Goal: Task Accomplishment & Management: Manage account settings

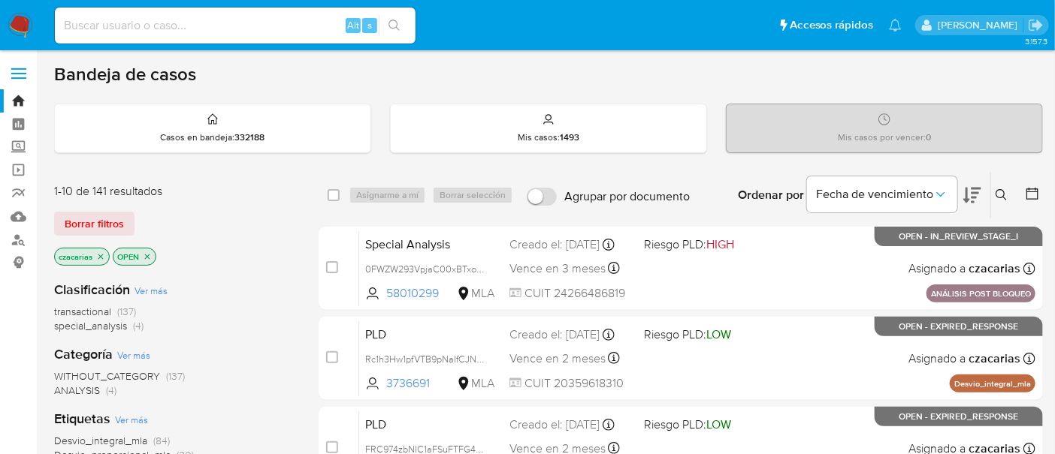
click at [322, 14] on div "Alt s" at bounding box center [235, 26] width 361 height 36
click at [319, 19] on input at bounding box center [235, 26] width 361 height 20
paste input "GXLtIuVIAKZijb6RhmVdNdGw"
type input "GXLtIuVIAKZijb6RhmVdNdGw"
click at [394, 31] on button "search-icon" at bounding box center [394, 25] width 31 height 21
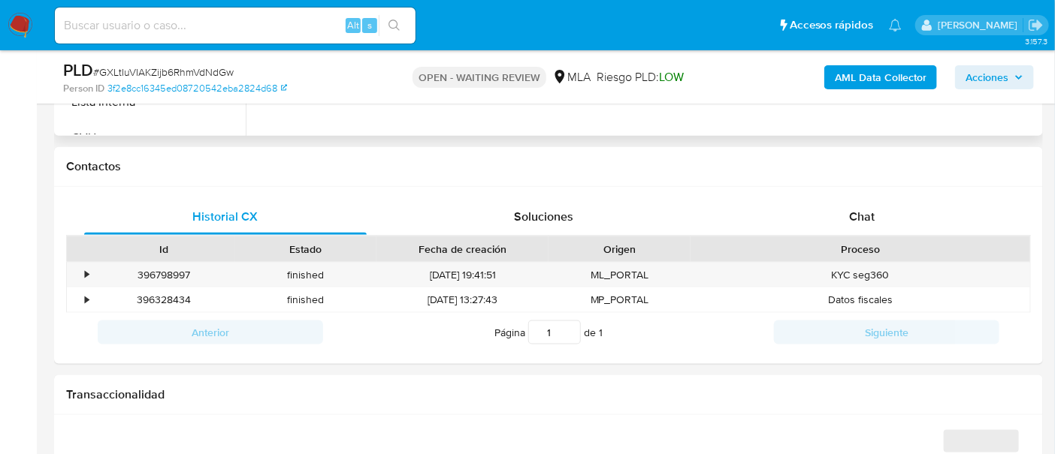
scroll to position [657, 0]
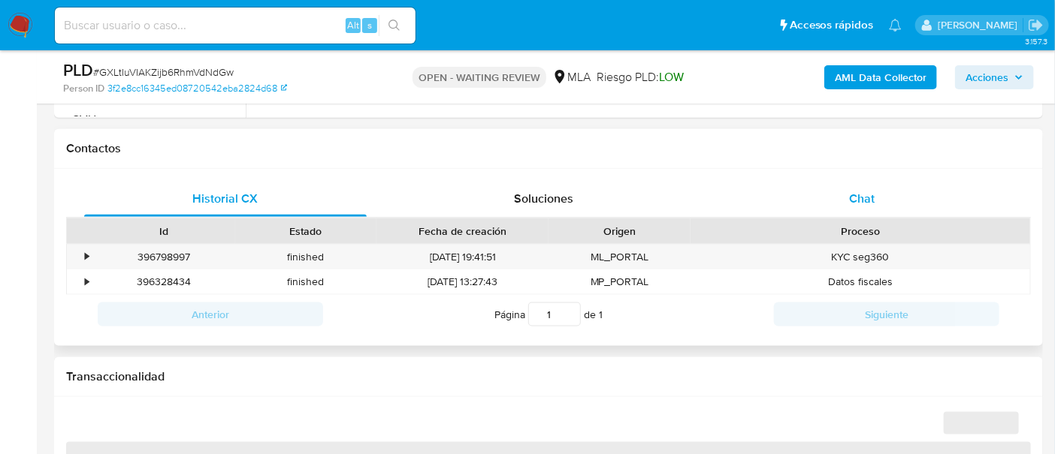
select select "10"
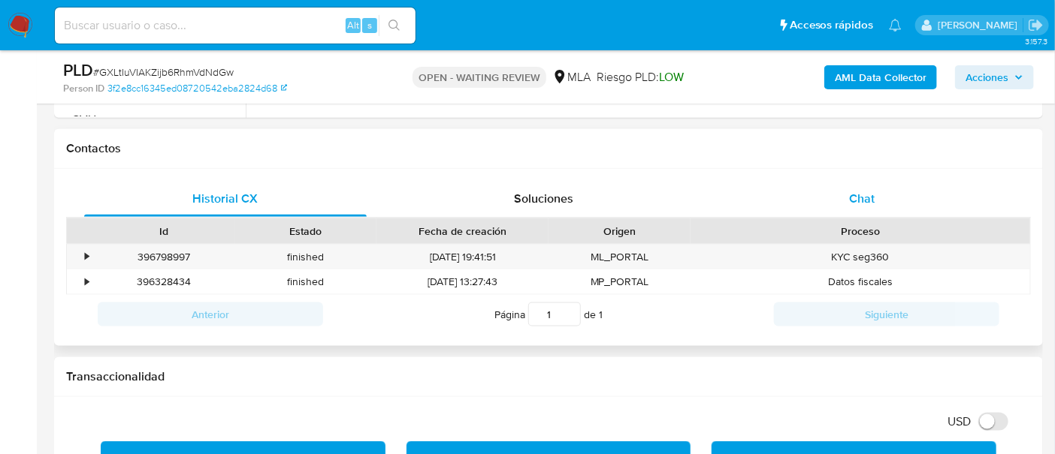
click at [840, 200] on div "Chat" at bounding box center [861, 199] width 282 height 36
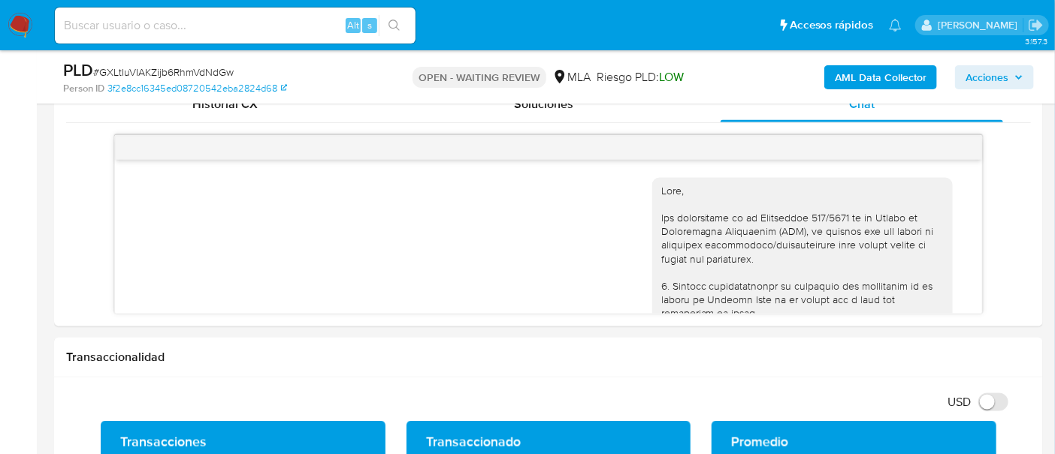
scroll to position [1271, 0]
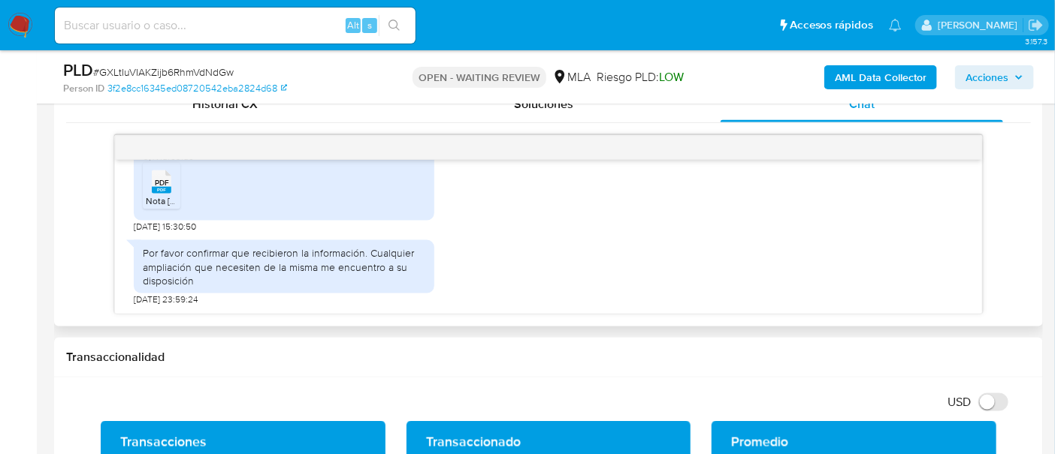
click at [154, 188] on rect at bounding box center [162, 190] width 20 height 7
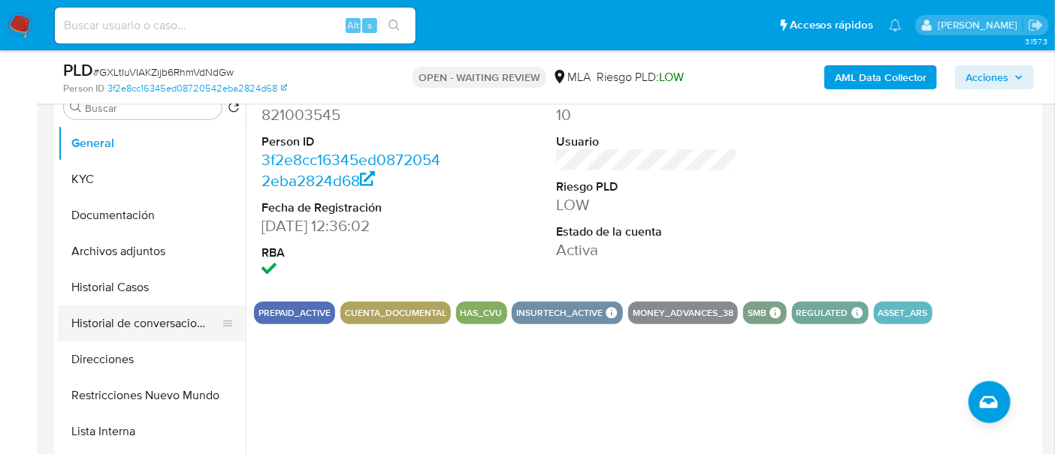
scroll to position [281, 0]
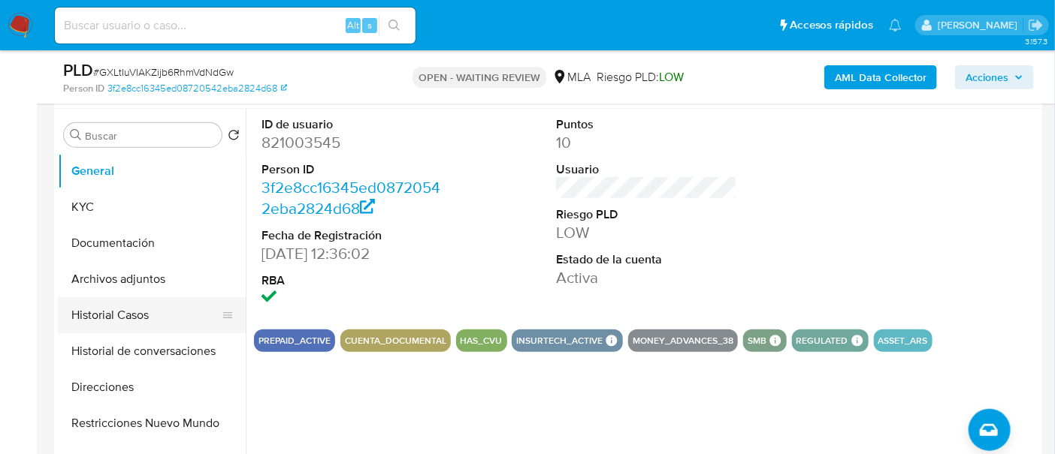
click at [149, 322] on button "Historial Casos" at bounding box center [146, 315] width 176 height 36
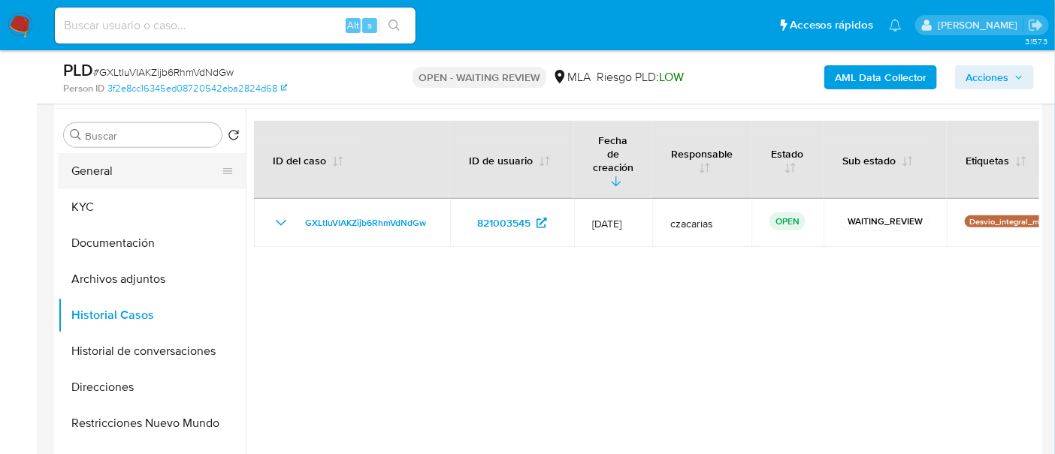
click at [90, 182] on button "General" at bounding box center [146, 171] width 176 height 36
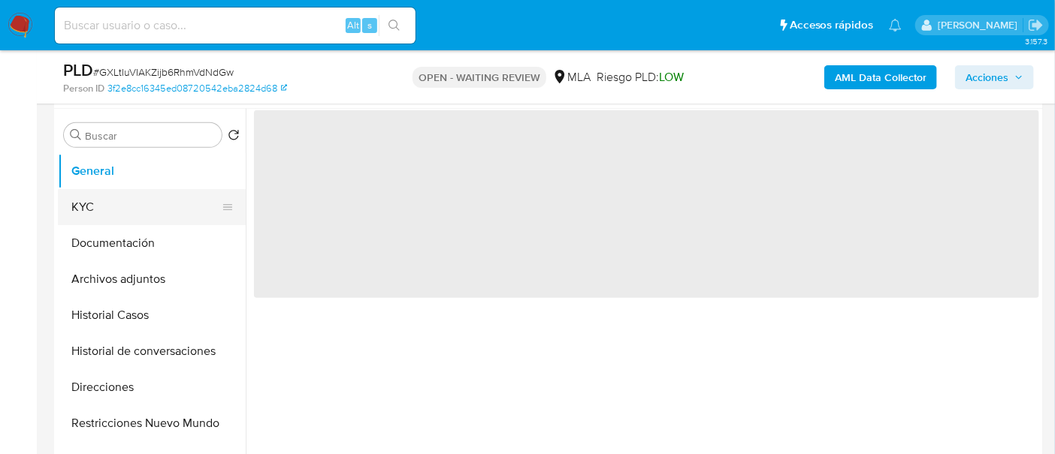
click at [97, 202] on button "KYC" at bounding box center [146, 207] width 176 height 36
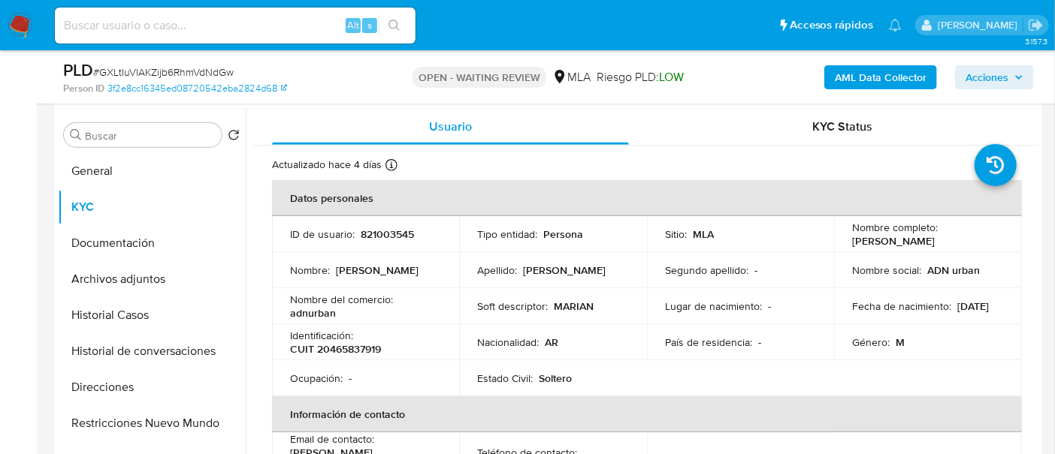
click at [221, 70] on span "# GXLtIuVIAKZijb6RhmVdNdGw" at bounding box center [163, 72] width 140 height 15
copy span "GXLtIuVIAKZijb6RhmVdNdGw"
click at [373, 234] on p "821003545" at bounding box center [387, 235] width 53 height 14
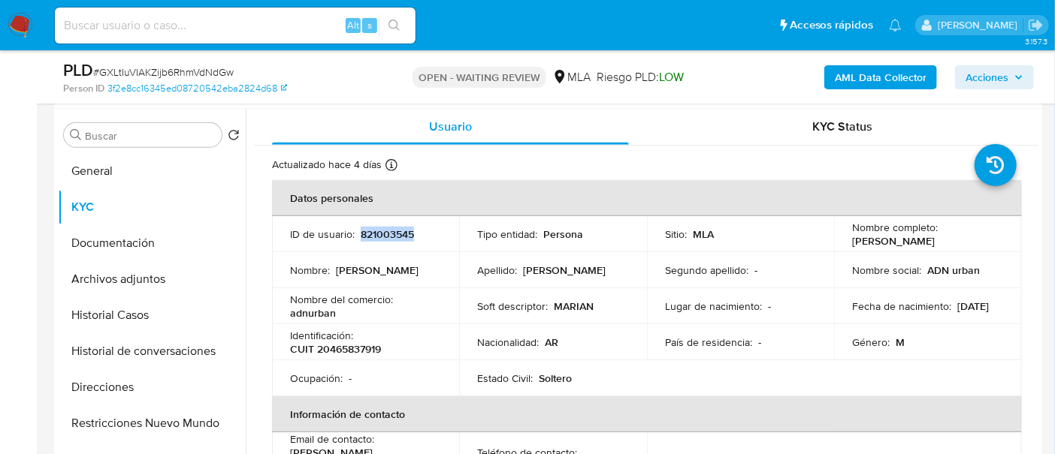
copy p "821003545"
click at [222, 74] on span "# GXLtIuVIAKZijb6RhmVdNdGw" at bounding box center [163, 72] width 140 height 15
copy span "GXLtIuVIAKZijb6RhmVdNdGw"
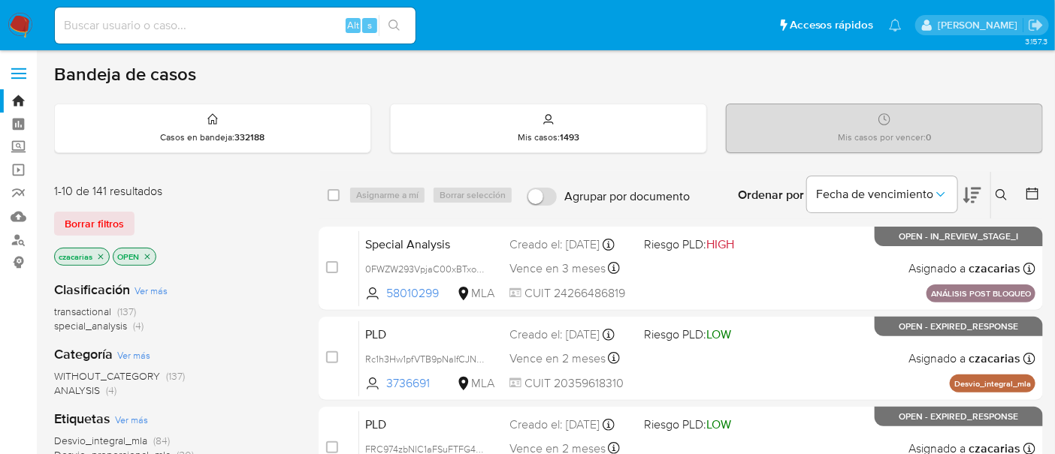
click at [1007, 204] on div "Ingrese ID de usuario o caso Buscar Borrar filtros" at bounding box center [1003, 195] width 26 height 47
click at [1007, 199] on button at bounding box center [1003, 195] width 25 height 18
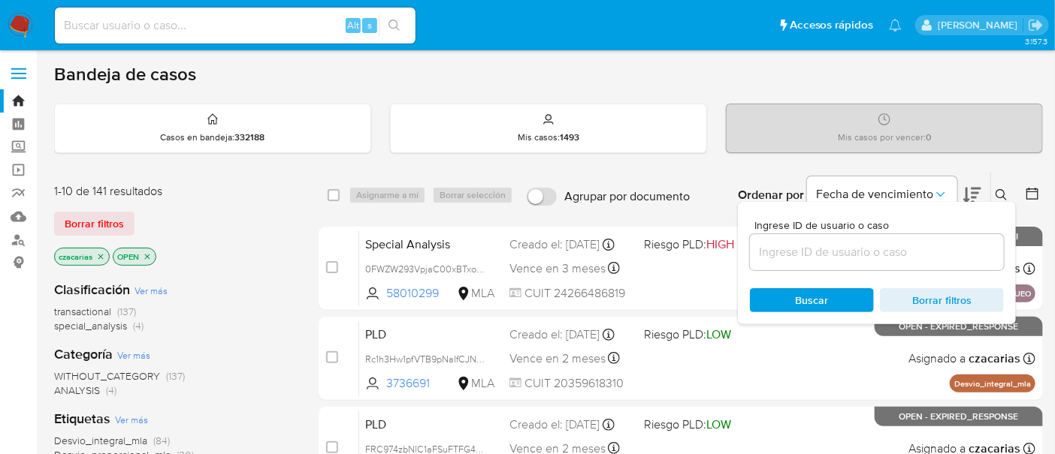
click at [951, 265] on div at bounding box center [877, 252] width 254 height 36
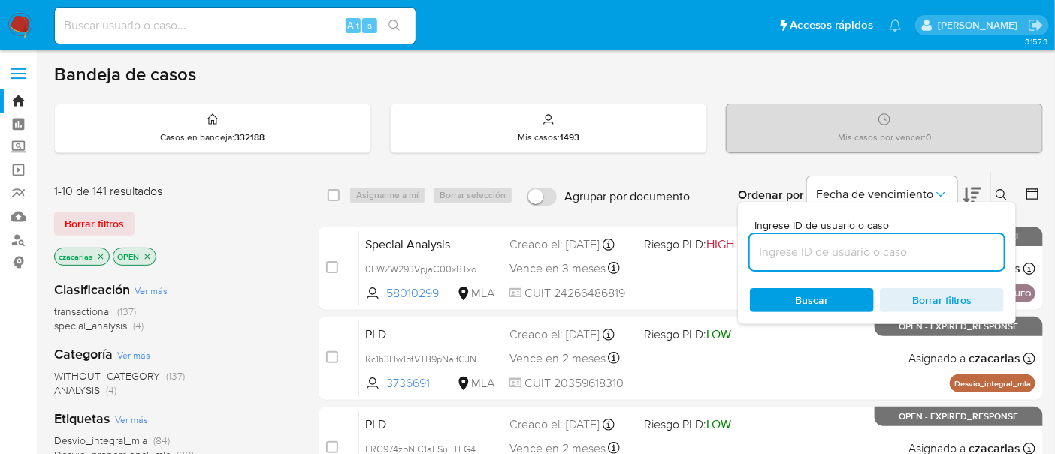
click at [948, 255] on input at bounding box center [877, 253] width 254 height 20
paste input "GXLtIuVIAKZijb6RhmVdNdGw"
type input "GXLtIuVIAKZijb6RhmVdNdGw"
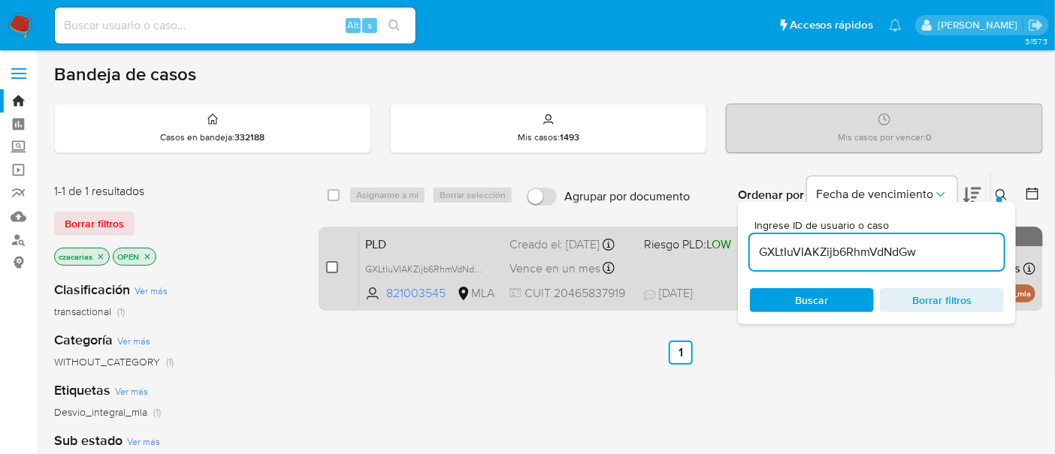
click at [331, 269] on input "checkbox" at bounding box center [332, 267] width 12 height 12
checkbox input "true"
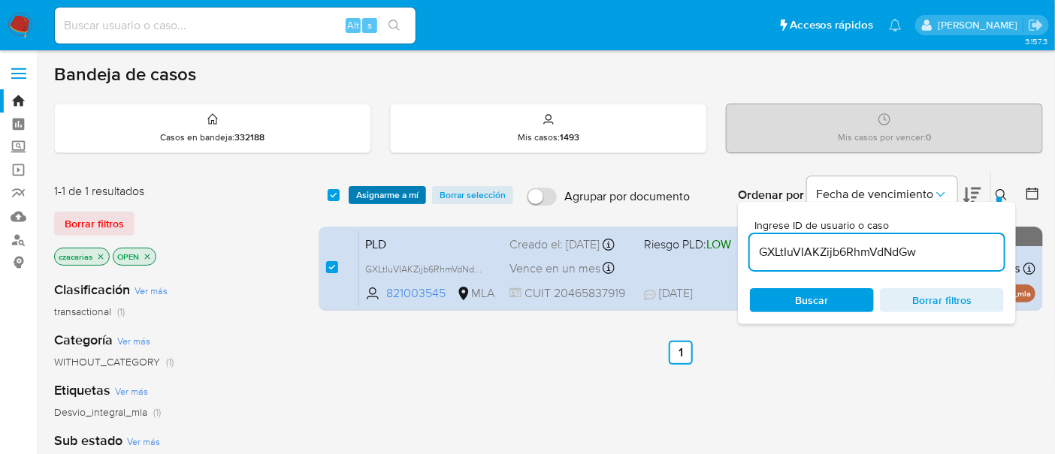
click at [371, 197] on span "Asignarme a mí" at bounding box center [387, 195] width 62 height 15
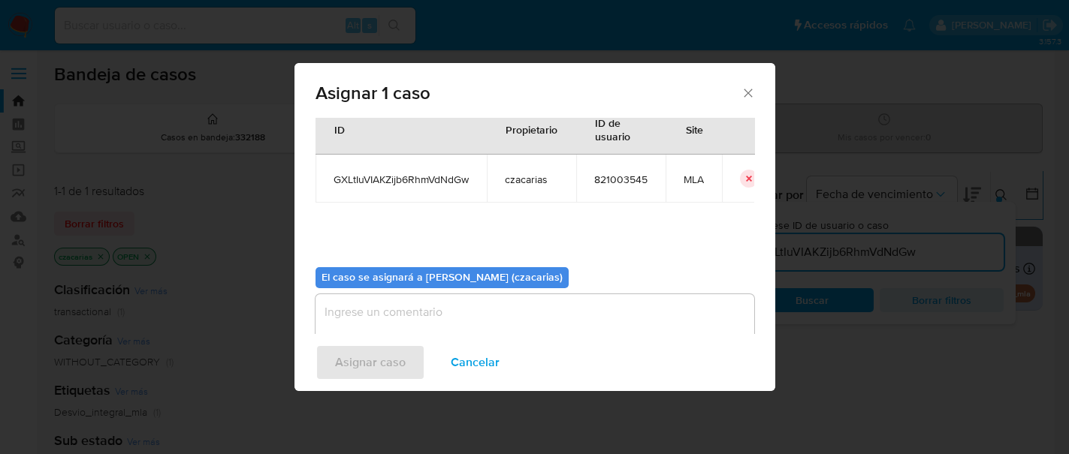
scroll to position [77, 0]
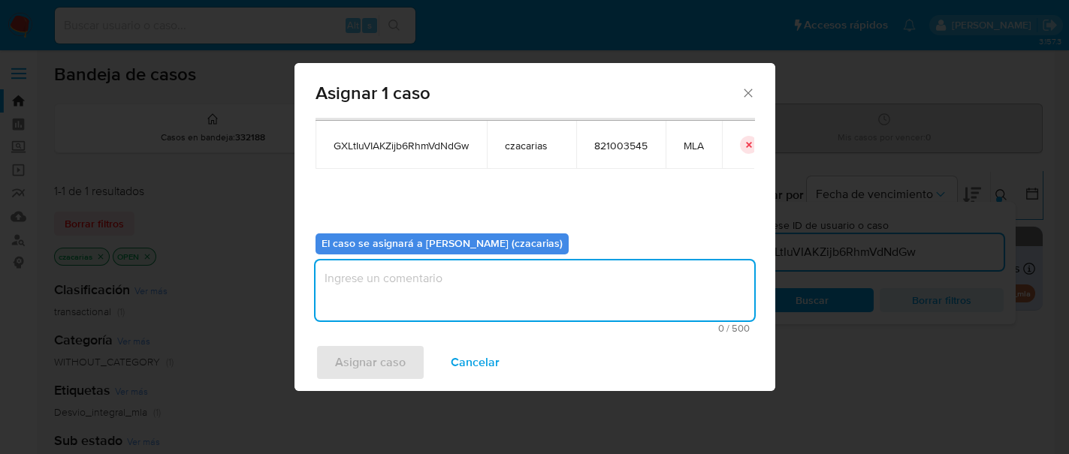
click at [472, 291] on textarea "assign-modal" at bounding box center [534, 291] width 439 height 60
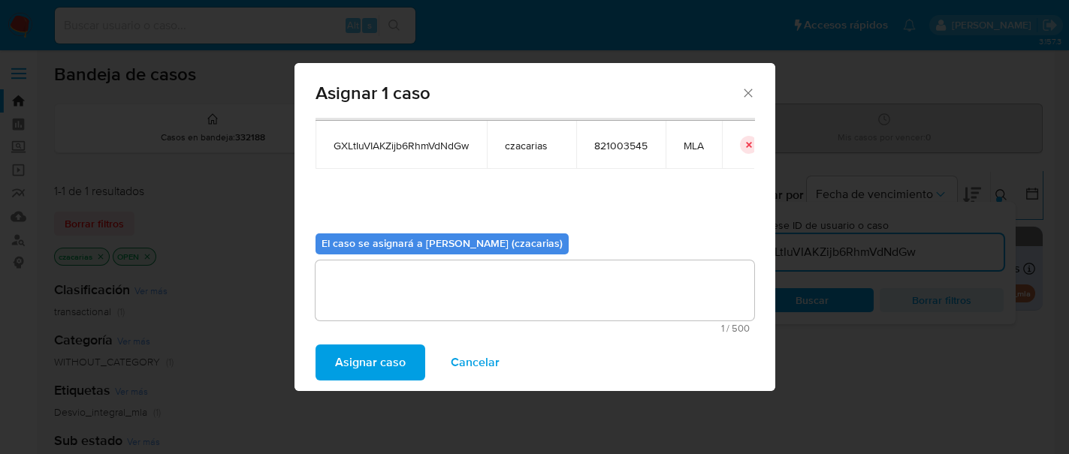
click at [385, 368] on span "Asignar caso" at bounding box center [370, 362] width 71 height 33
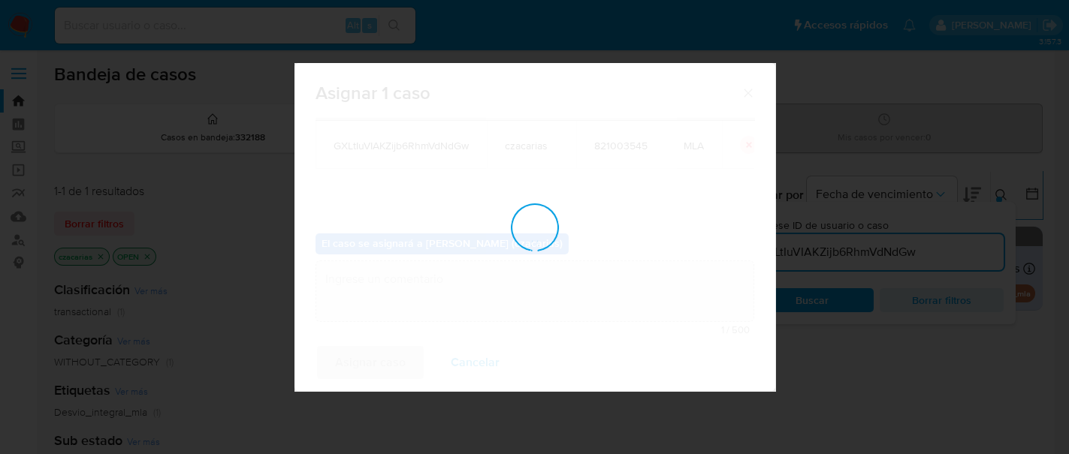
checkbox input "false"
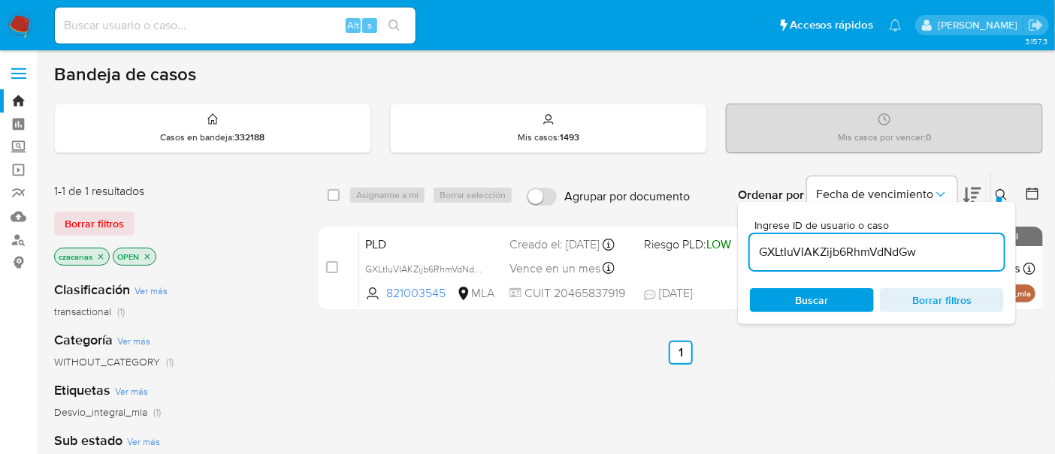
click at [880, 240] on div "GXLtIuVIAKZijb6RhmVdNdGw" at bounding box center [877, 252] width 254 height 36
click at [875, 258] on input "GXLtIuVIAKZijb6RhmVdNdGw" at bounding box center [877, 253] width 254 height 20
paste input "2pNLFIWmRBhE9ljXPLYY7SFY"
type input "2pNLFIWmRBhE9ljXPLYY7SFY"
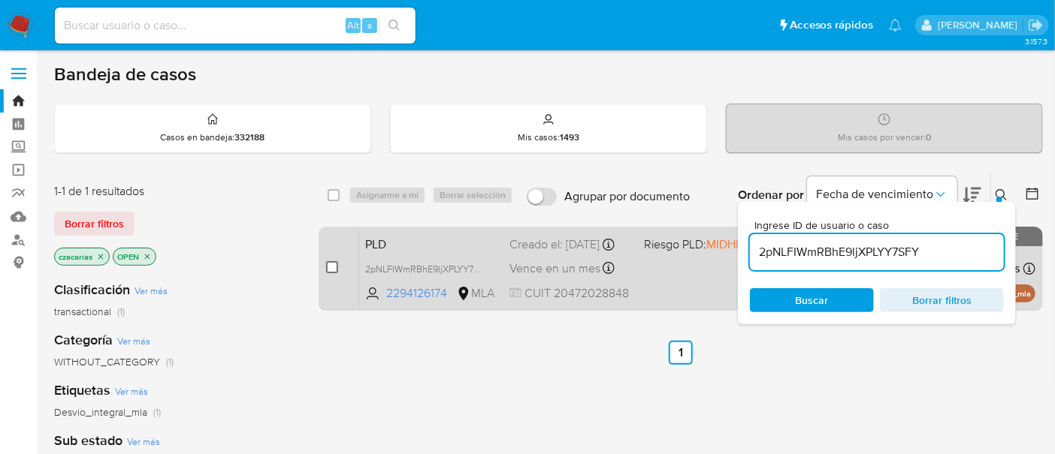
click at [333, 268] on input "checkbox" at bounding box center [332, 267] width 12 height 12
checkbox input "true"
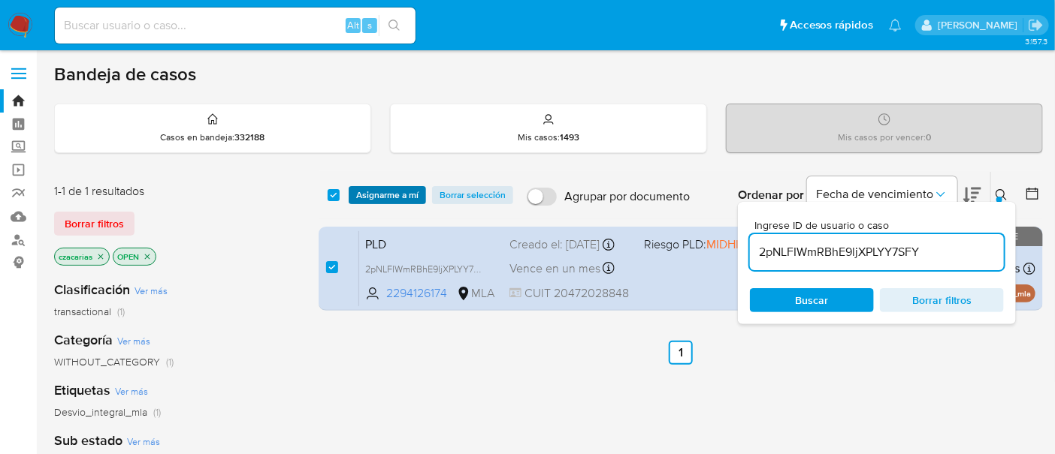
click at [376, 194] on span "Asignarme a mí" at bounding box center [387, 195] width 62 height 15
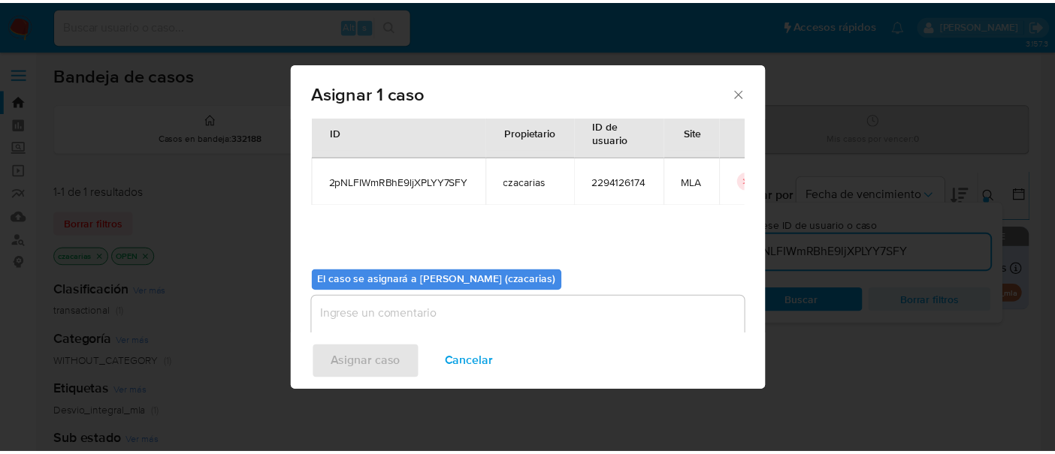
scroll to position [77, 0]
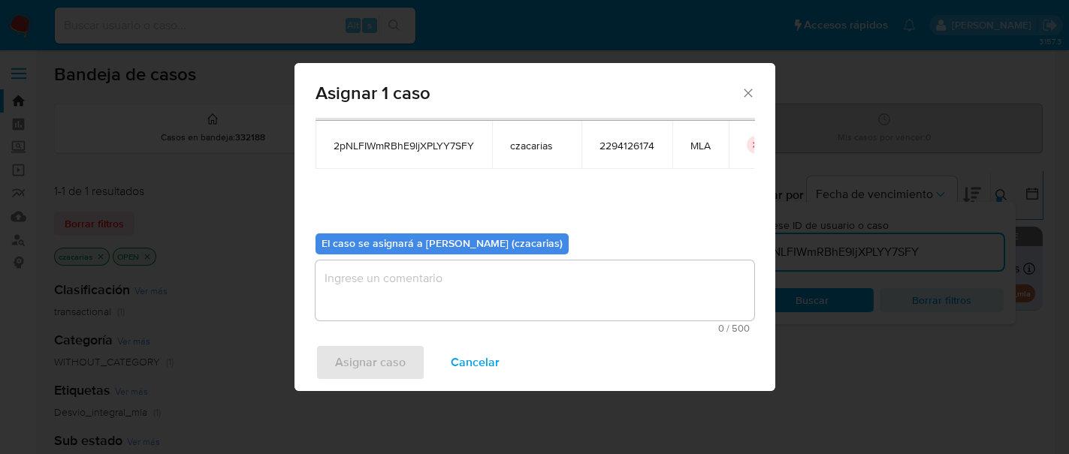
click at [545, 286] on textarea "assign-modal" at bounding box center [534, 291] width 439 height 60
click at [408, 342] on div "Asignar caso Cancelar" at bounding box center [534, 362] width 481 height 57
click at [397, 358] on span "Asignar caso" at bounding box center [370, 362] width 71 height 33
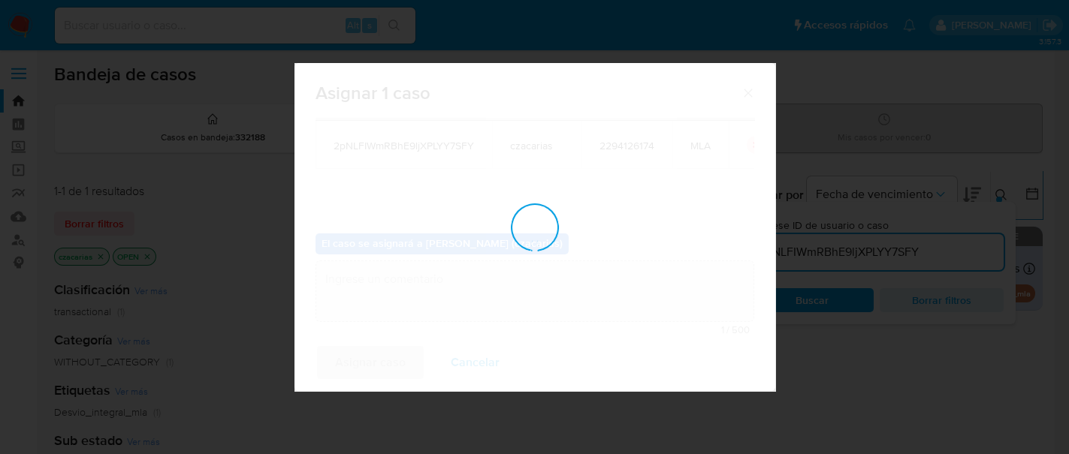
checkbox input "false"
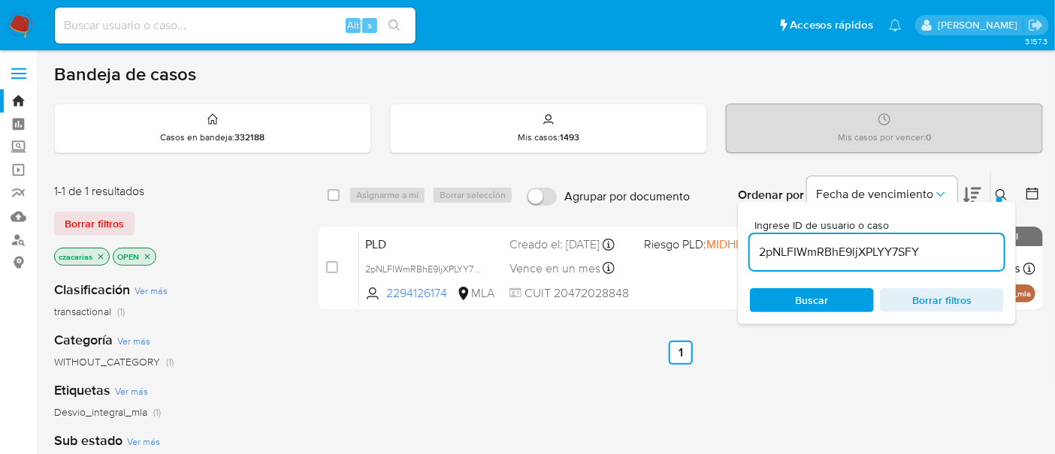
click at [287, 28] on input at bounding box center [235, 26] width 361 height 20
paste input "DdxaraqPjhEqeKMVnyiSsmlW"
type input "DdxaraqPjhEqeKMVnyiSsmlW"
click at [394, 18] on button "search-icon" at bounding box center [394, 25] width 31 height 21
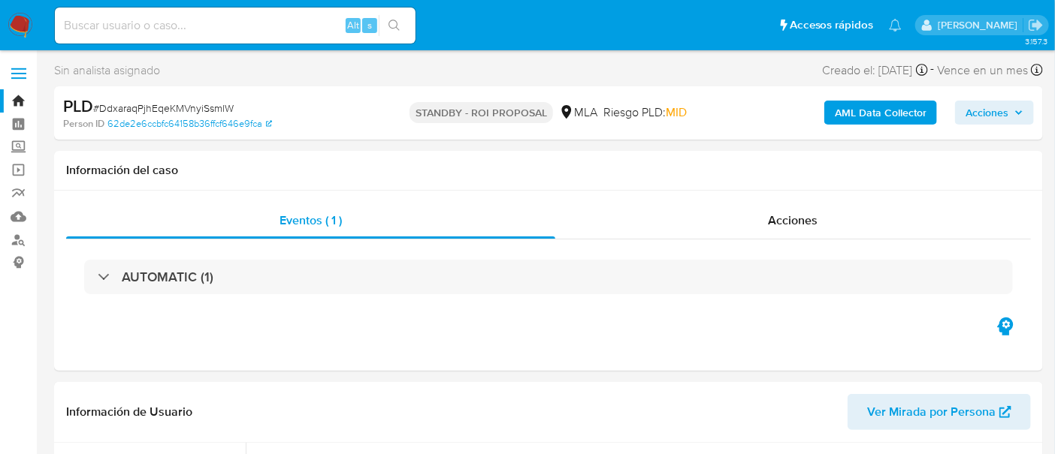
select select "10"
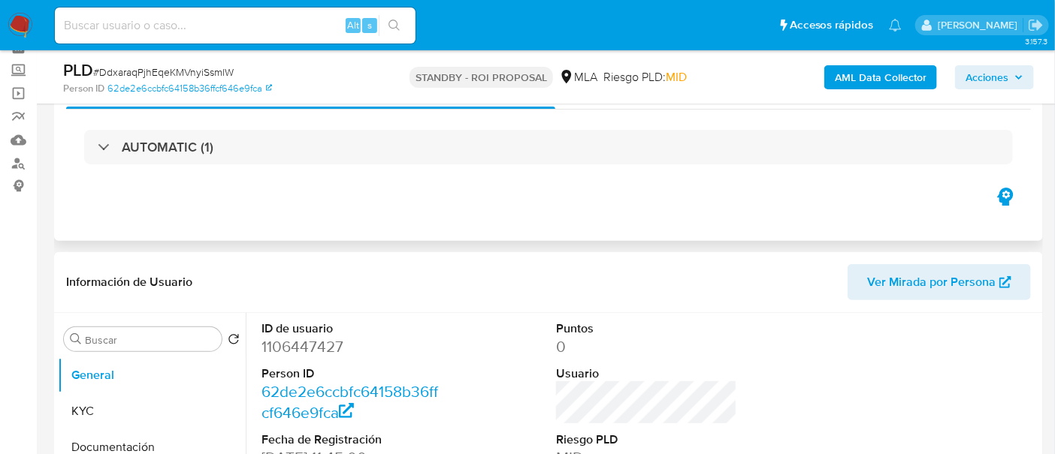
scroll to position [188, 0]
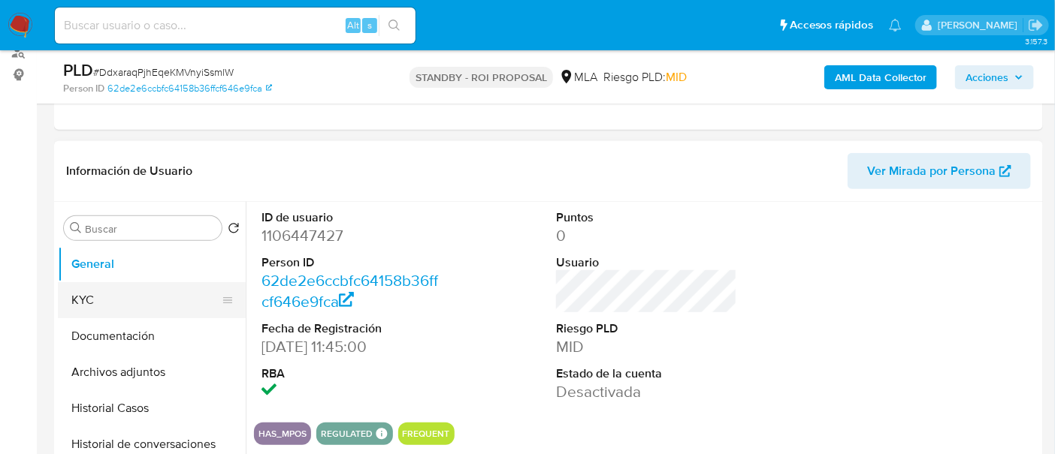
click at [107, 291] on button "KYC" at bounding box center [146, 300] width 176 height 36
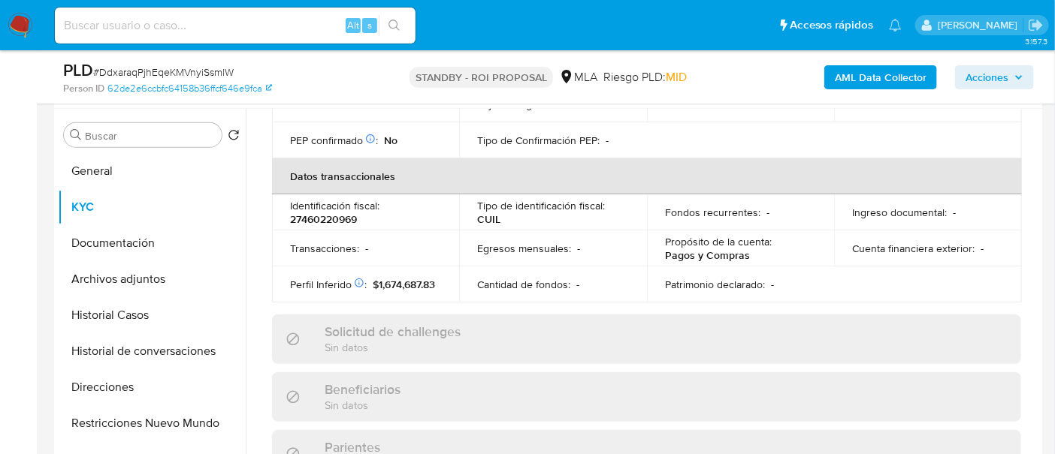
scroll to position [334, 0]
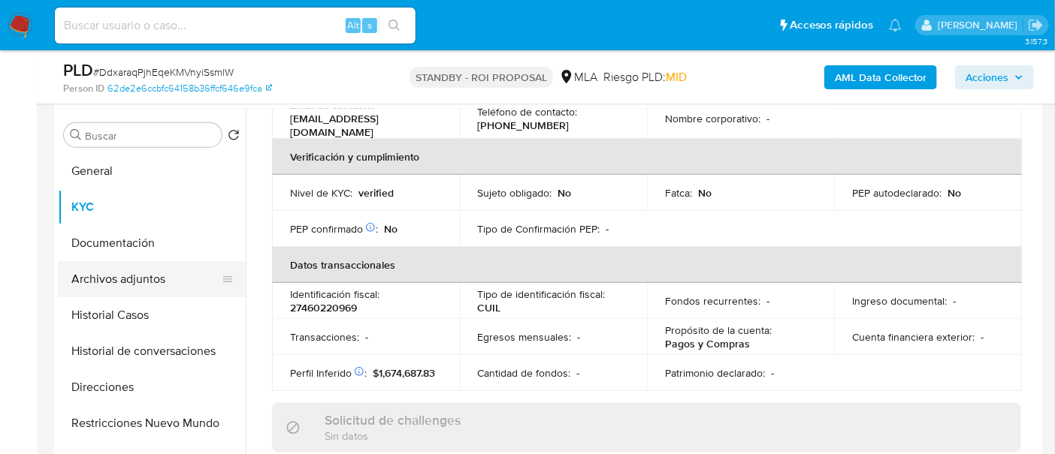
click at [153, 267] on button "Archivos adjuntos" at bounding box center [146, 279] width 176 height 36
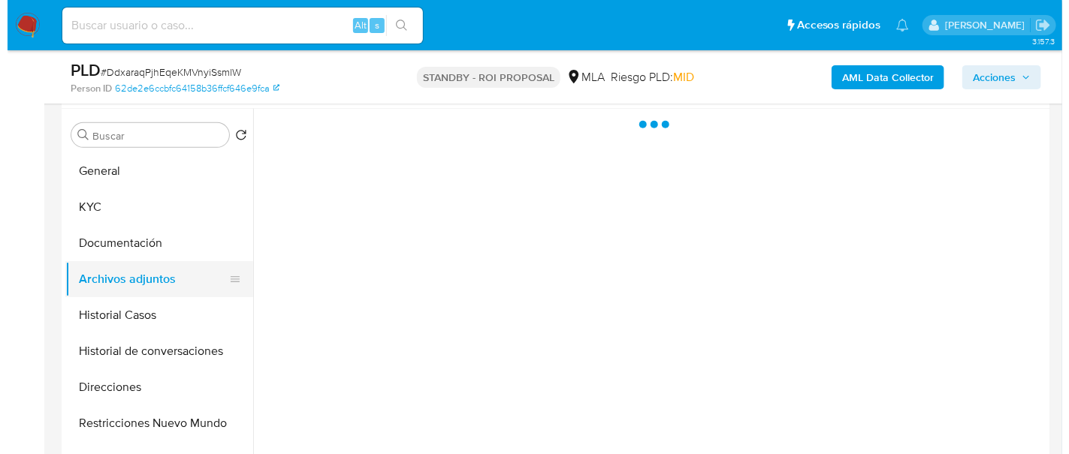
scroll to position [0, 0]
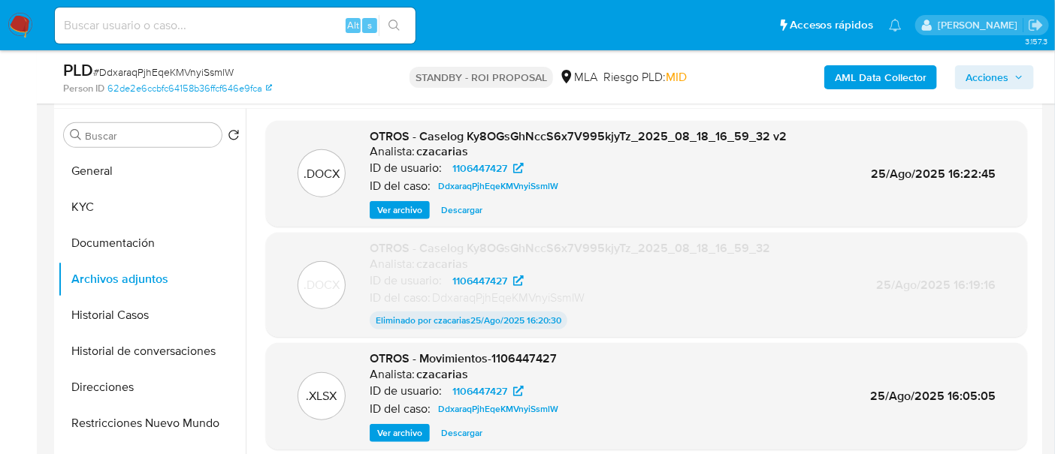
click at [409, 204] on span "Ver archivo" at bounding box center [399, 210] width 45 height 15
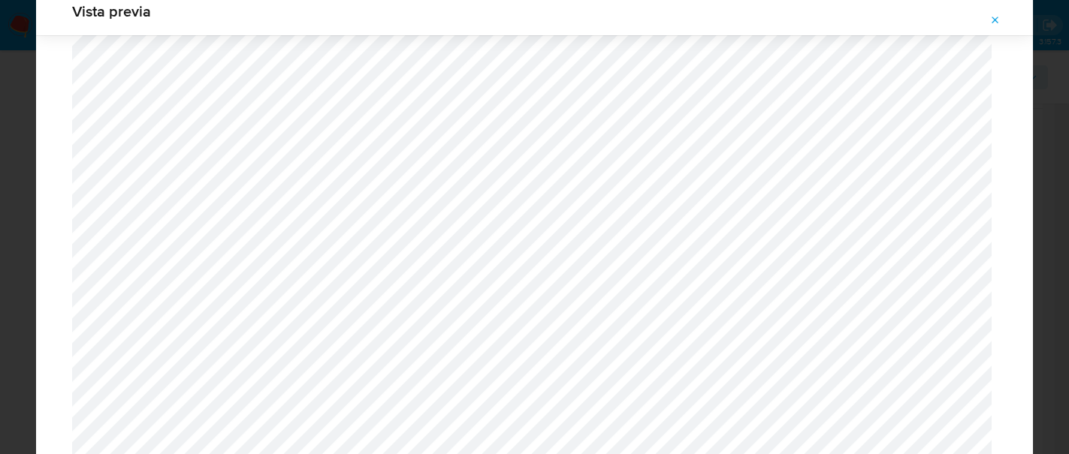
scroll to position [1472, 0]
click at [996, 25] on icon "Attachment preview" at bounding box center [995, 20] width 12 height 12
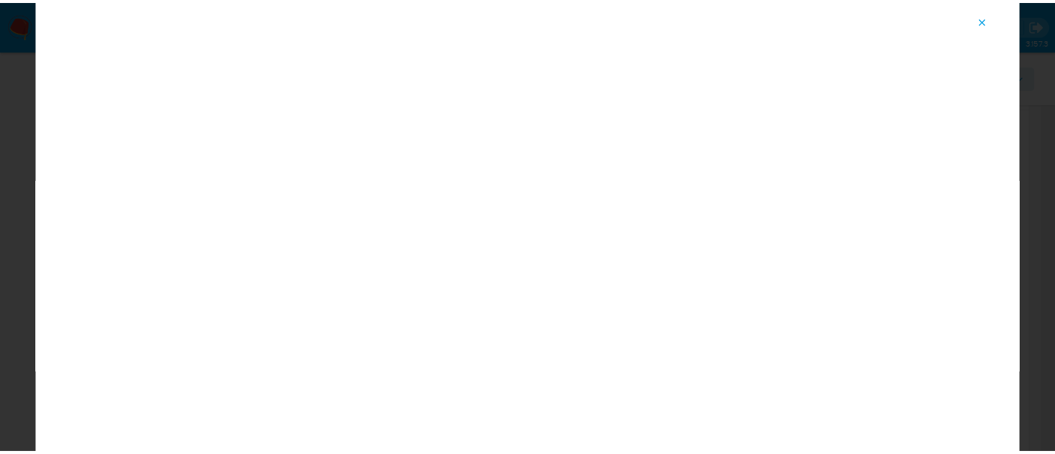
scroll to position [77, 0]
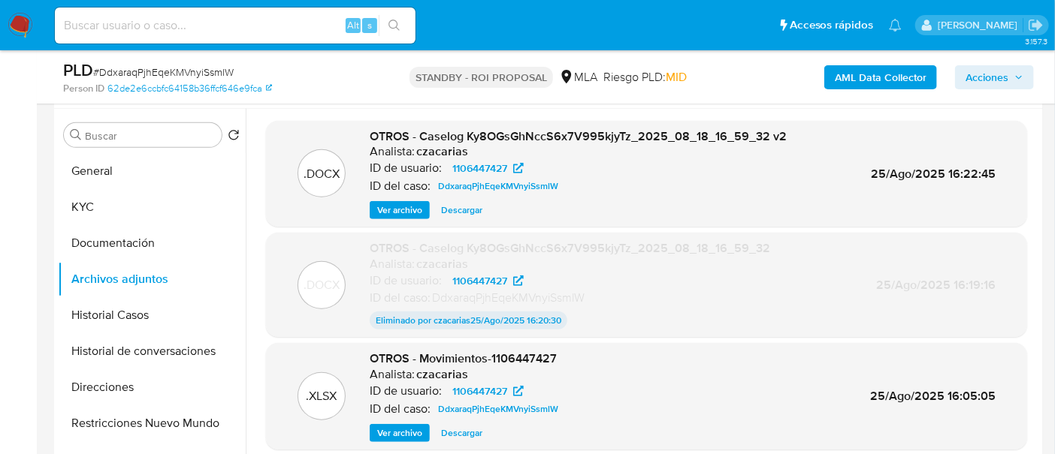
click at [17, 27] on img at bounding box center [21, 26] width 26 height 26
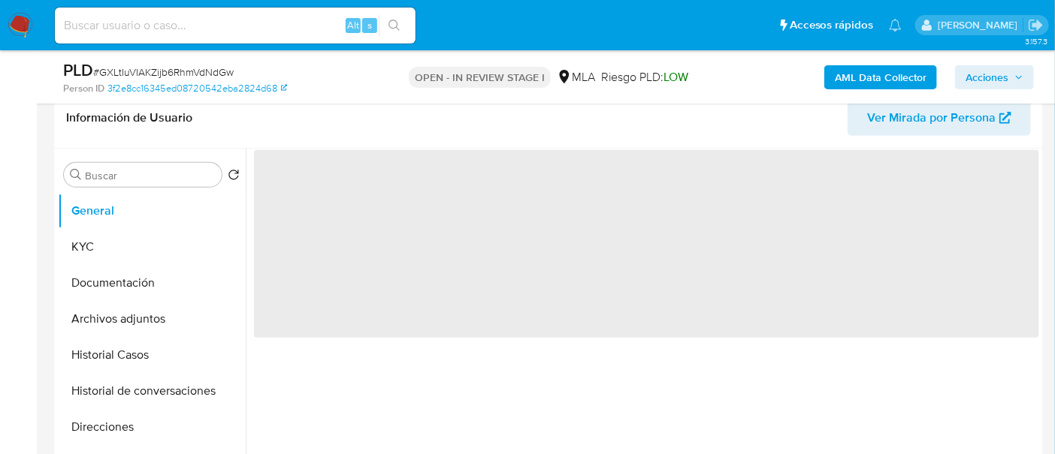
scroll to position [281, 0]
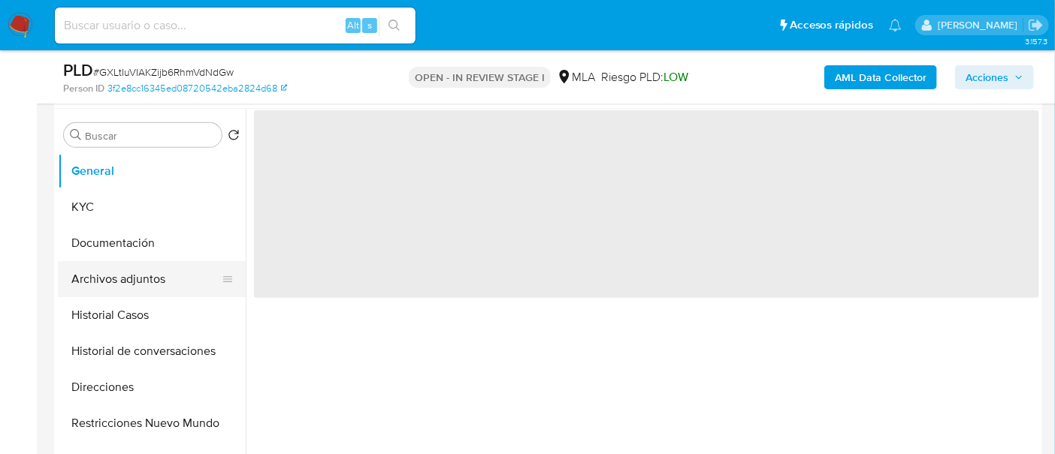
click at [146, 277] on button "Archivos adjuntos" at bounding box center [146, 279] width 176 height 36
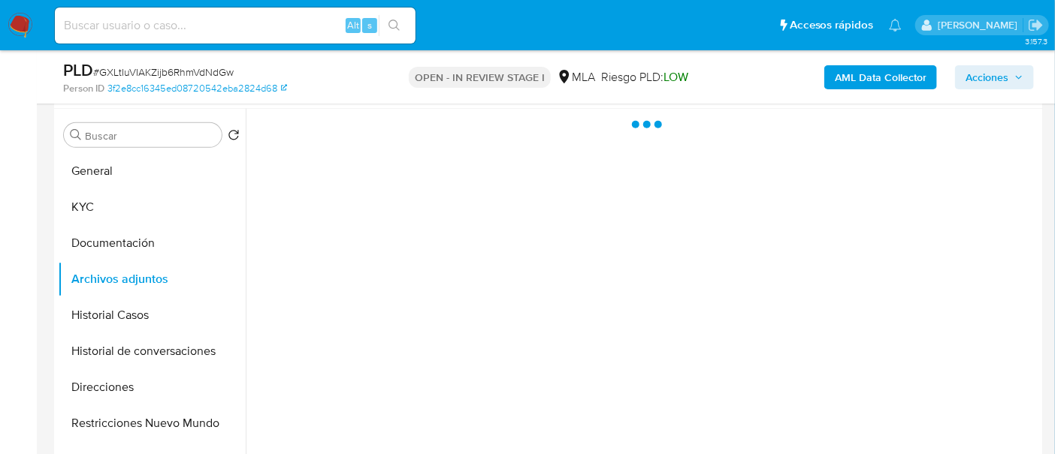
select select "10"
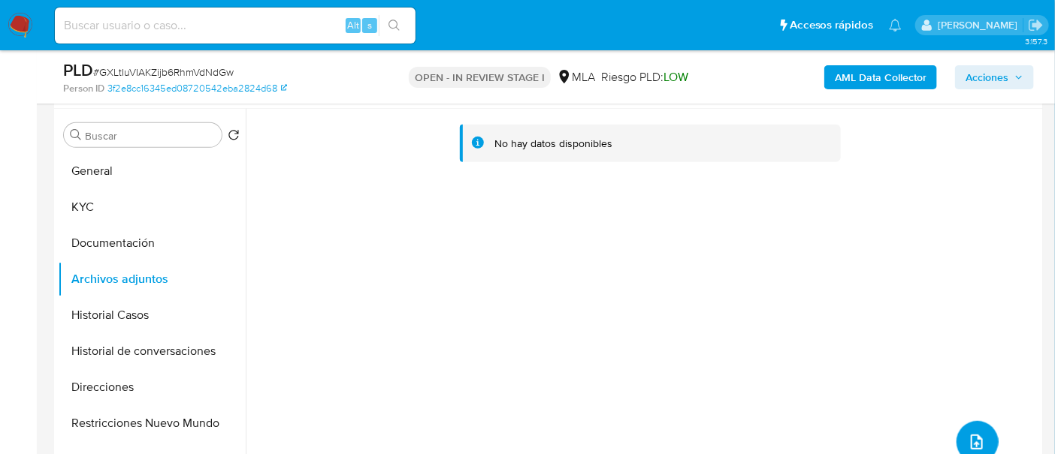
click at [968, 439] on icon "upload-file" at bounding box center [977, 442] width 18 height 18
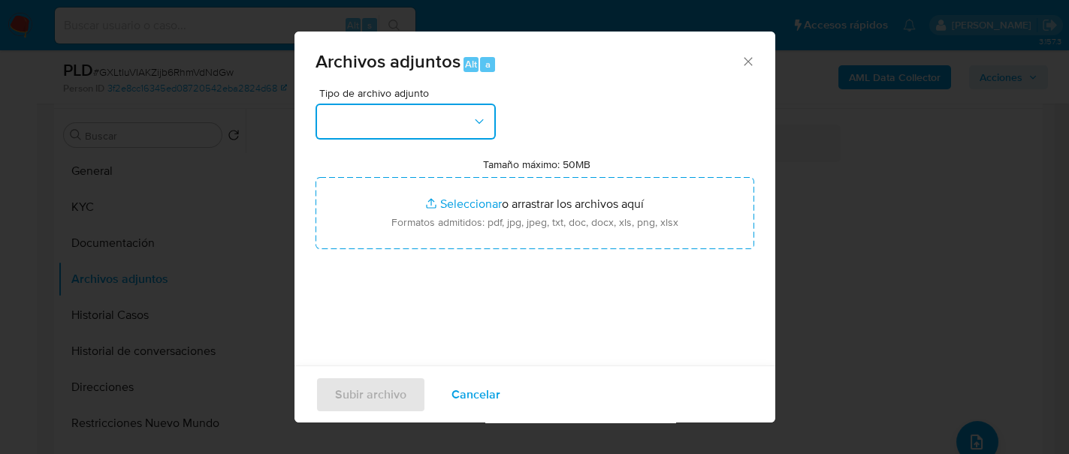
click at [434, 133] on button "button" at bounding box center [405, 122] width 180 height 36
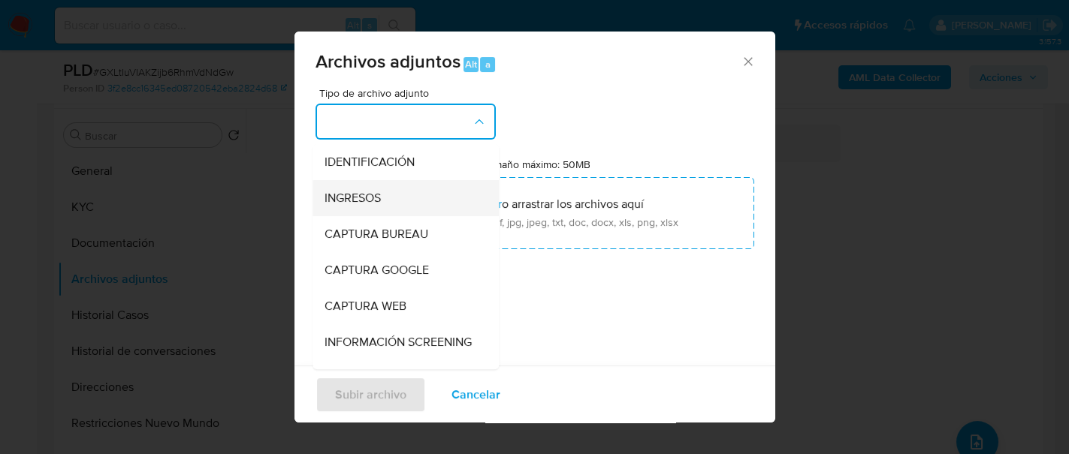
click at [409, 198] on div "INGRESOS" at bounding box center [401, 198] width 153 height 36
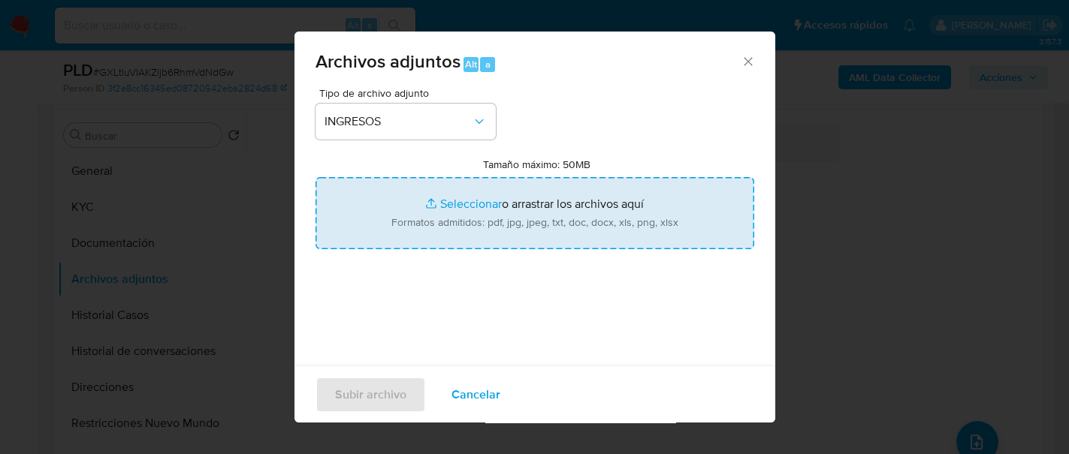
type input "C:\fakepath\certificacion contable sin oblea del CPCE.pdf"
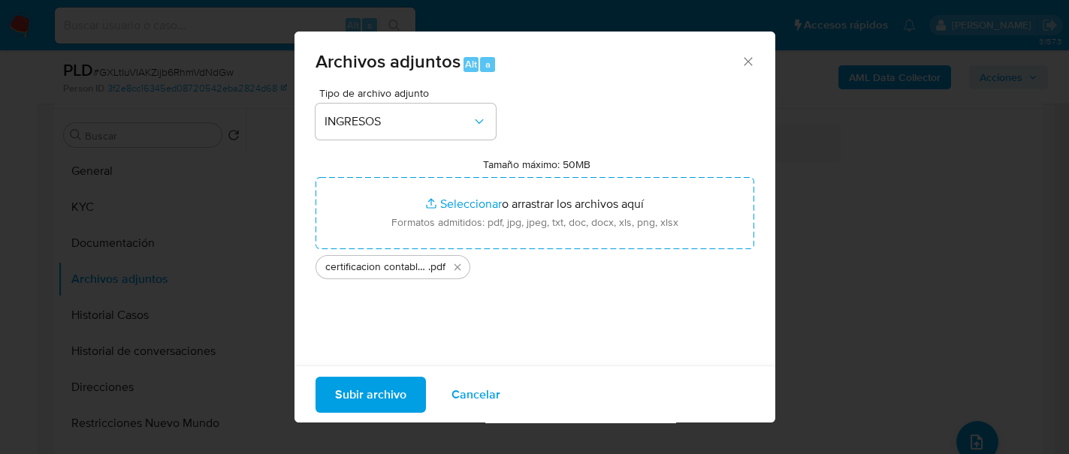
click at [391, 400] on span "Subir archivo" at bounding box center [370, 394] width 71 height 33
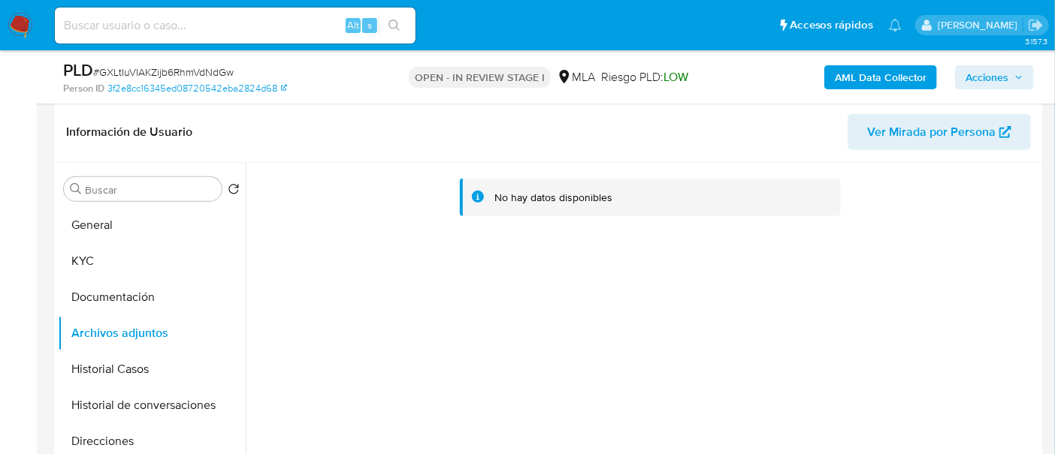
scroll to position [188, 0]
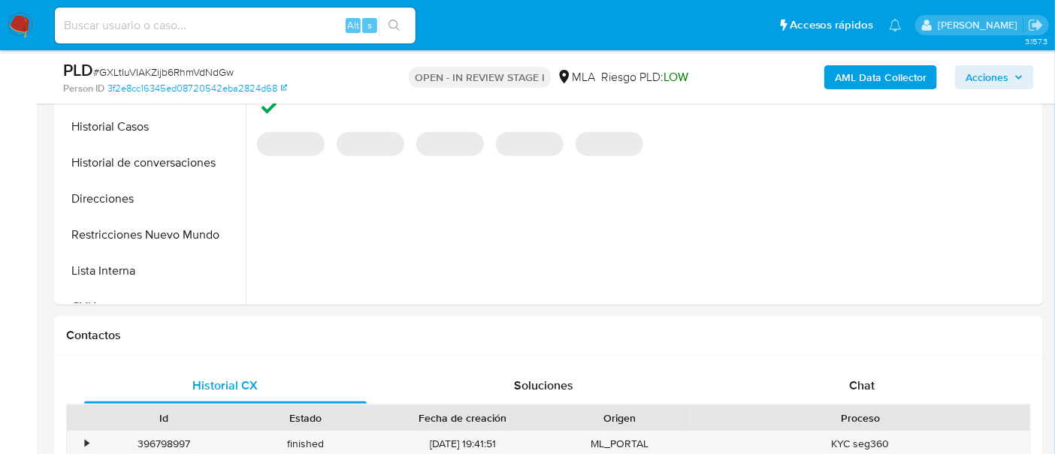
scroll to position [563, 0]
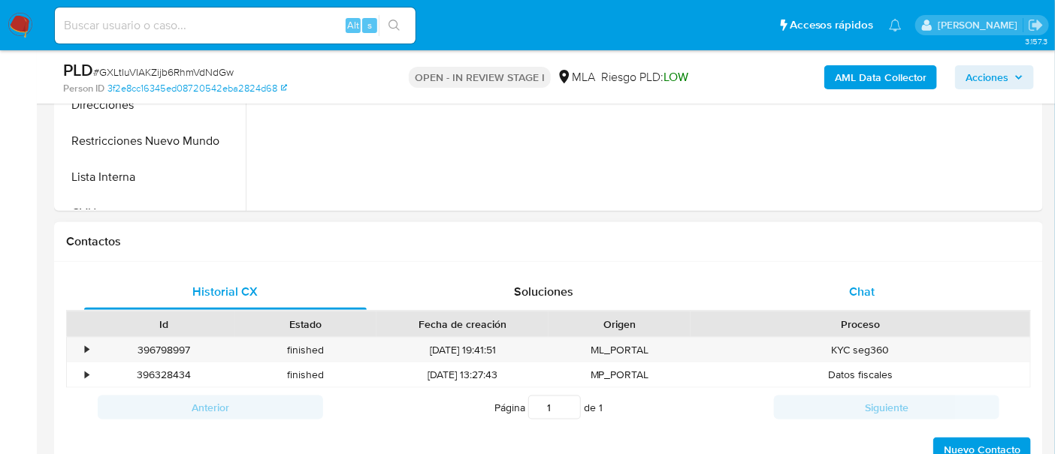
select select "10"
click at [845, 283] on div "Chat" at bounding box center [861, 292] width 282 height 36
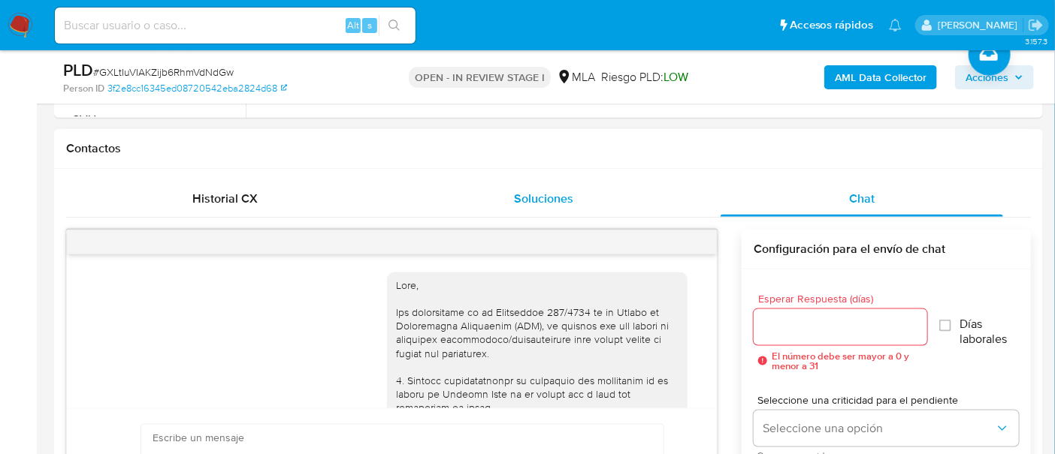
scroll to position [1271, 0]
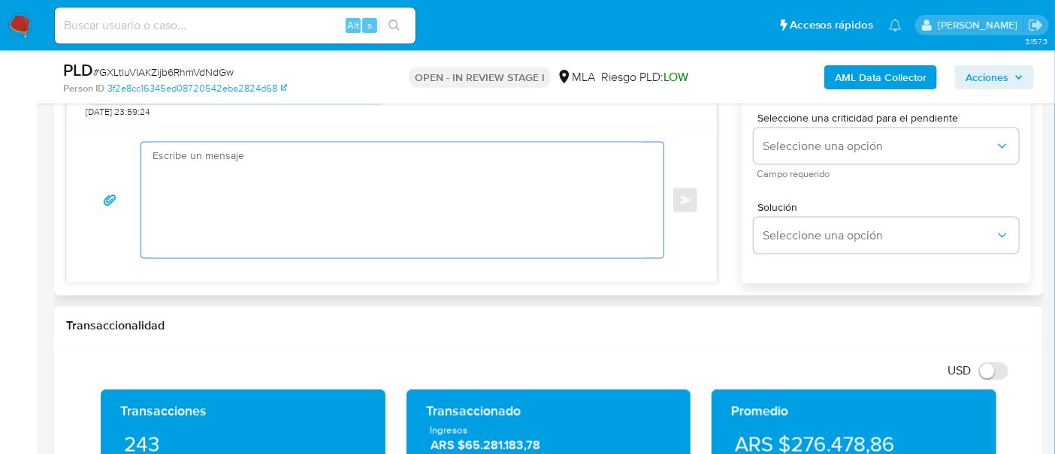
click at [401, 216] on textarea at bounding box center [398, 201] width 492 height 116
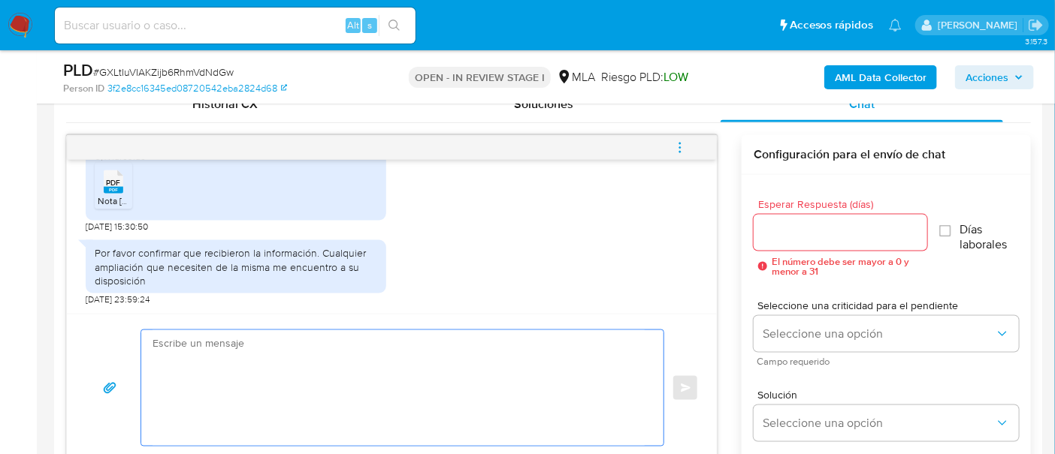
click at [384, 385] on textarea at bounding box center [398, 389] width 492 height 116
click at [356, 355] on textarea at bounding box center [398, 389] width 492 height 116
type textarea "B"
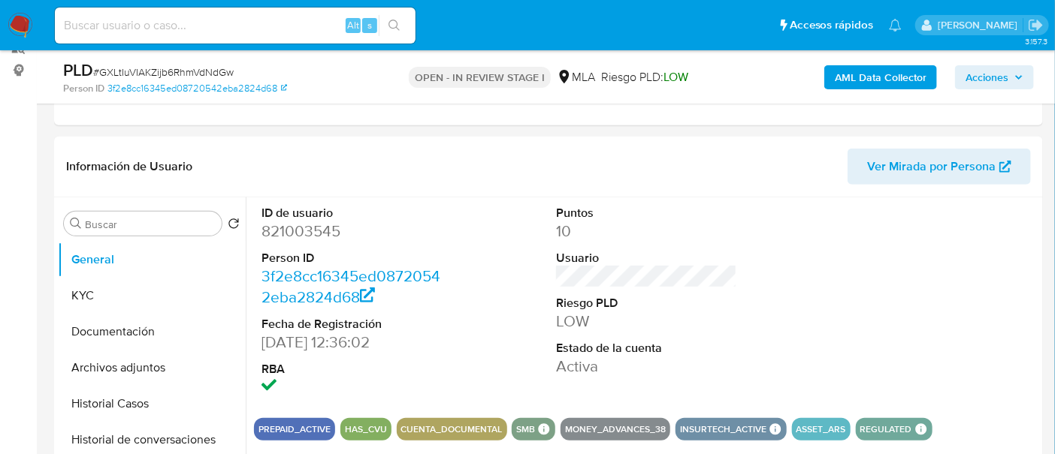
scroll to position [188, 0]
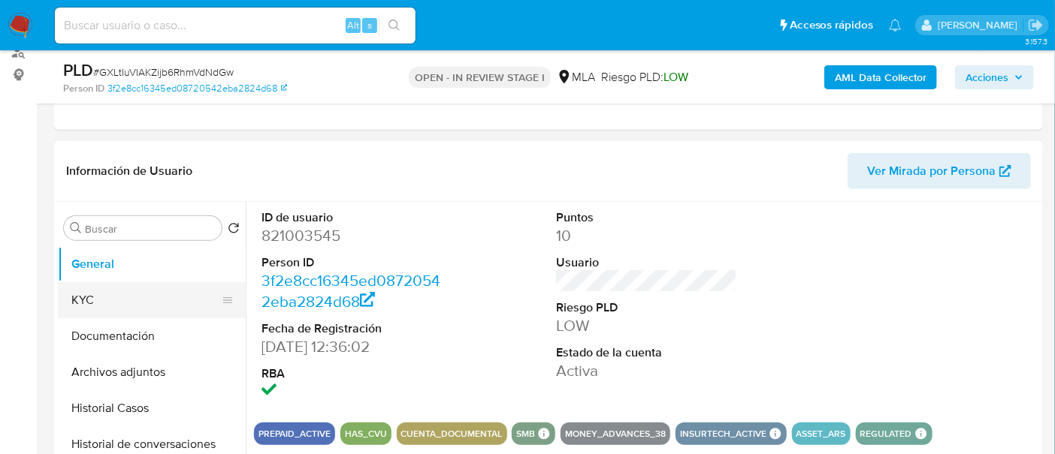
click at [147, 299] on button "KYC" at bounding box center [146, 300] width 176 height 36
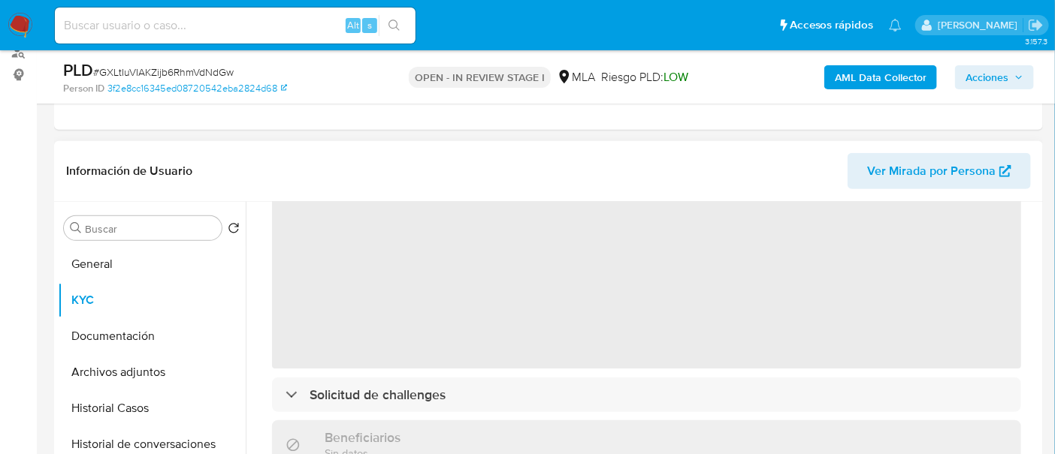
scroll to position [0, 0]
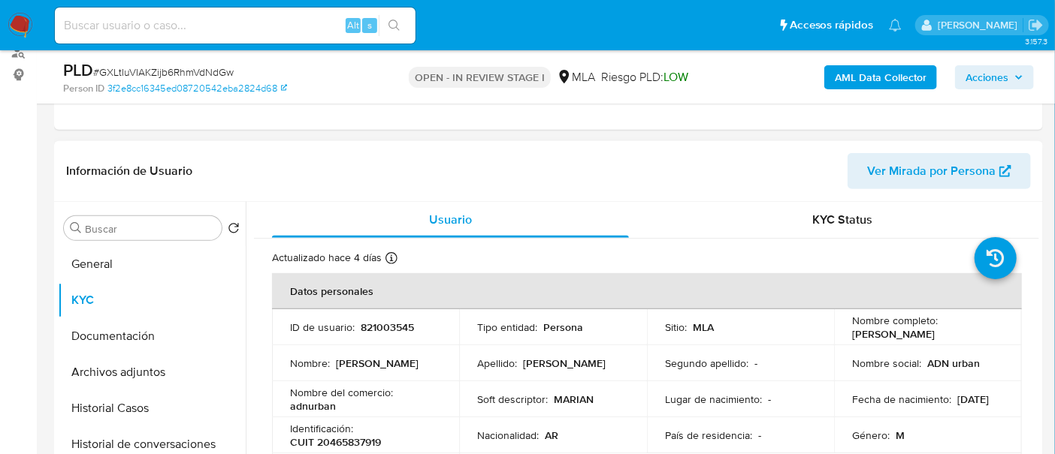
drag, startPoint x: 852, startPoint y: 334, endPoint x: 965, endPoint y: 338, distance: 113.5
click at [965, 338] on div "Nombre completo : Mariano Mario Ferraro" at bounding box center [928, 327] width 152 height 27
copy p "[PERSON_NAME] [PERSON_NAME]"
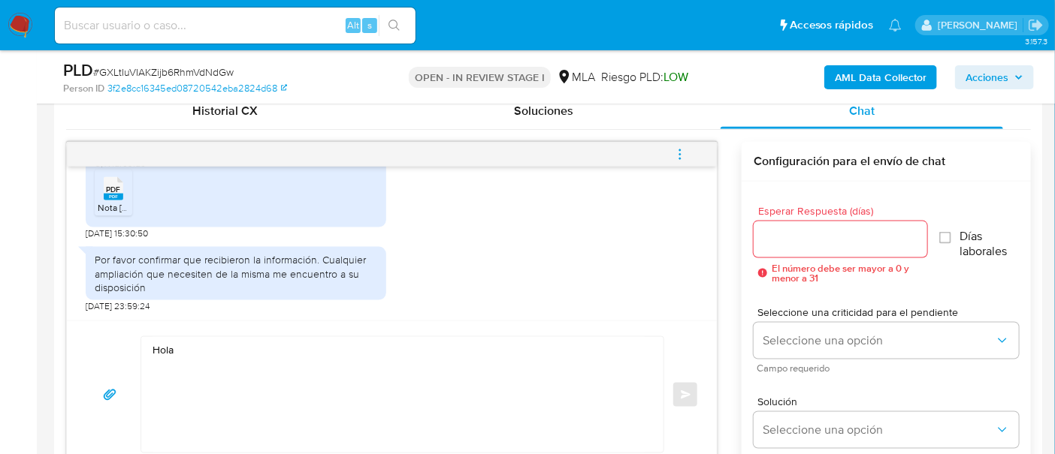
scroll to position [751, 0]
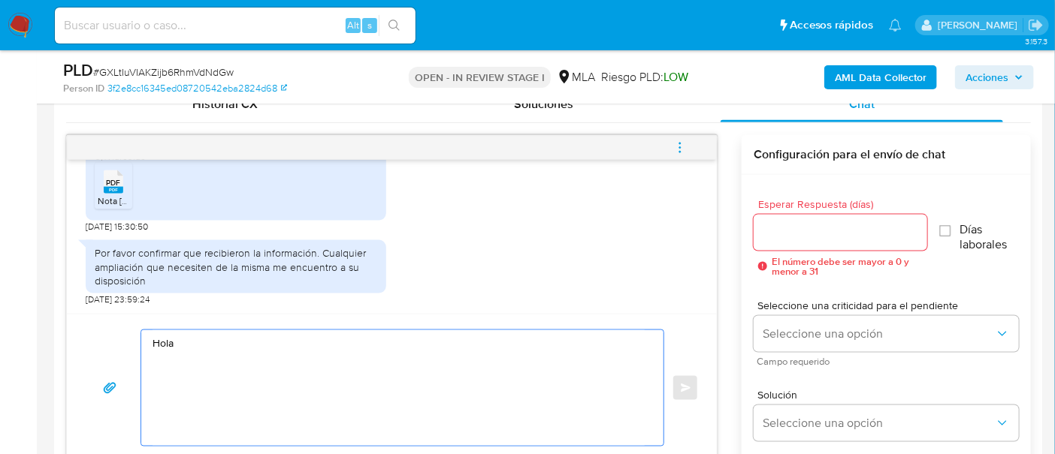
click at [258, 348] on textarea "Hola" at bounding box center [398, 389] width 492 height 116
paste textarea "[PERSON_NAME] [PERSON_NAME]"
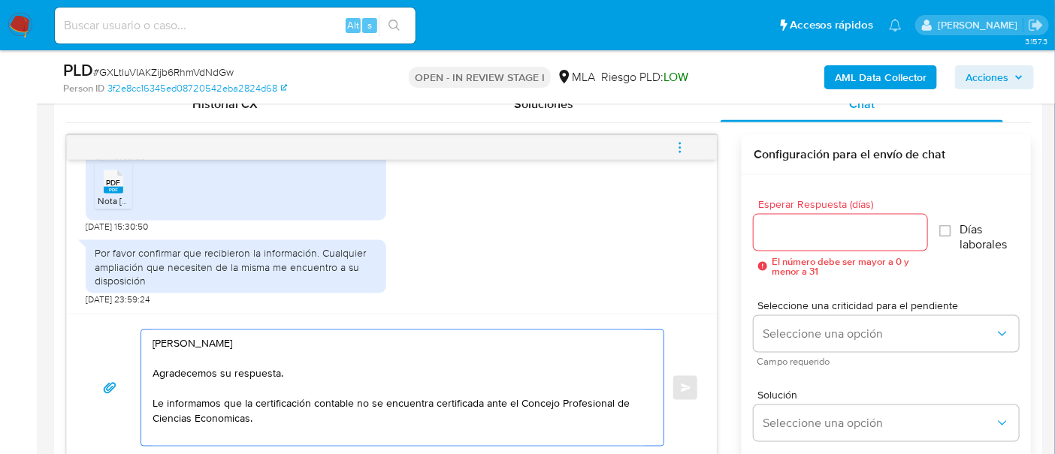
drag, startPoint x: 296, startPoint y: 419, endPoint x: 369, endPoint y: 396, distance: 76.5
click at [369, 396] on textarea "Hola Mariano Mario Ferraro Agradecemos su respuesta. Le informamos que la certi…" at bounding box center [398, 389] width 492 height 116
paste textarea "legalizada ante el Consejo Profesional de Ciencias Económicas."
click at [361, 397] on textarea "Hola Mariano Mario Ferraro Agradecemos su respuesta. Le informamos que la certi…" at bounding box center [398, 389] width 492 height 116
click at [366, 399] on textarea "Hola Mariano Mario Ferraro Agradecemos su respuesta. Le informamos que la certi…" at bounding box center [398, 389] width 492 height 116
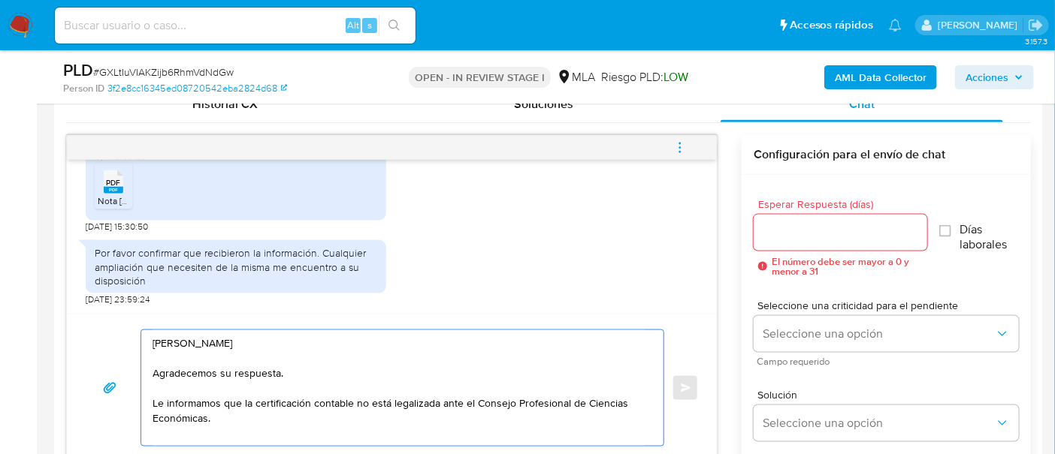
click at [496, 421] on textarea "Hola Mariano Mario Ferraro Agradecemos su respuesta. Le informamos que la certi…" at bounding box center [398, 389] width 492 height 116
click at [352, 397] on textarea "Hola Mariano Mario Ferraro Agradecemos su respuesta. Le informamos que la certi…" at bounding box center [398, 389] width 492 height 116
click at [352, 417] on textarea "Hola Mariano Mario Ferraro Agradecemos su respuesta. Le informamos que la certi…" at bounding box center [398, 389] width 492 height 116
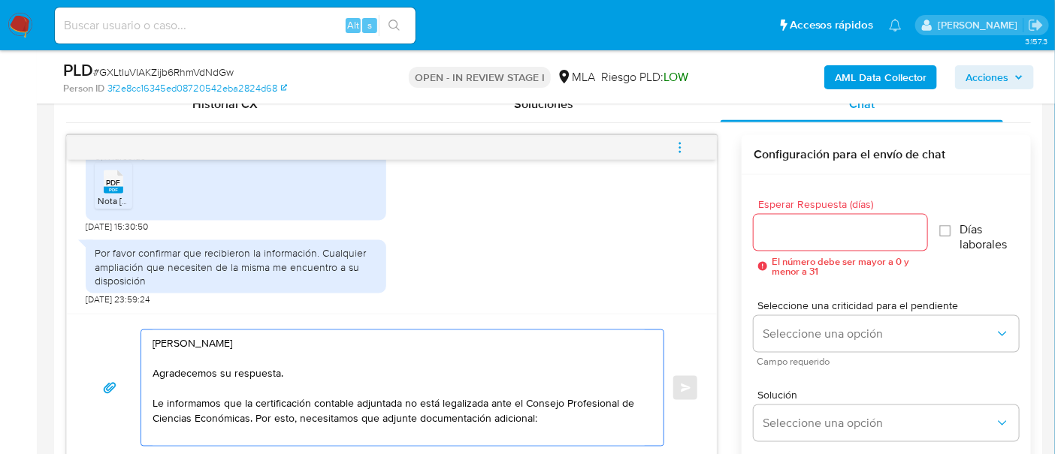
click at [494, 418] on textarea "Hola Mariano Mario Ferraro Agradecemos su respuesta. Le informamos que la certi…" at bounding box center [398, 389] width 492 height 116
click at [614, 418] on textarea "Hola Mariano Mario Ferraro Agradecemos su respuesta. Le informamos que la certi…" at bounding box center [398, 389] width 492 height 116
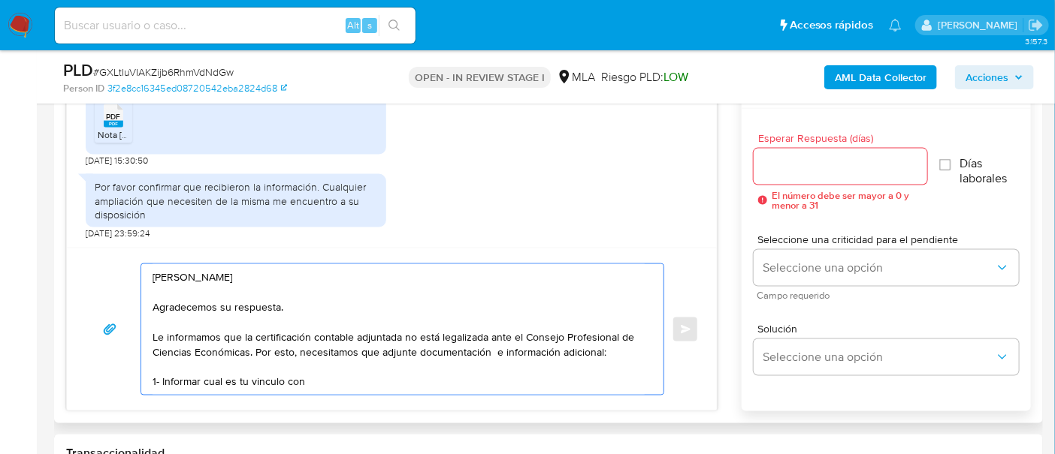
scroll to position [845, 0]
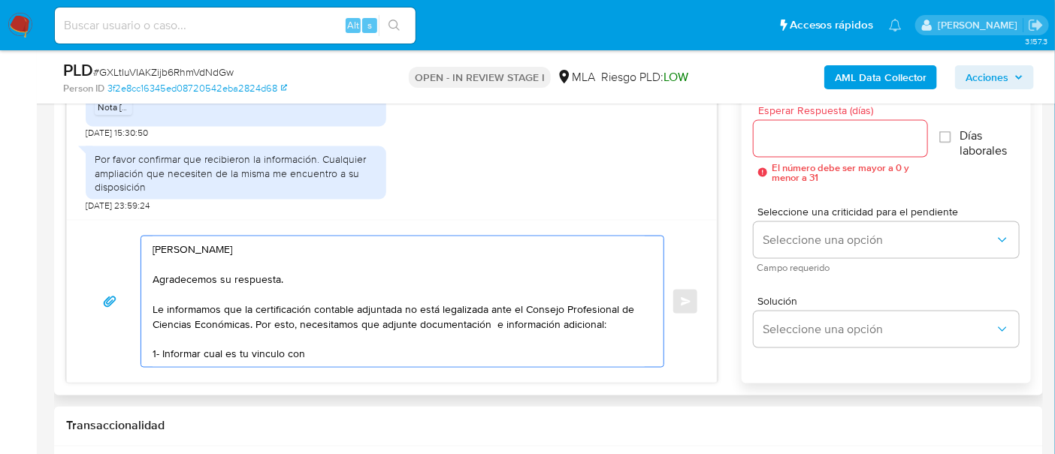
paste textarea "Martin Hernan Ferraro - CUIT 20236756999"
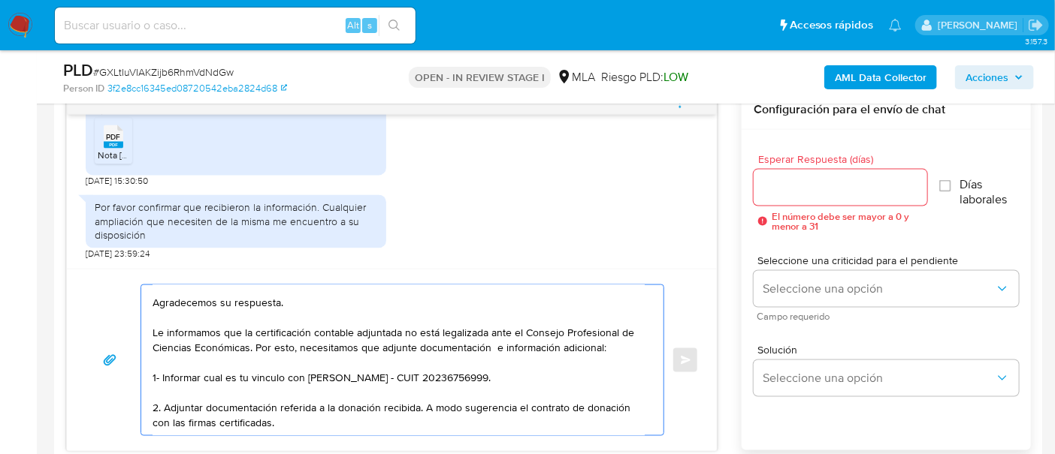
scroll to position [0, 0]
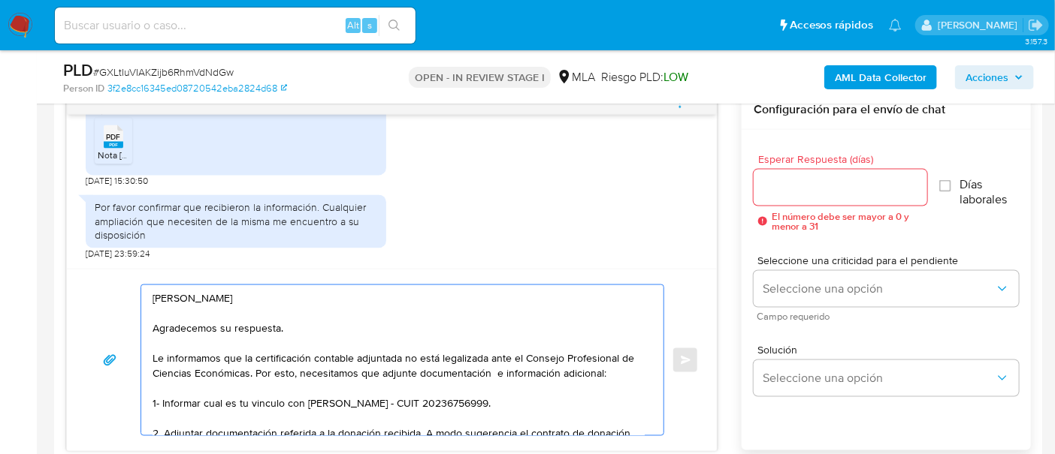
click at [554, 403] on textarea "Hola Mariano Mario Ferraro Agradecemos su respuesta. Le informamos que la certi…" at bounding box center [398, 360] width 492 height 150
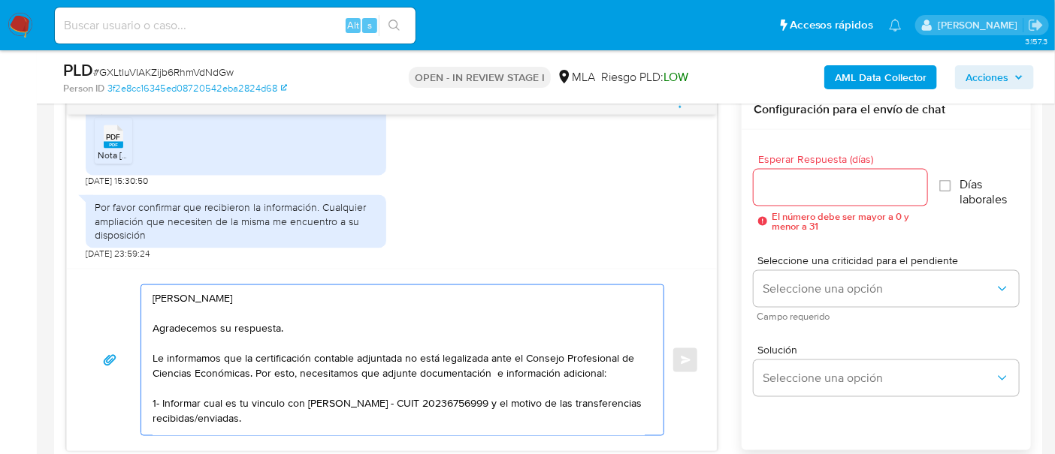
scroll to position [56, 0]
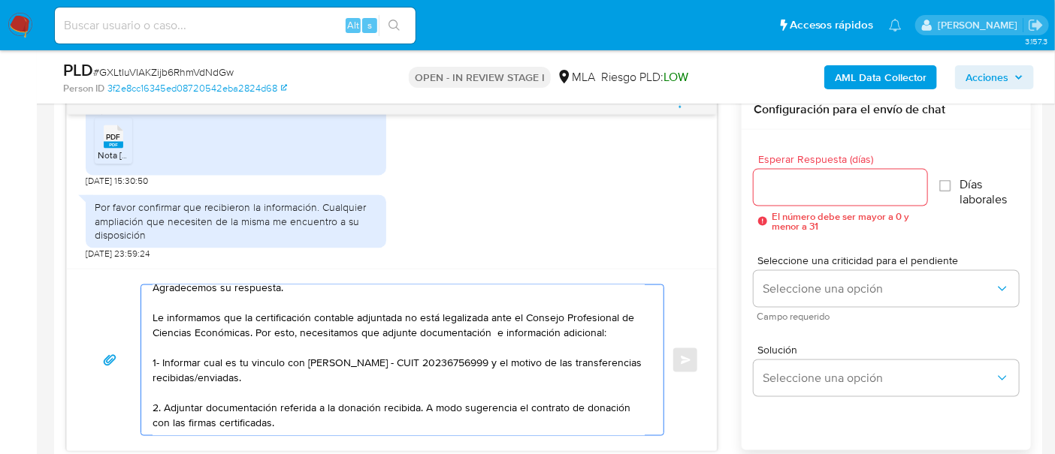
click at [514, 392] on textarea "Hola Mariano Mario Ferraro Agradecemos su respuesta. Le informamos que la certi…" at bounding box center [398, 360] width 492 height 150
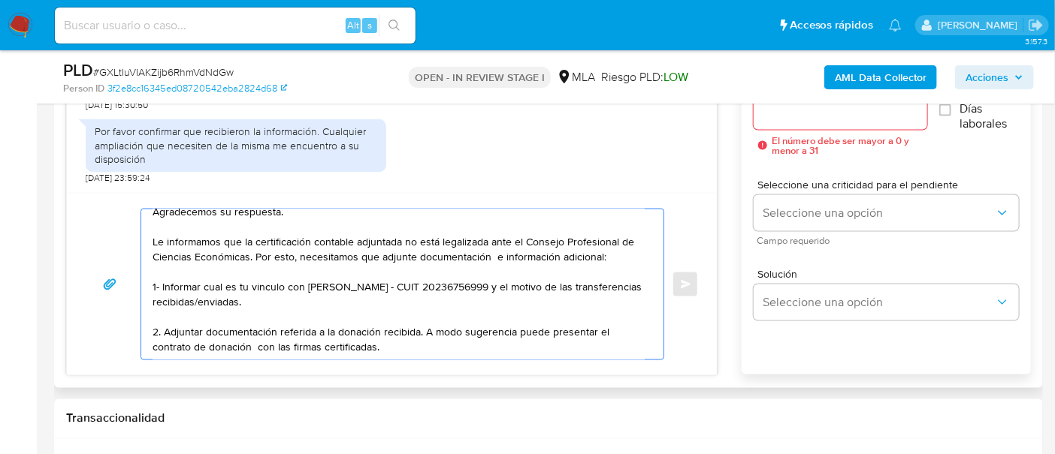
scroll to position [875, 0]
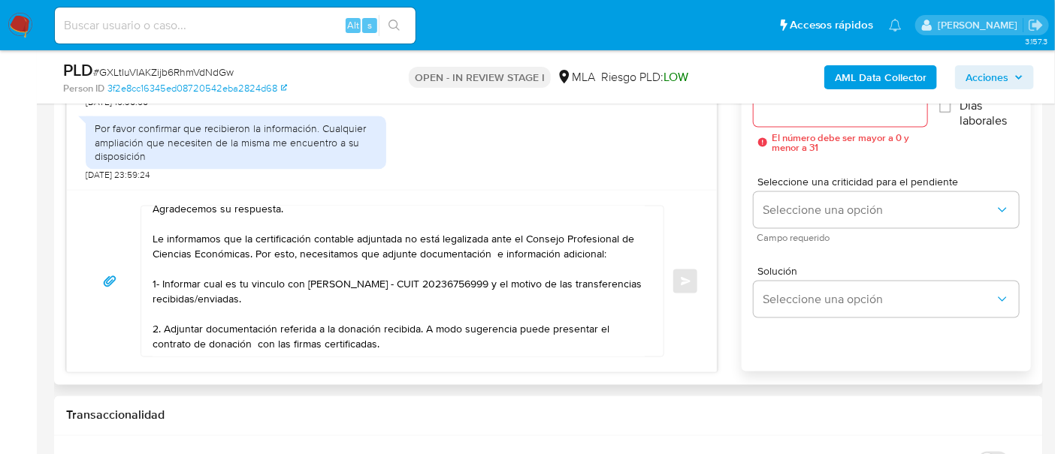
click at [545, 355] on div "Hola Mariano Mario Ferraro Agradecemos su respuesta. Le informamos que la certi…" at bounding box center [392, 281] width 650 height 183
click at [544, 343] on textarea "Hola Mariano Mario Ferraro Agradecemos su respuesta. Le informamos que la certi…" at bounding box center [398, 282] width 492 height 150
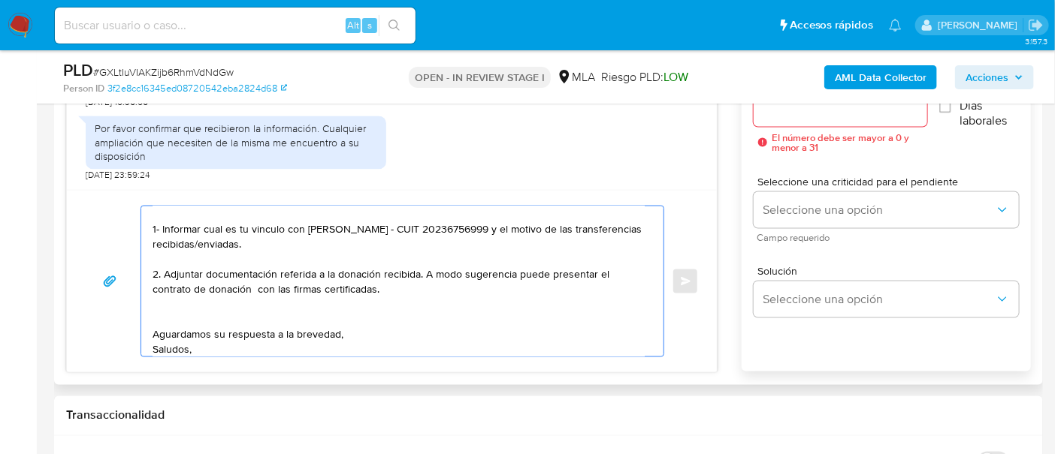
scroll to position [110, 0]
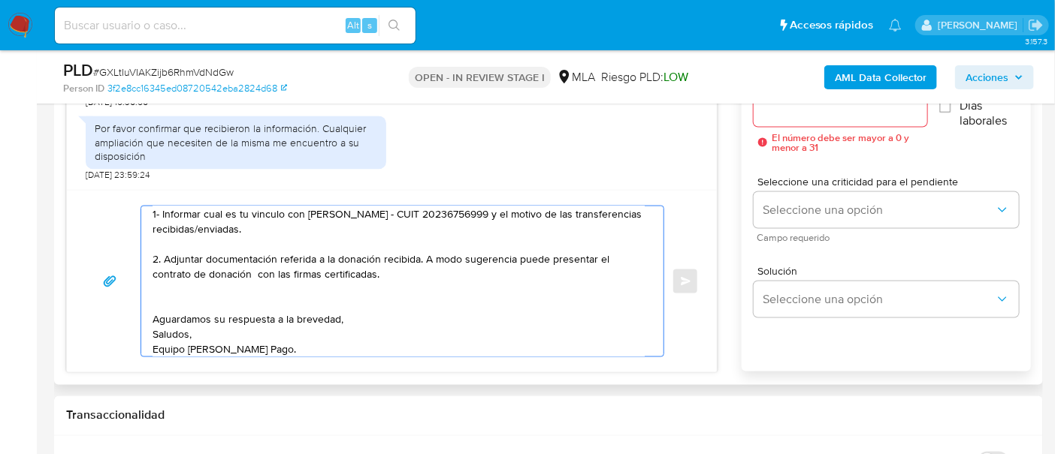
click at [176, 297] on textarea "Hola Mariano Mario Ferraro Agradecemos su respuesta. Le informamos que la certi…" at bounding box center [398, 282] width 492 height 150
paste textarea "Es importante que sepas que, en caso de no responder a lo solicitado o si lo pr…"
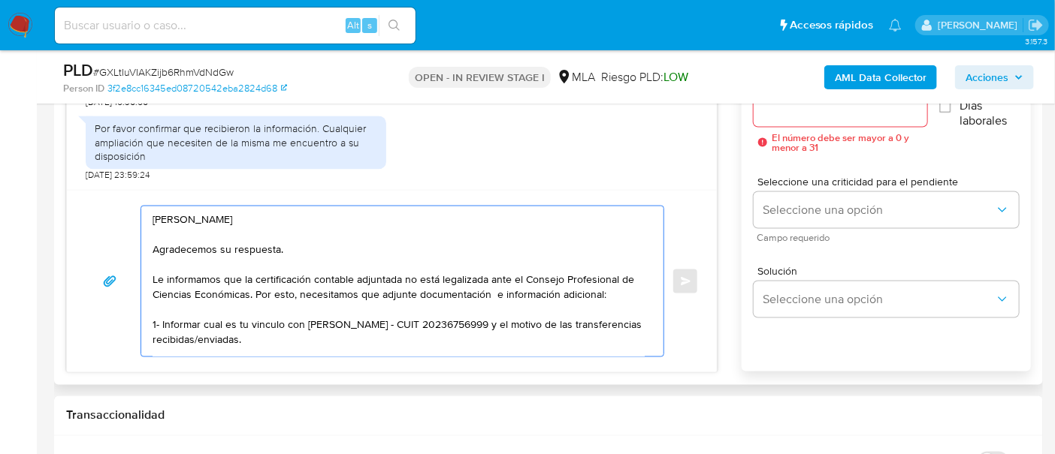
scroll to position [781, 0]
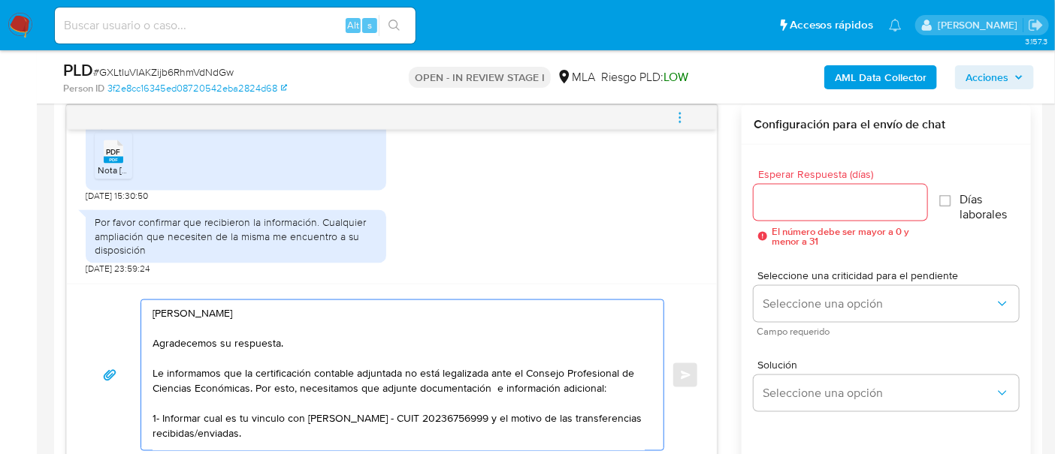
type textarea "Hola Mariano Mario Ferraro Agradecemos su respuesta. Le informamos que la certi…"
click at [825, 197] on input "Esperar Respuesta (días)" at bounding box center [840, 203] width 174 height 20
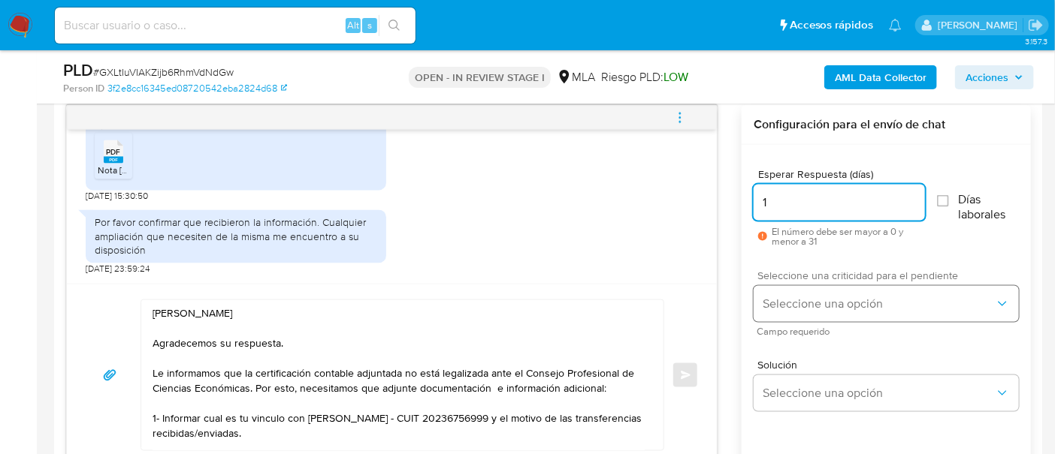
type input "1"
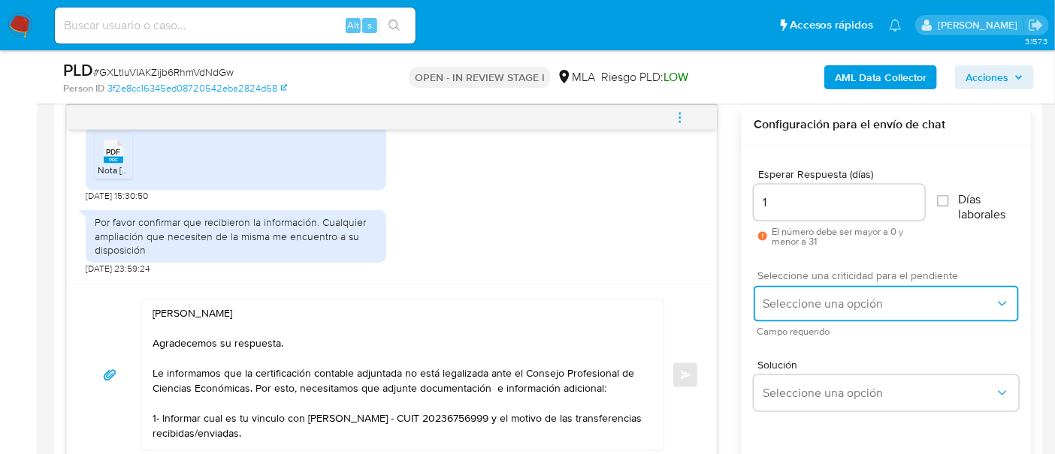
click at [785, 314] on button "Seleccione una opción" at bounding box center [885, 304] width 265 height 36
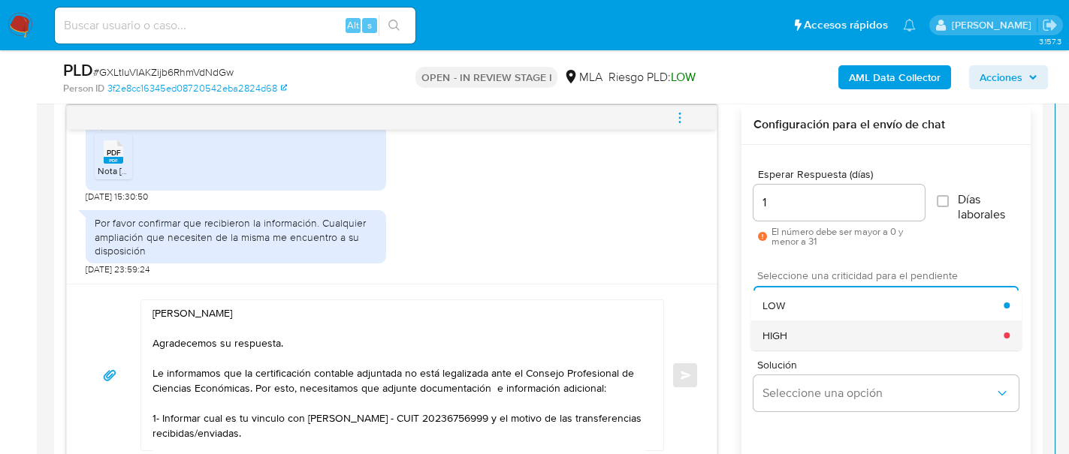
click at [792, 343] on div "HIGH" at bounding box center [882, 336] width 241 height 30
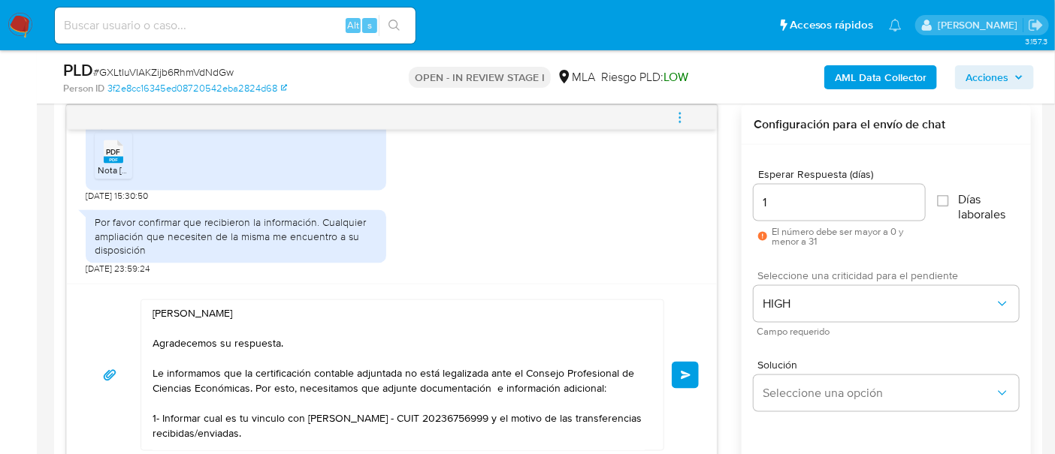
click at [691, 367] on button "Enviar" at bounding box center [685, 375] width 27 height 27
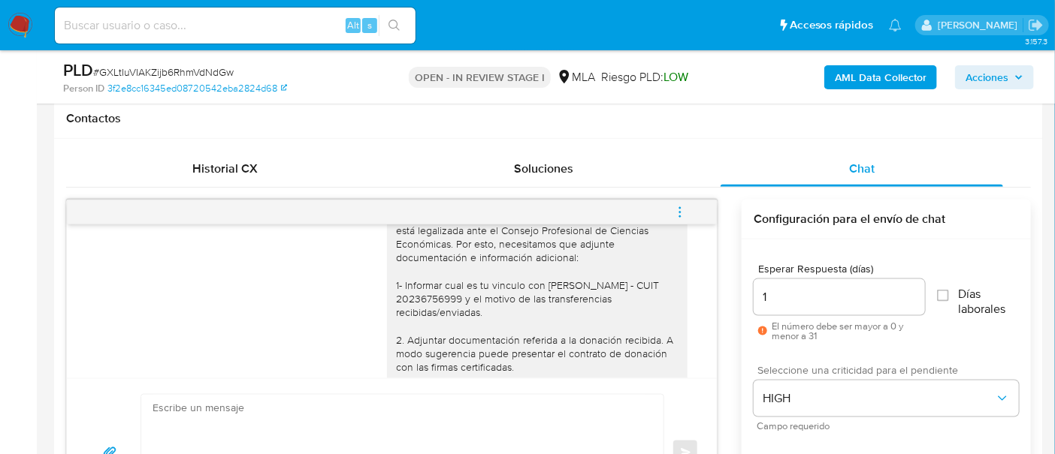
scroll to position [1483, 0]
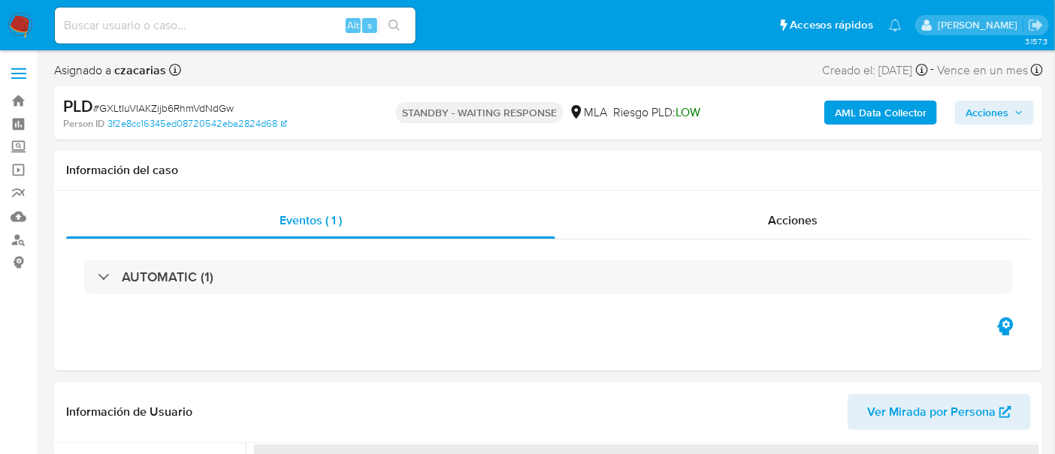
scroll to position [188, 0]
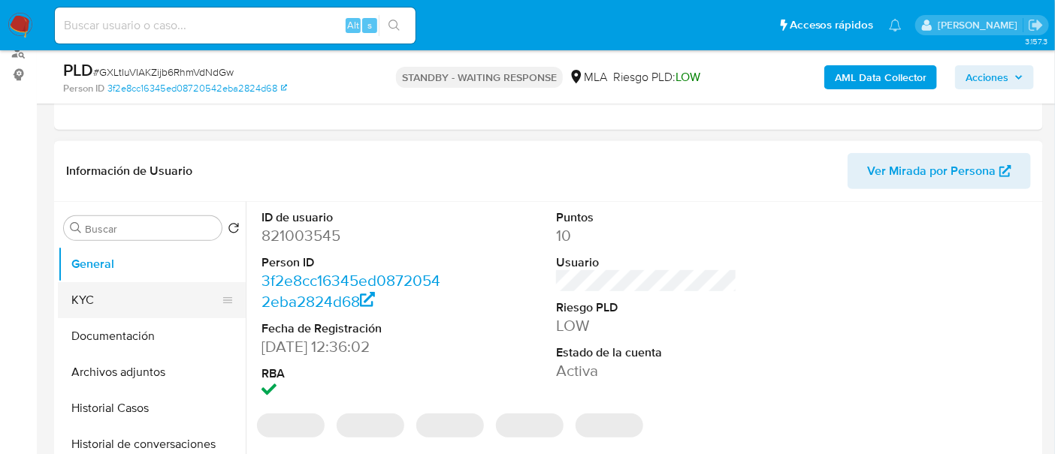
select select "10"
click at [122, 301] on button "KYC" at bounding box center [146, 300] width 176 height 36
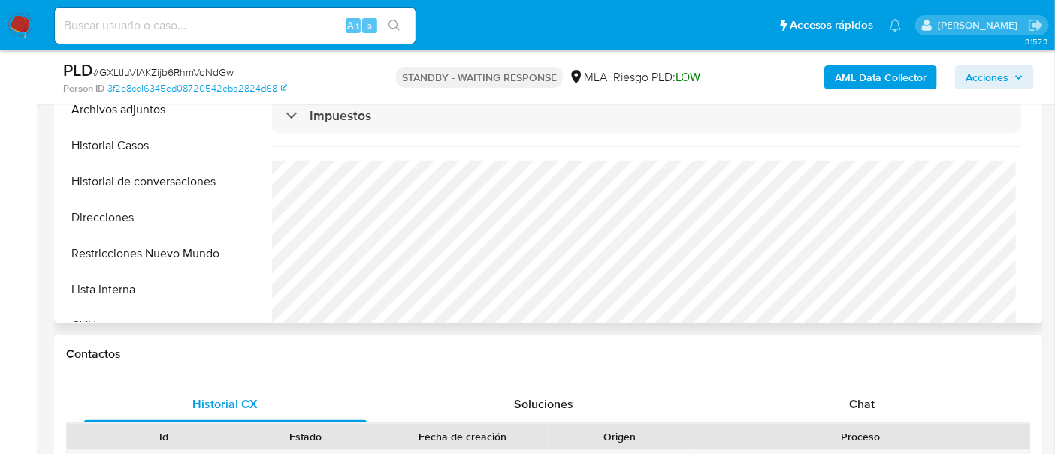
scroll to position [563, 0]
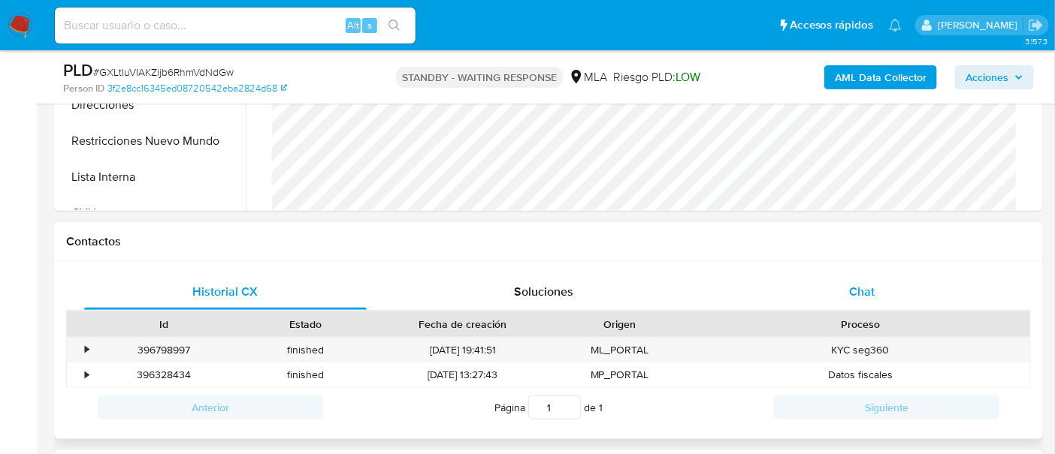
click at [850, 291] on span "Chat" at bounding box center [862, 291] width 26 height 17
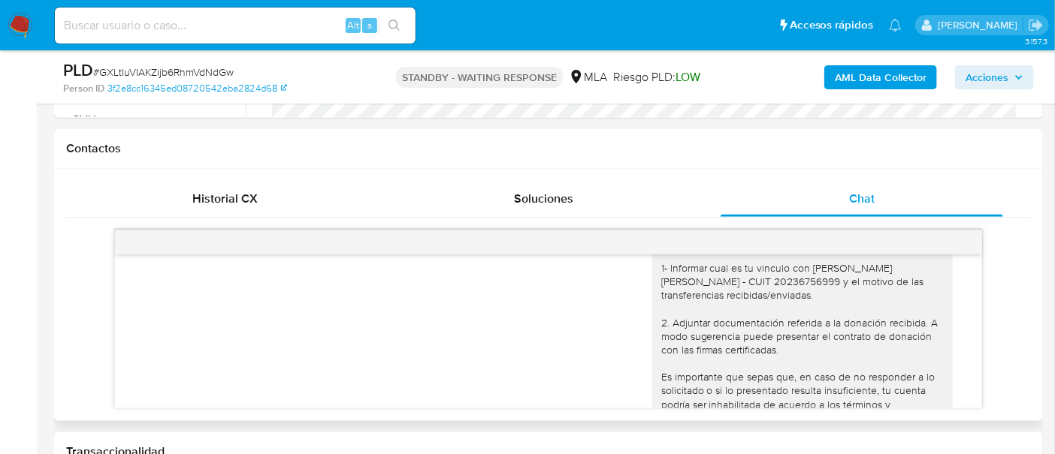
scroll to position [1483, 0]
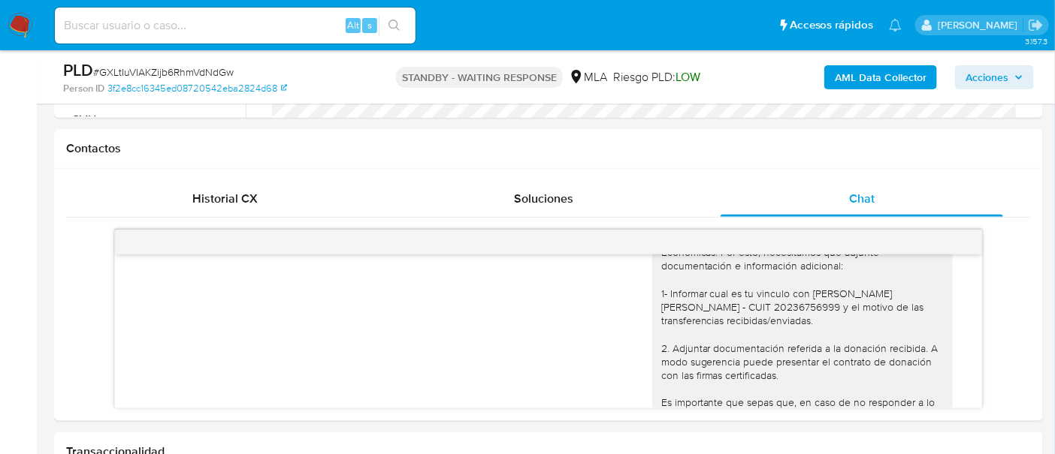
click at [253, 31] on input at bounding box center [235, 26] width 361 height 20
paste input "deRMXva1gFXuxKpfG2zJodxQ"
type input "deRMXva1gFXuxKpfG2zJodxQ"
click at [392, 28] on icon "search-icon" at bounding box center [393, 25] width 11 height 11
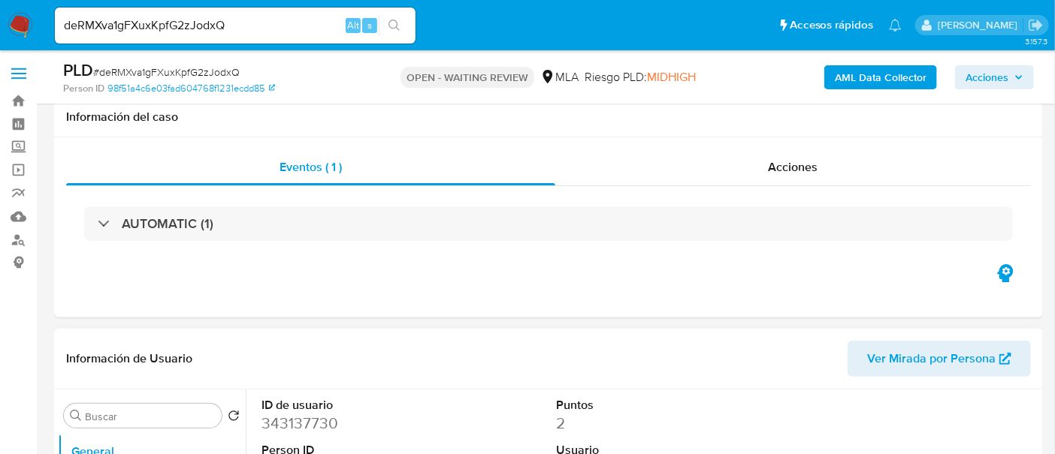
scroll to position [469, 0]
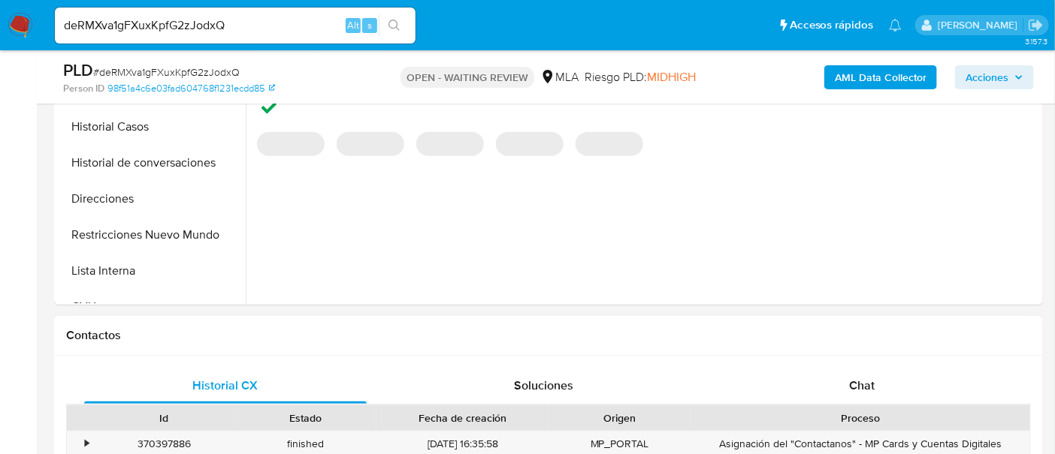
select select "10"
click at [865, 384] on span "Chat" at bounding box center [862, 385] width 26 height 17
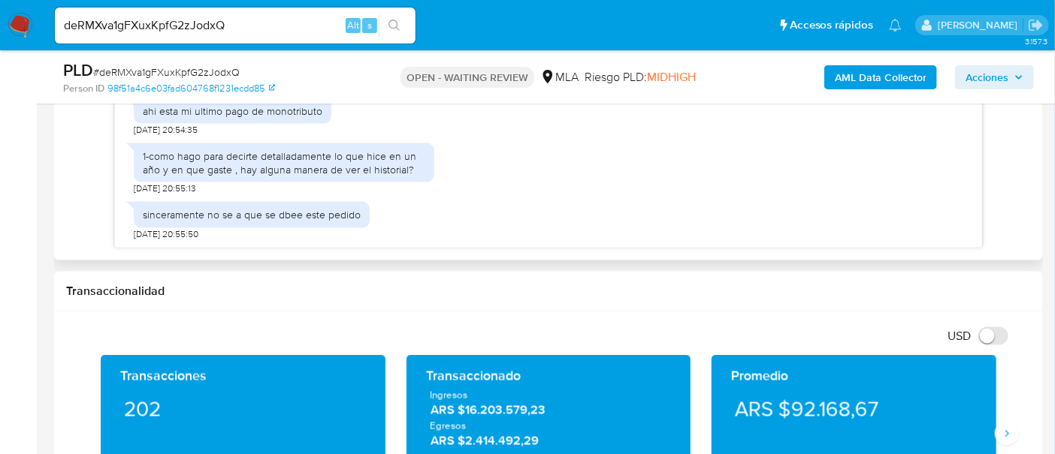
scroll to position [845, 0]
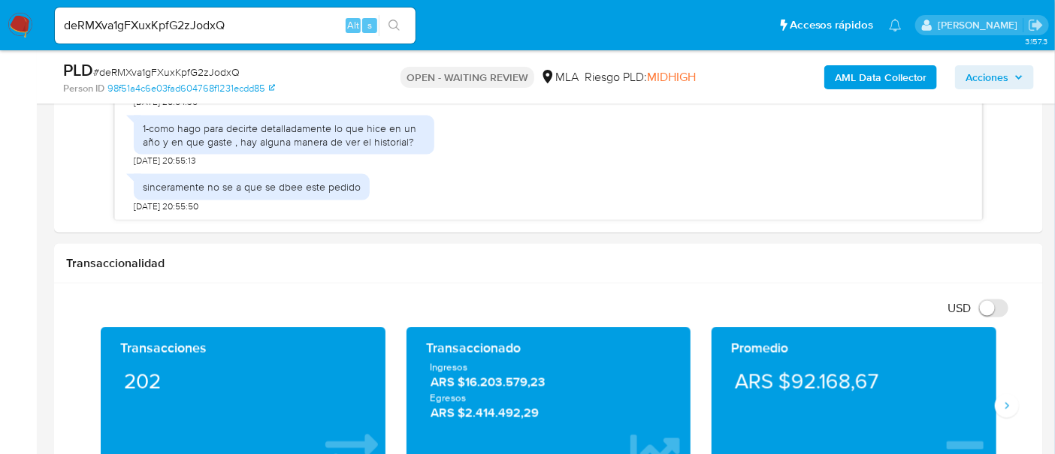
click at [325, 5] on div "deRMXva1gFXuxKpfG2zJodxQ Alt s" at bounding box center [235, 26] width 361 height 42
click at [313, 20] on input "deRMXva1gFXuxKpfG2zJodxQ" at bounding box center [235, 26] width 361 height 20
paste input "TInVm0Z8wxcPF2Q6nPNpmbiY"
type input "TInVm0Z8wxcPF2Q6nPNpmbiY"
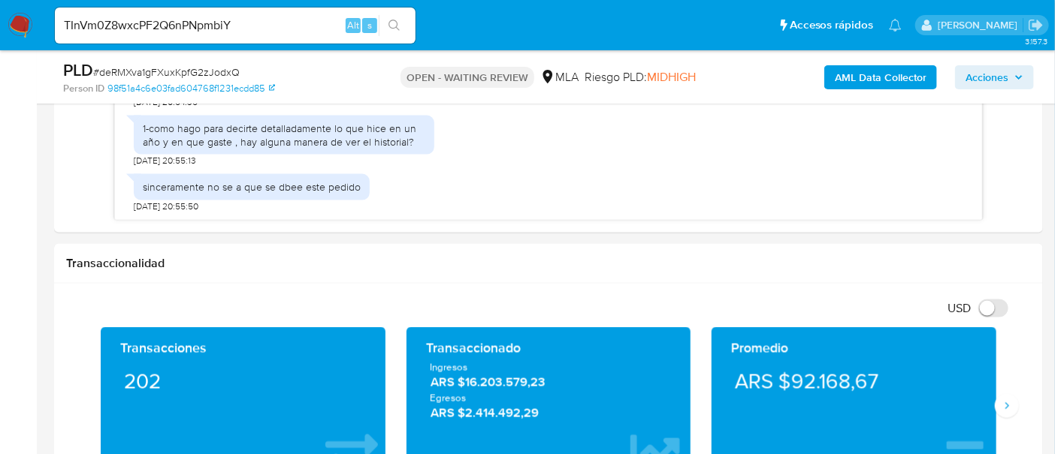
click at [391, 32] on button "search-icon" at bounding box center [394, 25] width 31 height 21
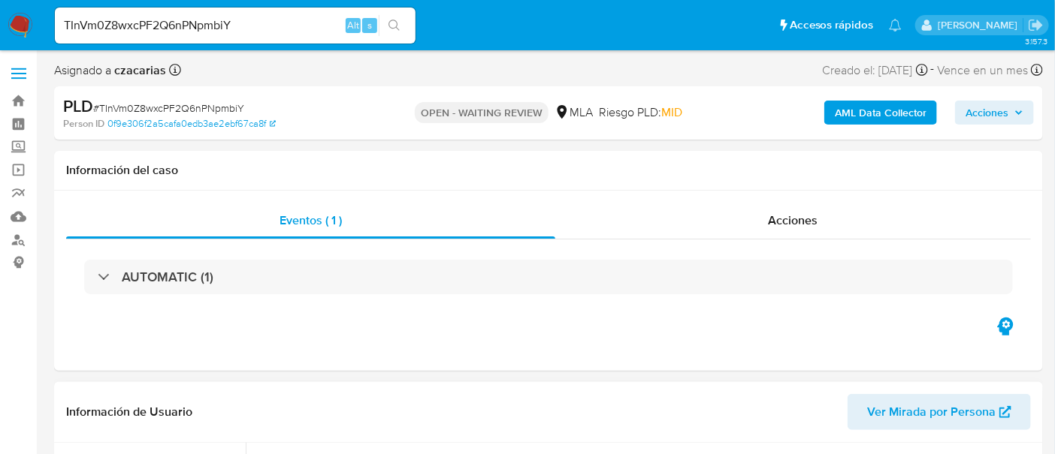
select select "10"
click at [294, 8] on div "TInVm0Z8wxcPF2Q6nPNpmbiY Alt s" at bounding box center [235, 26] width 361 height 36
click at [297, 19] on input "TInVm0Z8wxcPF2Q6nPNpmbiY" at bounding box center [235, 26] width 361 height 20
paste input "Dmloz2Sf6UZUZzg3DXvmN76V"
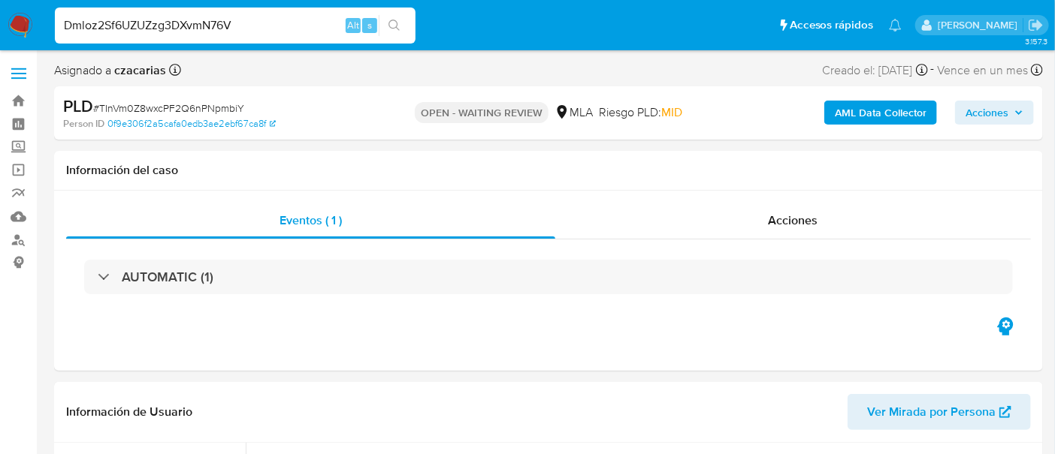
click at [378, 25] on div "Dmloz2Sf6UZUZzg3DXvmN76V Alt s" at bounding box center [235, 26] width 361 height 42
type input "Dmloz2Sf6UZUZzg3DXvmN76V"
click at [388, 27] on button "search-icon" at bounding box center [394, 25] width 31 height 21
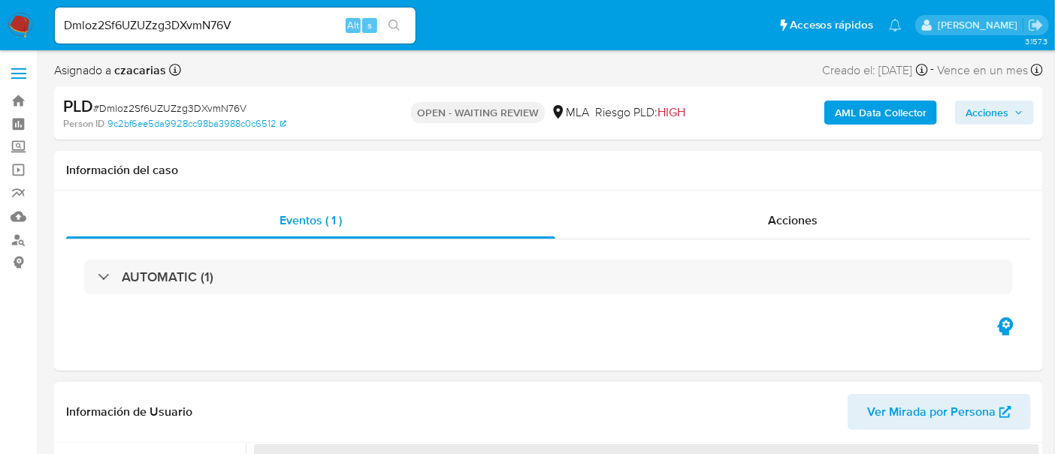
select select "10"
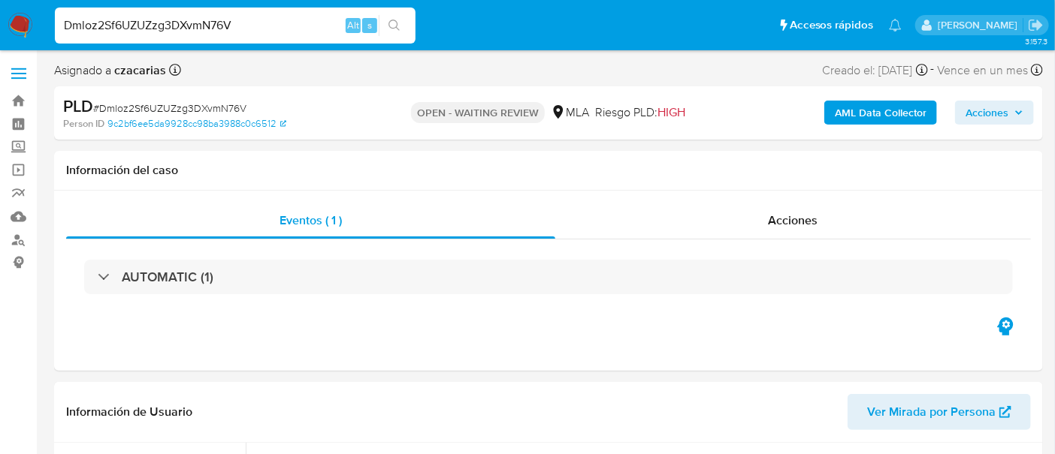
click at [310, 23] on input "Dmloz2Sf6UZUZzg3DXvmN76V" at bounding box center [235, 26] width 361 height 20
click at [310, 24] on input "Dmloz2Sf6UZUZzg3DXvmN76V" at bounding box center [235, 26] width 361 height 20
paste input "RKhzIR3UVOT0J5QmxNlAmgEO"
click at [377, 29] on input "RKhzIR3UVOT0J5QmxNlAmgEO" at bounding box center [235, 26] width 361 height 20
type input "RKhzIR3UVOT0J5QmxNlAmgEO"
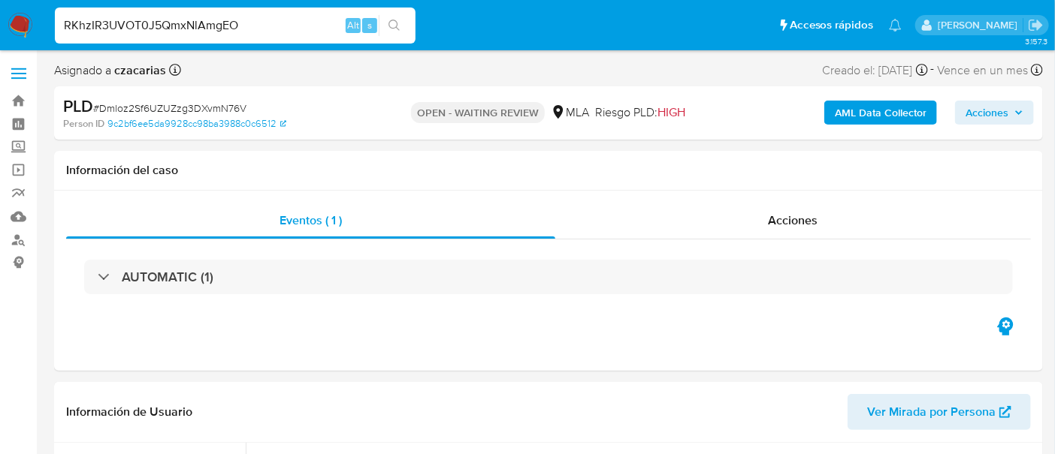
click at [388, 26] on button "search-icon" at bounding box center [394, 25] width 31 height 21
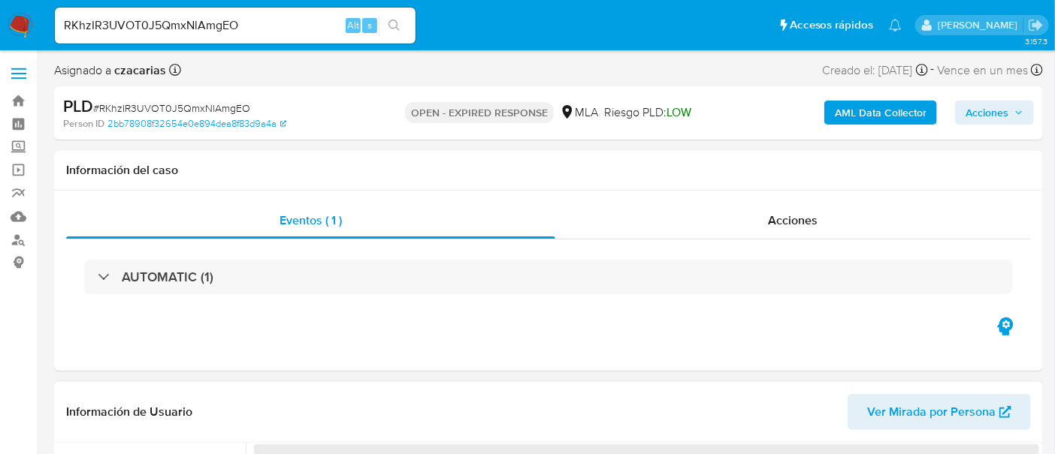
select select "10"
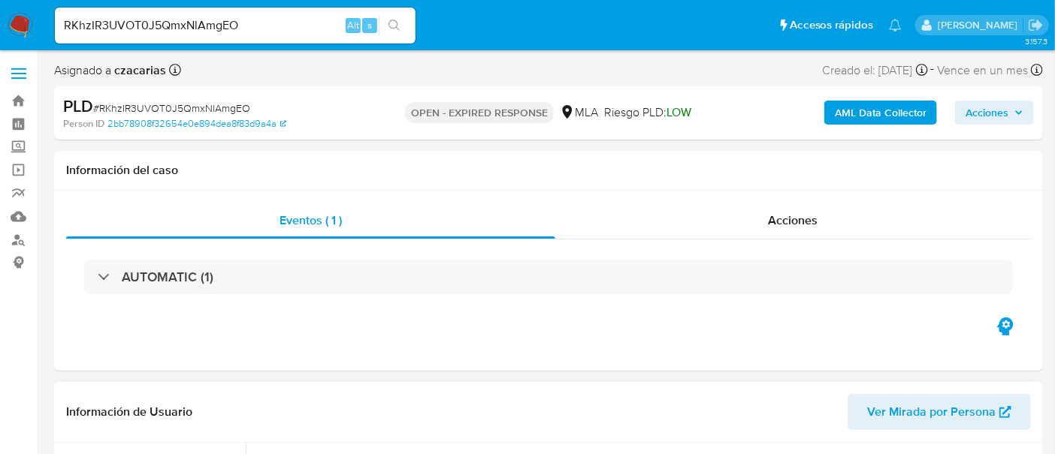
click at [322, 30] on input "RKhzIR3UVOT0J5QmxNlAmgEO" at bounding box center [235, 26] width 361 height 20
paste input "dFCAwuZ3sZEi6HtmMzeO3zHL"
type input "dFCAwuZ3sZEi6HtmMzeO3zHL"
click at [389, 21] on icon "search-icon" at bounding box center [393, 25] width 11 height 11
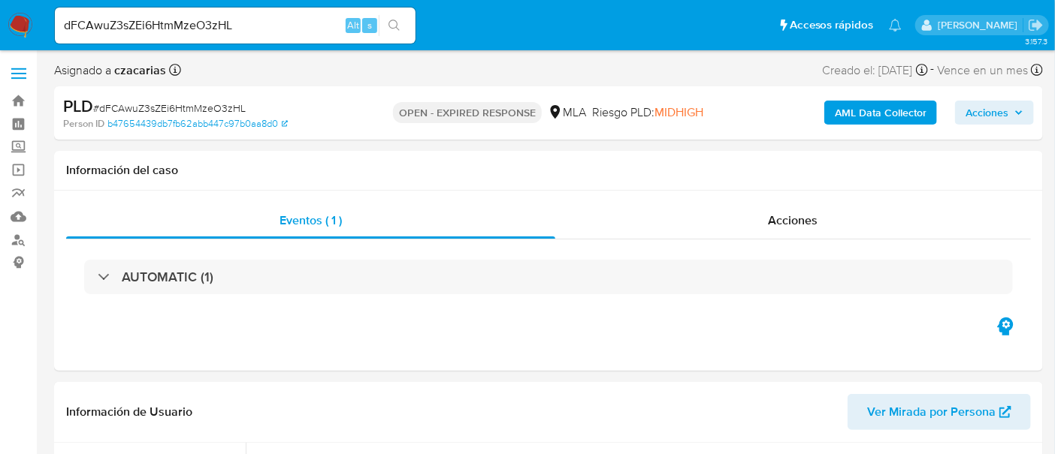
select select "10"
click at [297, 44] on div "dFCAwuZ3sZEi6HtmMzeO3zHL Alt s" at bounding box center [235, 26] width 361 height 42
click at [302, 34] on input "dFCAwuZ3sZEi6HtmMzeO3zHL" at bounding box center [235, 26] width 361 height 20
paste input "2pNLFIWmRBhE9ljXPLYY7SFY"
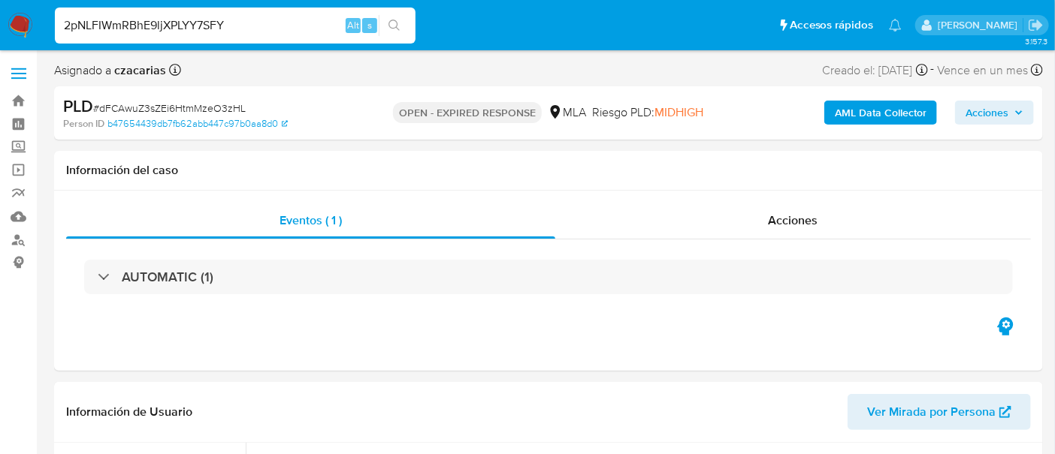
click at [412, 23] on input "2pNLFIWmRBhE9ljXPLYY7SFY" at bounding box center [235, 26] width 361 height 20
type input "2pNLFIWmRBhE9ljXPLYY7SFY"
click at [379, 23] on button "search-icon" at bounding box center [394, 25] width 31 height 21
select select "10"
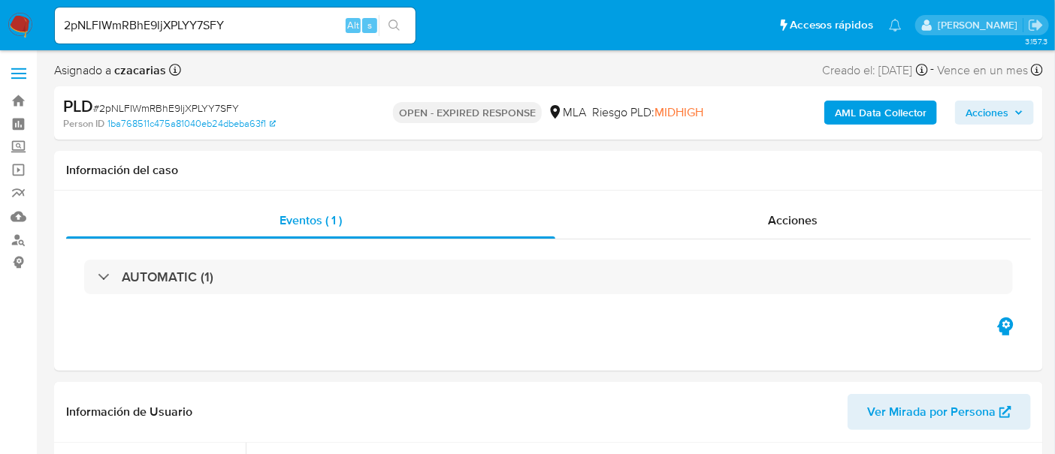
click at [296, 16] on input "2pNLFIWmRBhE9ljXPLYY7SFY" at bounding box center [235, 26] width 361 height 20
click at [392, 29] on icon "search-icon" at bounding box center [394, 26] width 12 height 12
click at [214, 108] on span "# 2pNLFIWmRBhE9ljXPLYY7SFY" at bounding box center [166, 108] width 146 height 15
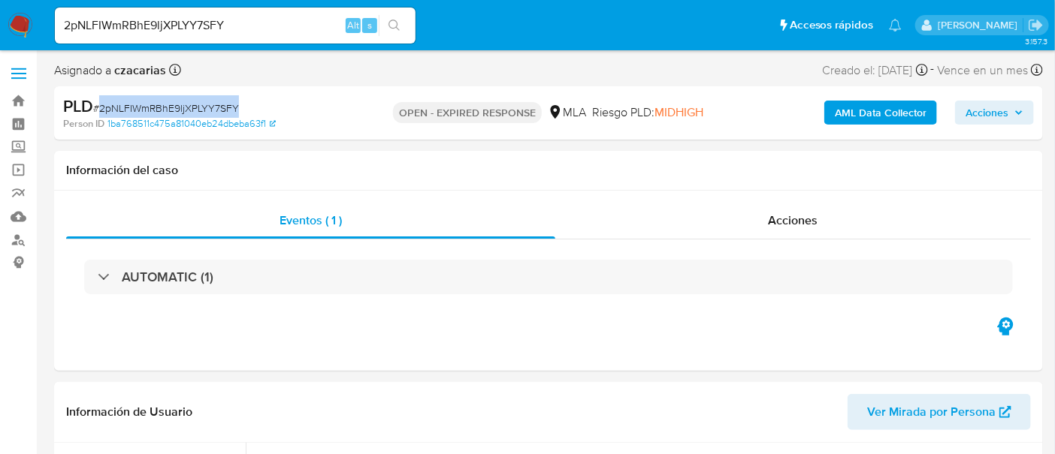
copy span "2pNLFIWmRBhE9ljXPLYY7SFY"
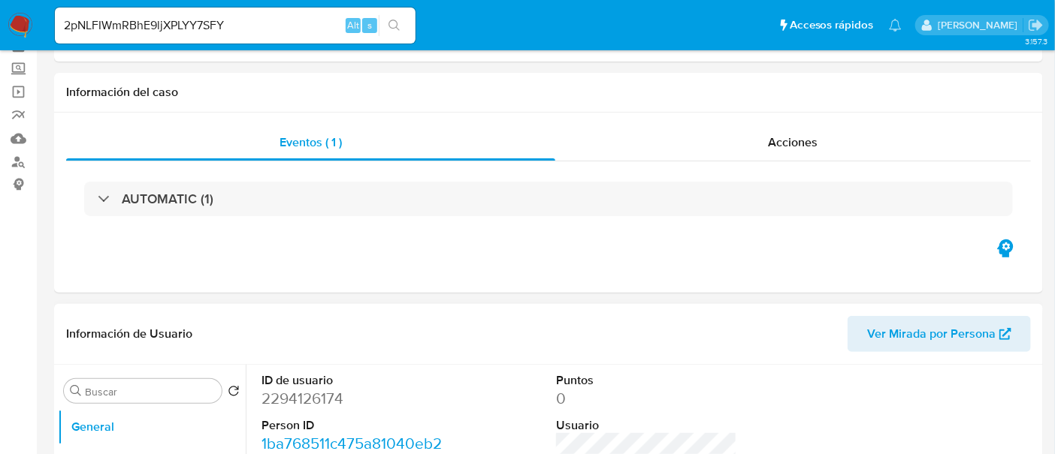
scroll to position [94, 0]
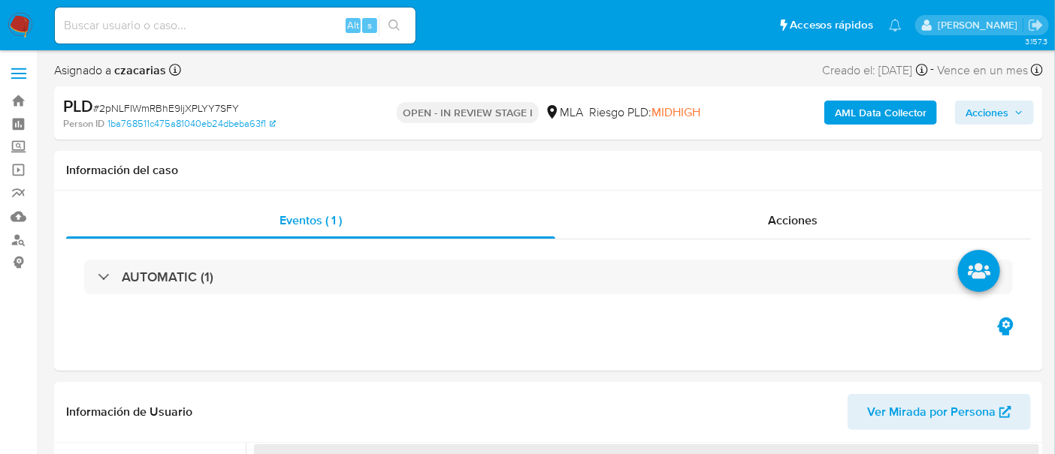
click at [858, 113] on b "AML Data Collector" at bounding box center [881, 113] width 92 height 24
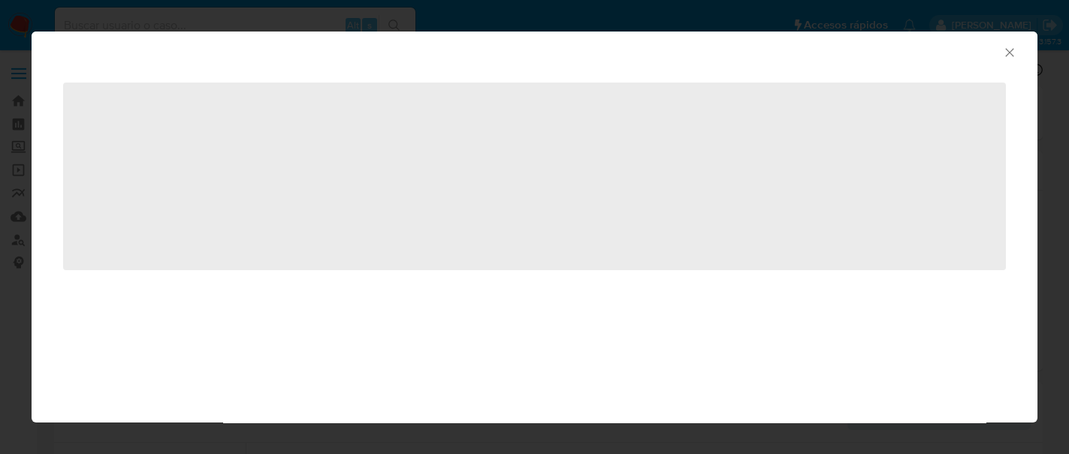
select select "10"
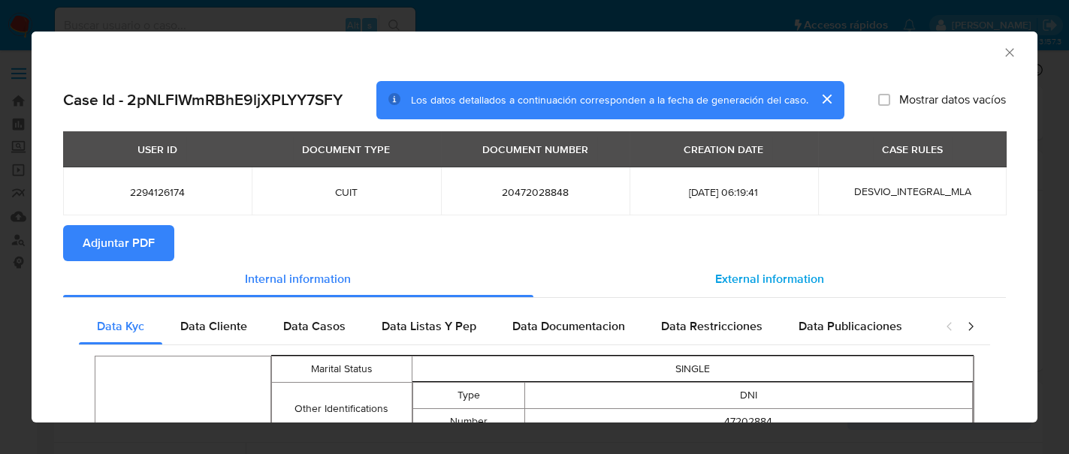
click at [697, 267] on div "External information" at bounding box center [769, 279] width 473 height 36
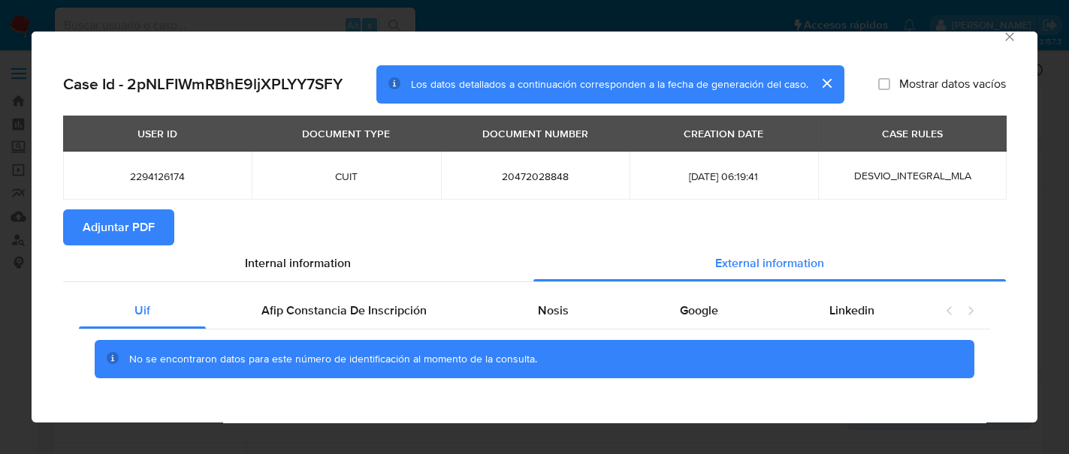
scroll to position [23, 0]
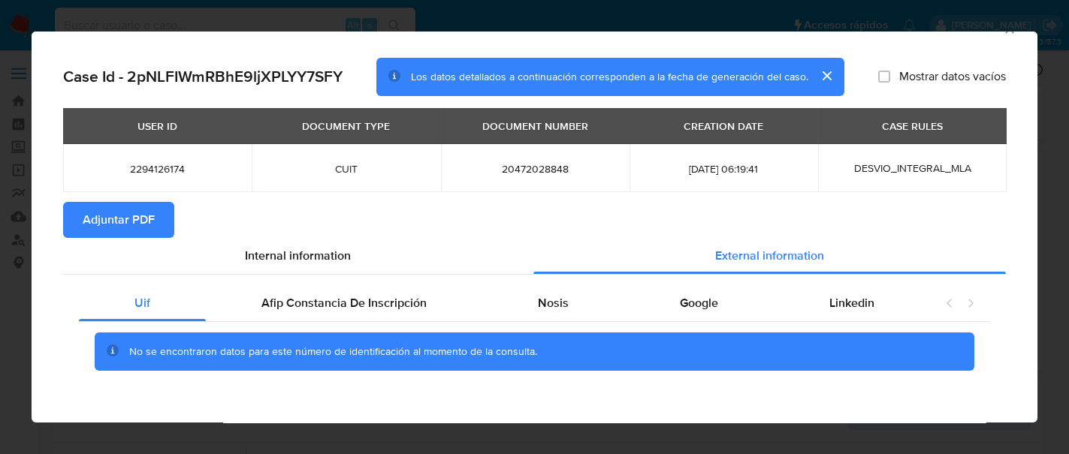
click at [349, 327] on div "No se encontraron datos para este número de identificación al momento de la con…" at bounding box center [534, 352] width 911 height 60
click at [355, 298] on span "Afip Constancia De Inscripción" at bounding box center [343, 302] width 165 height 17
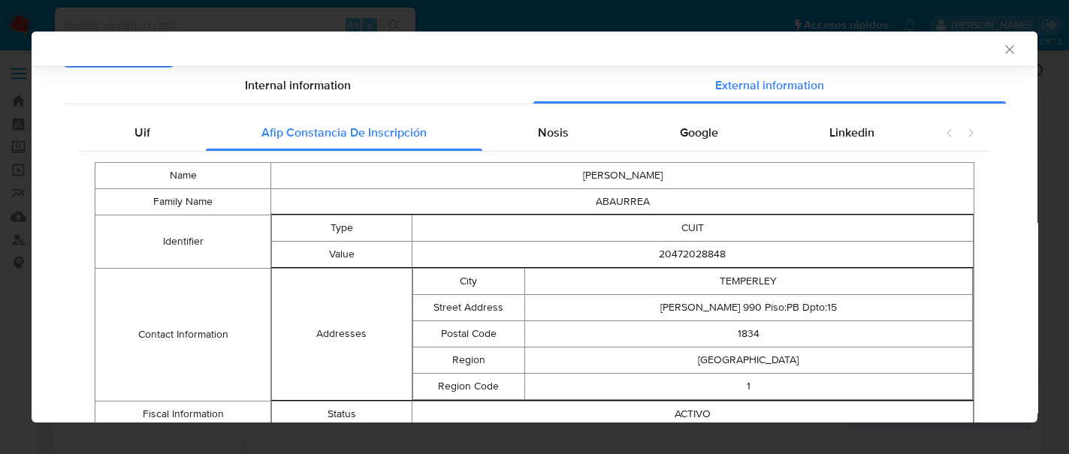
scroll to position [89, 0]
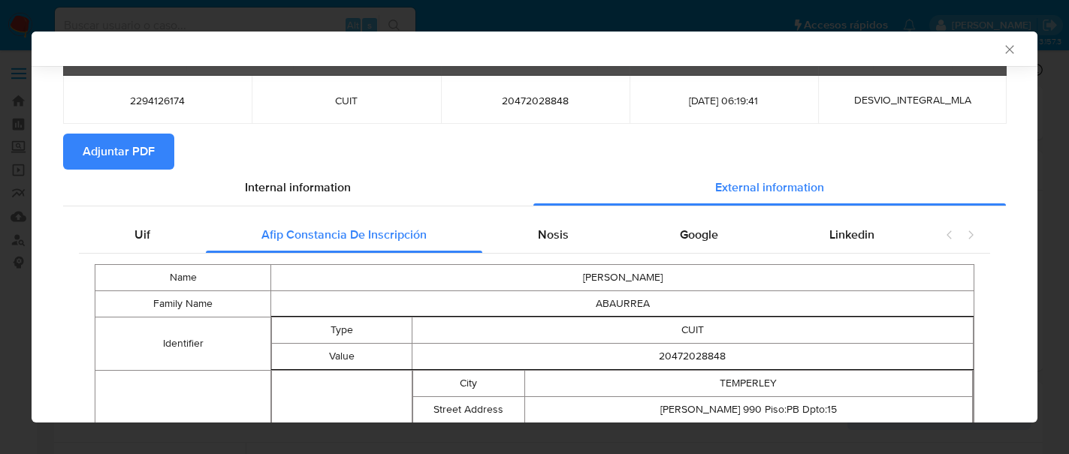
click at [571, 257] on div "Name [PERSON_NAME] Family Name [PERSON_NAME] Identifier Type CUIT Value 2047202…" at bounding box center [534, 411] width 911 height 314
click at [573, 243] on div "Nosis" at bounding box center [553, 235] width 142 height 36
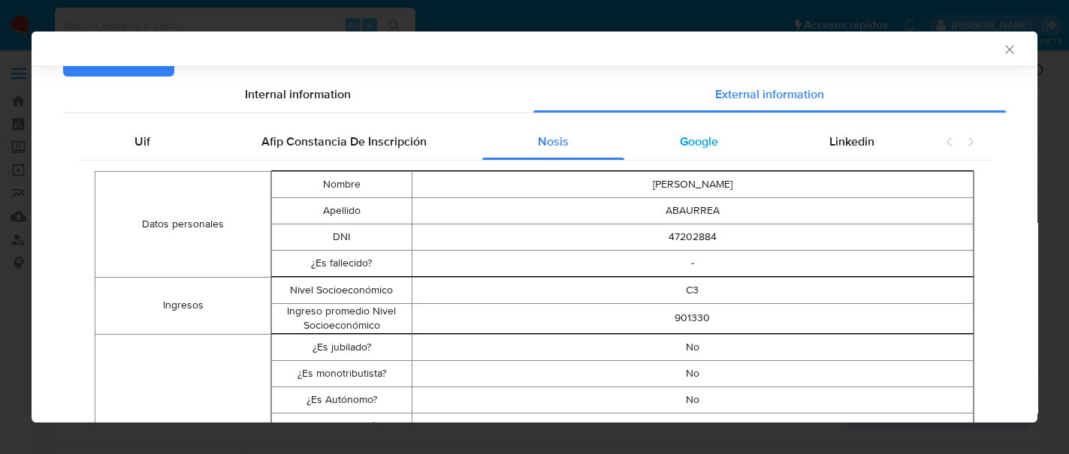
click at [680, 134] on span "Google" at bounding box center [699, 141] width 38 height 17
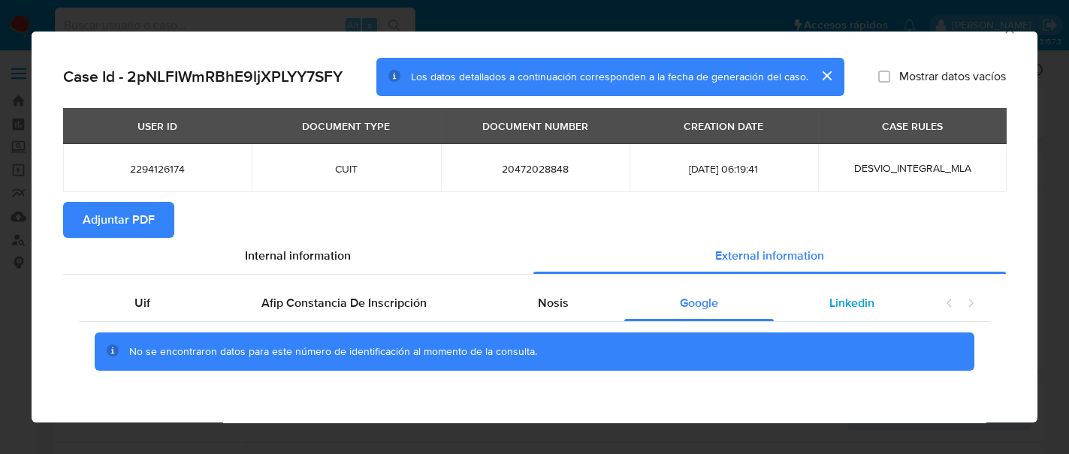
click at [830, 306] on span "Linkedin" at bounding box center [851, 302] width 45 height 17
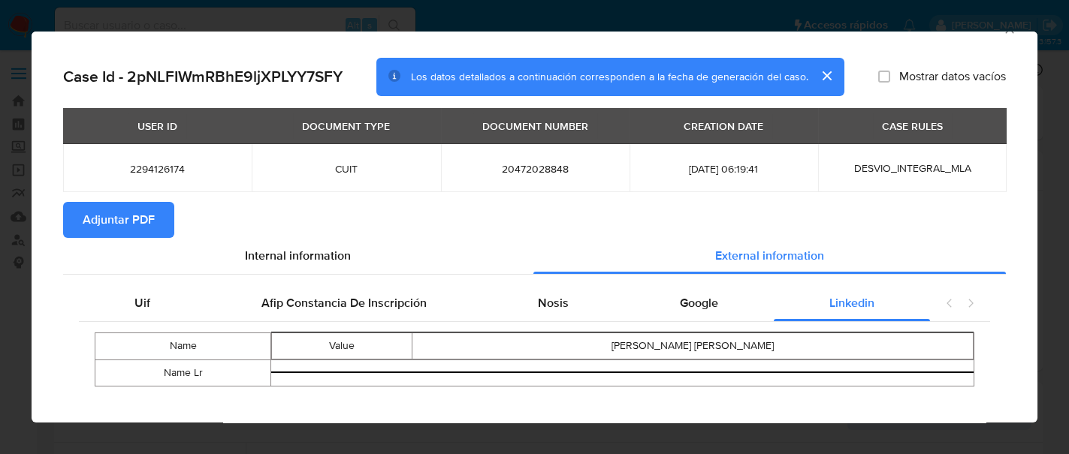
click at [128, 227] on span "Adjuntar PDF" at bounding box center [119, 220] width 72 height 33
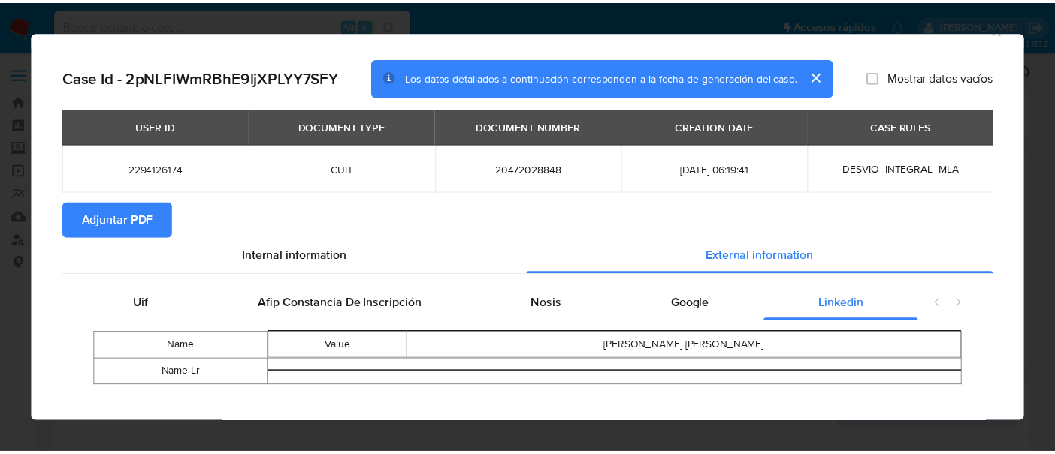
scroll to position [0, 0]
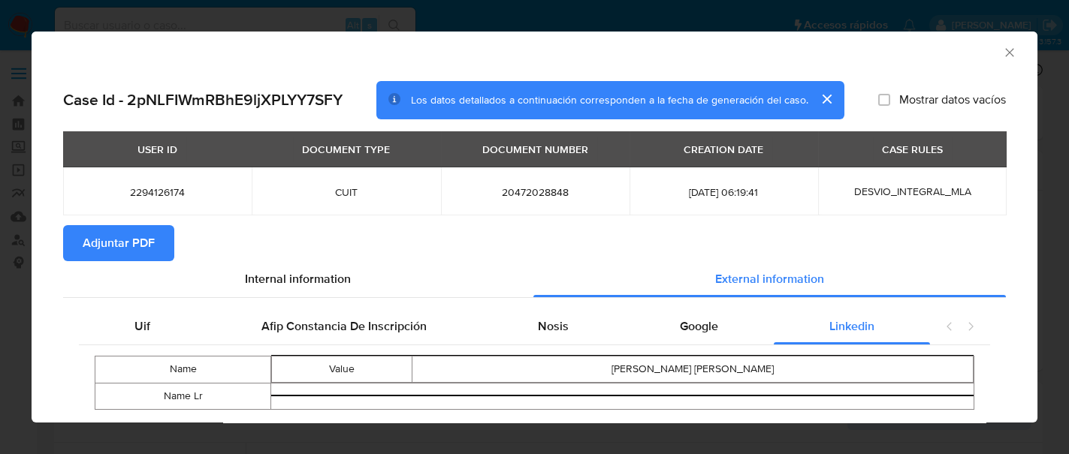
click at [1005, 51] on icon "Cerrar ventana" at bounding box center [1009, 52] width 8 height 8
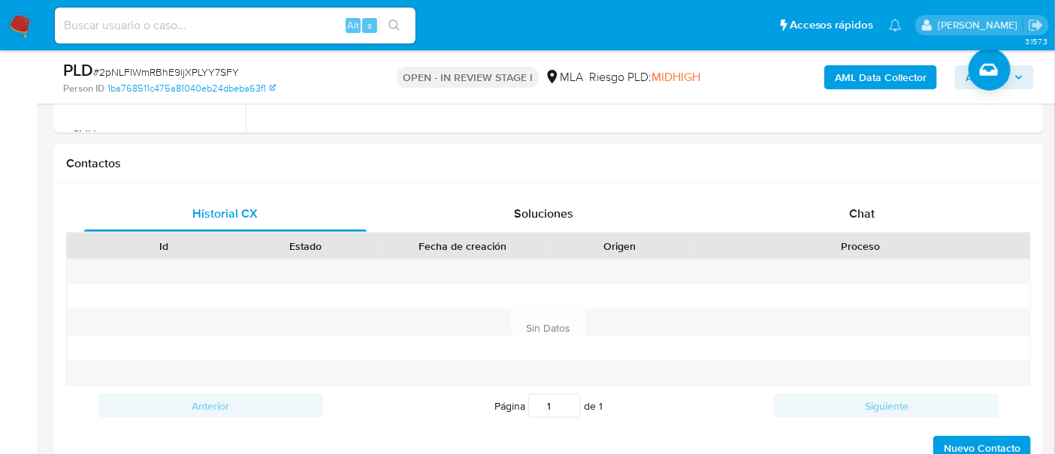
scroll to position [657, 0]
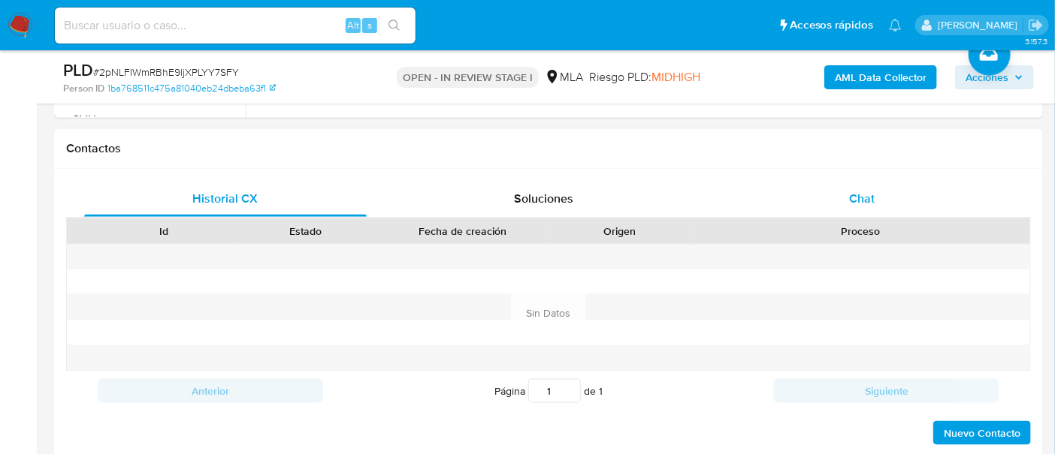
click at [862, 185] on div "Chat" at bounding box center [861, 199] width 282 height 36
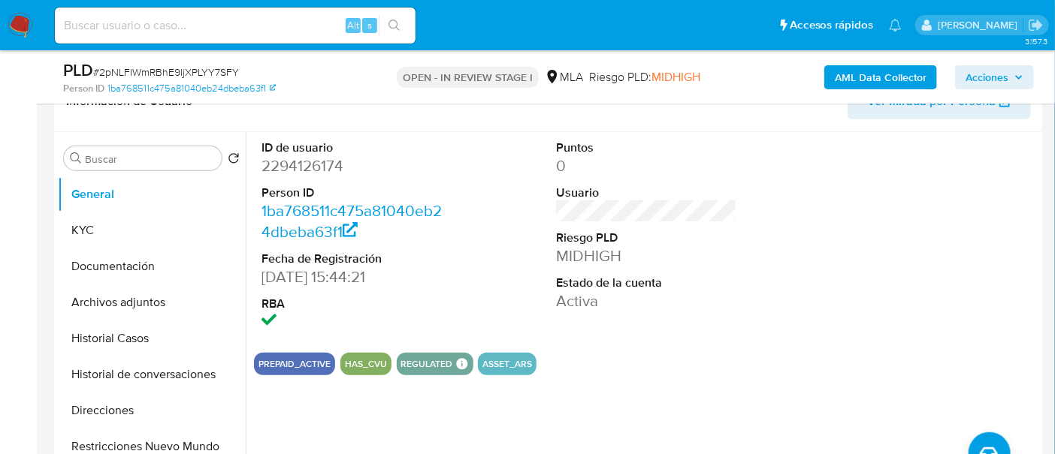
scroll to position [188, 0]
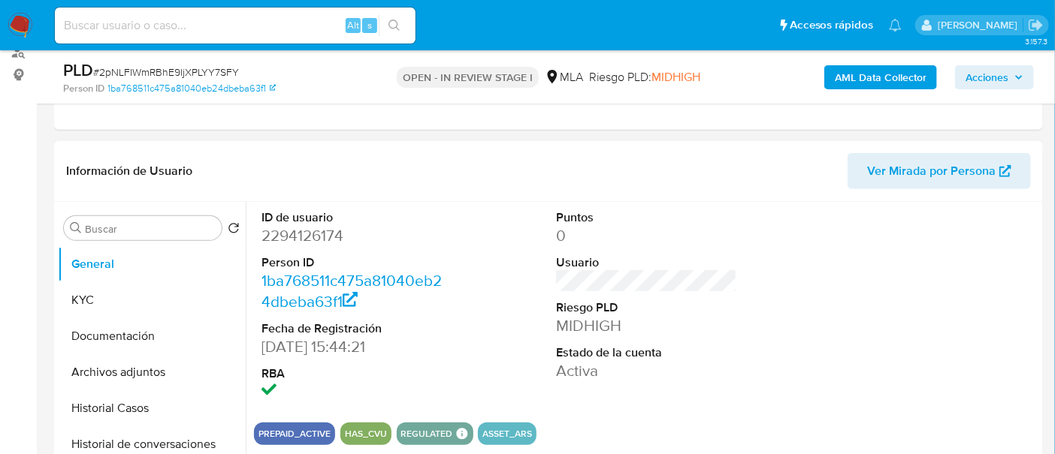
click at [300, 234] on dd "2294126174" at bounding box center [351, 235] width 181 height 21
copy dd "2294126174"
click at [134, 300] on button "KYC" at bounding box center [146, 300] width 176 height 36
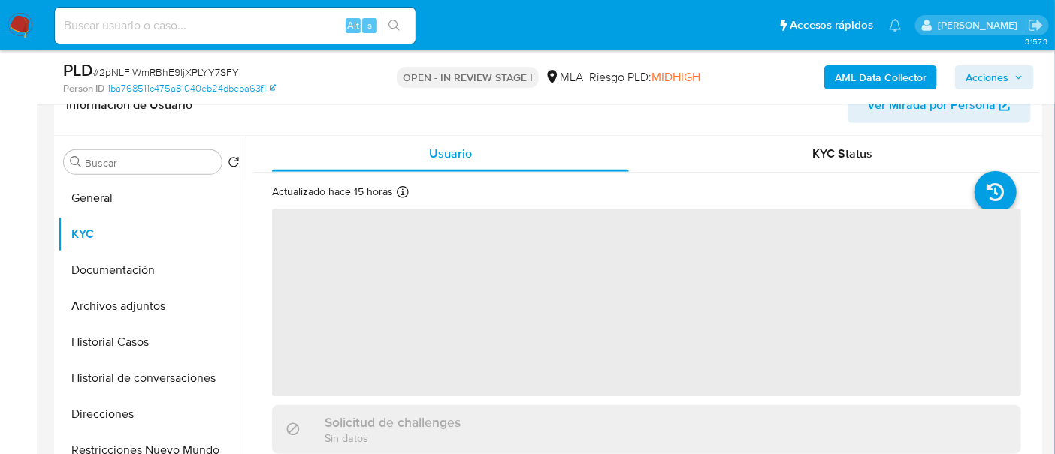
scroll to position [281, 0]
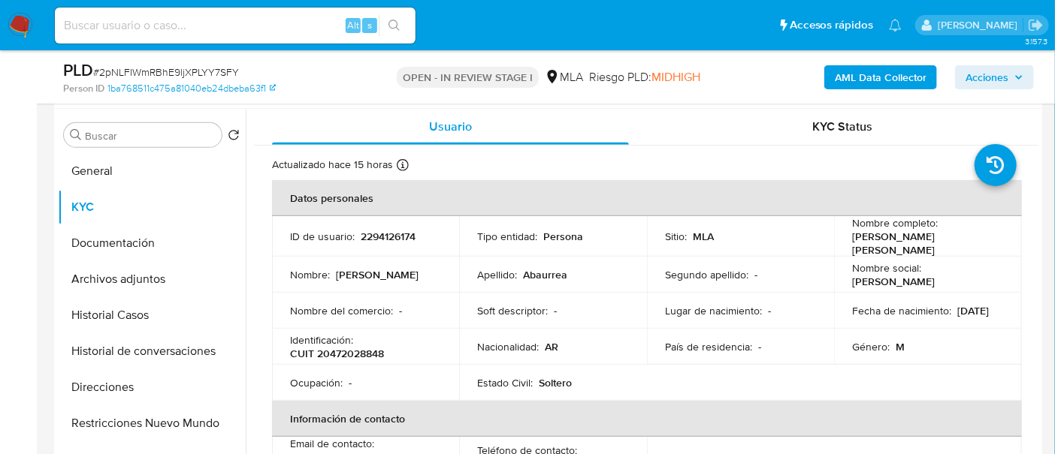
click at [322, 340] on p "Identificación :" at bounding box center [321, 341] width 63 height 14
click at [326, 347] on p "CUIT 20472028848" at bounding box center [337, 354] width 94 height 14
copy p "20472028848"
click at [388, 237] on p "2294126174" at bounding box center [388, 237] width 55 height 14
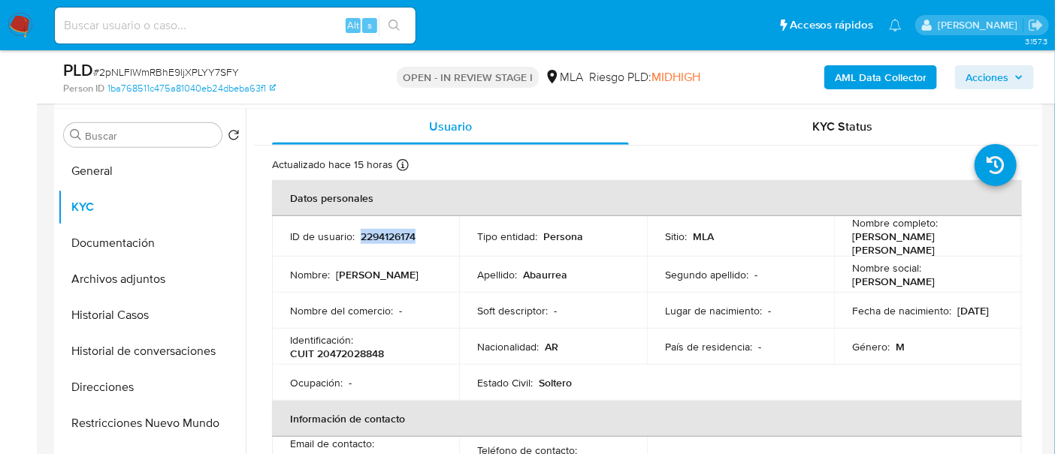
click at [388, 237] on p "2294126174" at bounding box center [388, 237] width 55 height 14
copy p "2294126174"
click at [358, 347] on p "CUIT 20472028848" at bounding box center [337, 354] width 94 height 14
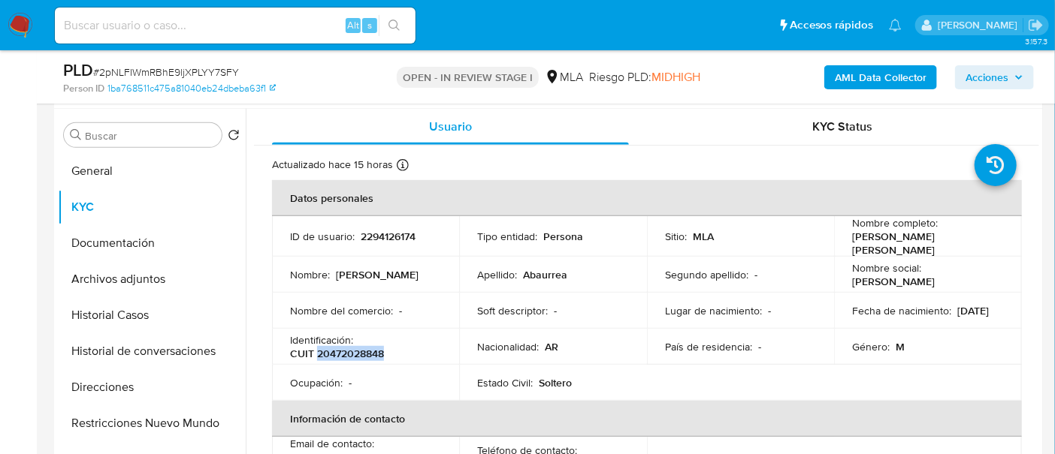
copy p "20472028848"
click at [376, 357] on td "Identificación : CUIT 20472028848" at bounding box center [365, 347] width 187 height 36
click at [377, 337] on div "Identificación : CUIT 20472028848" at bounding box center [365, 347] width 151 height 27
click at [375, 347] on p "CUIT 20472028848" at bounding box center [337, 354] width 94 height 14
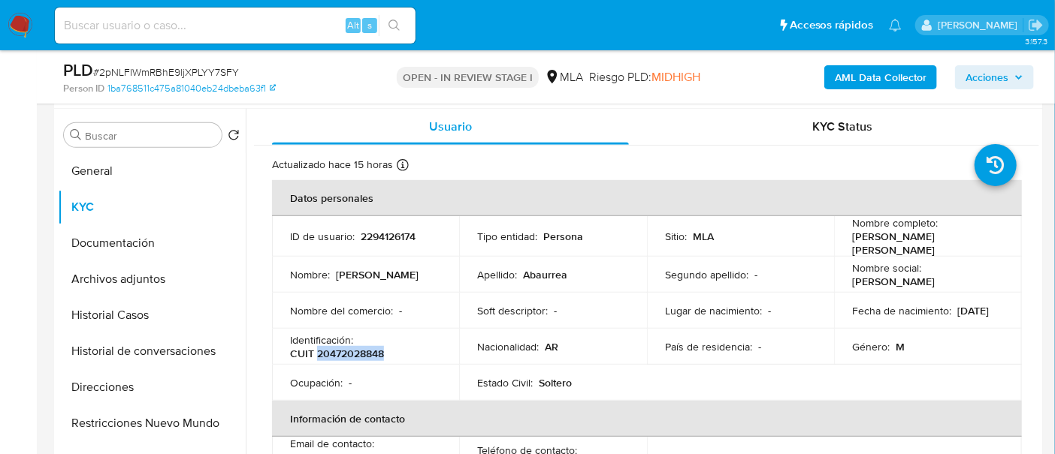
click at [375, 347] on p "CUIT 20472028848" at bounding box center [337, 354] width 94 height 14
copy p "20472028848"
click at [169, 293] on button "Archivos adjuntos" at bounding box center [146, 279] width 176 height 36
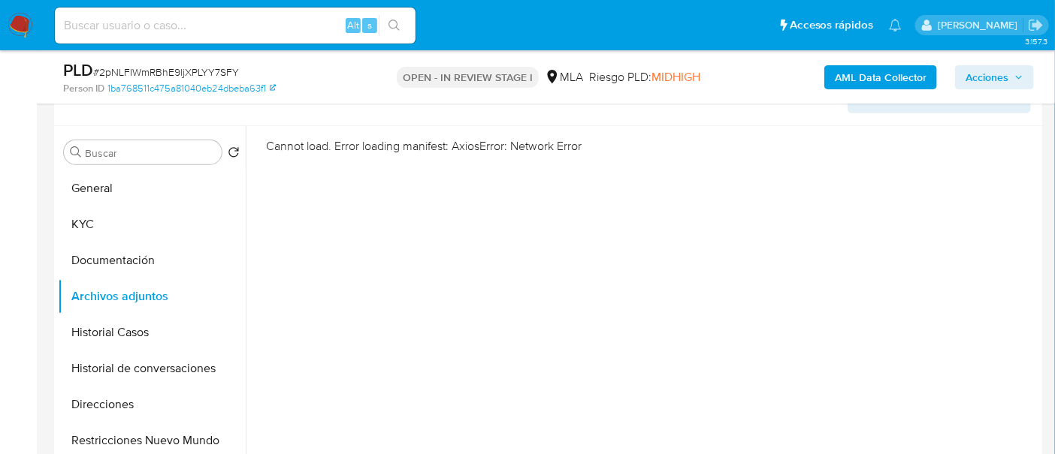
scroll to position [188, 0]
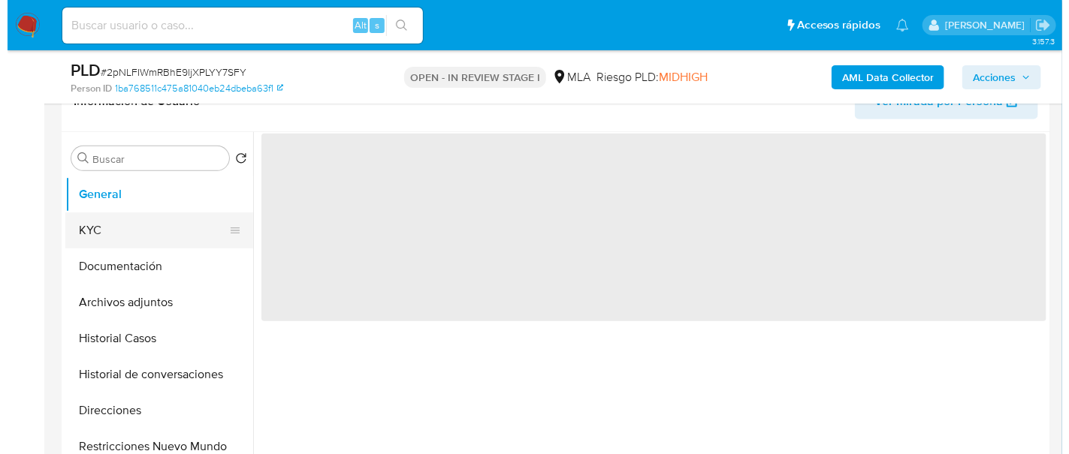
scroll to position [281, 0]
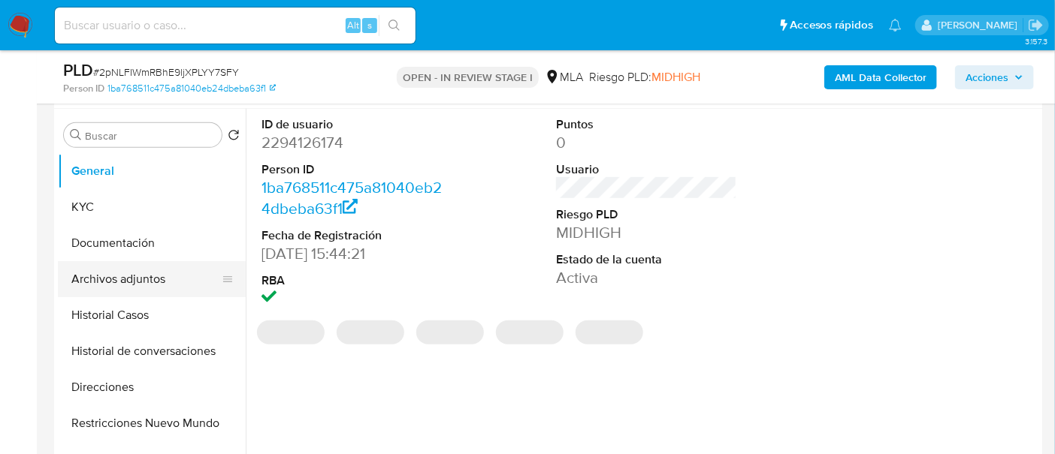
click at [158, 286] on button "Archivos adjuntos" at bounding box center [146, 279] width 176 height 36
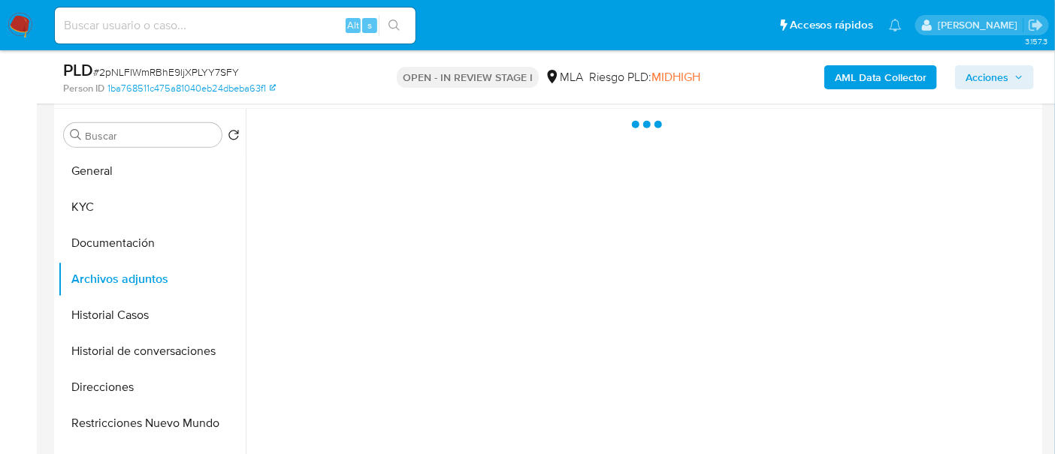
select select "10"
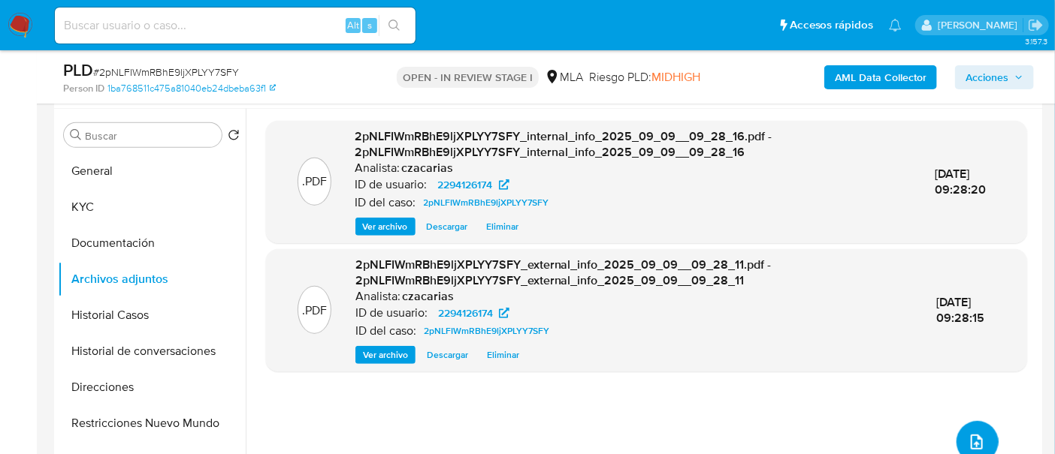
click at [968, 433] on icon "upload-file" at bounding box center [977, 442] width 18 height 18
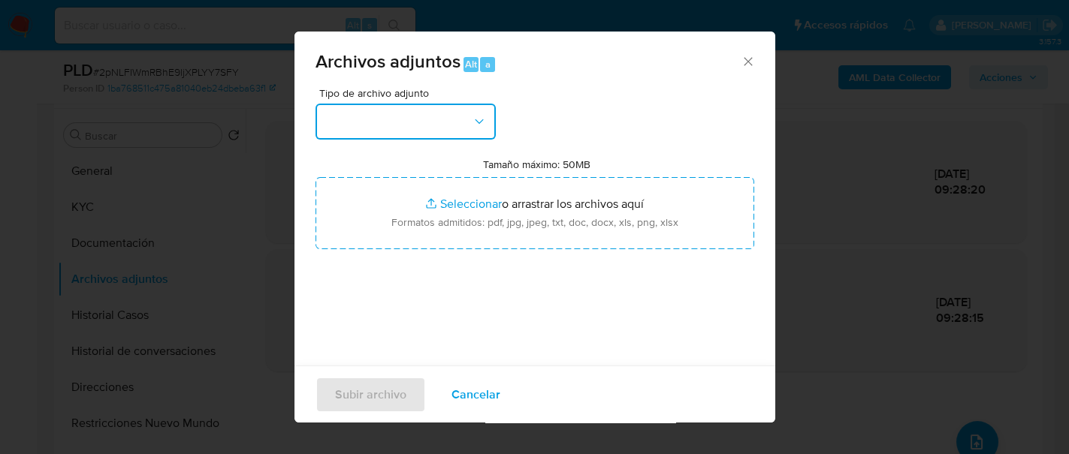
click at [457, 127] on button "button" at bounding box center [405, 122] width 180 height 36
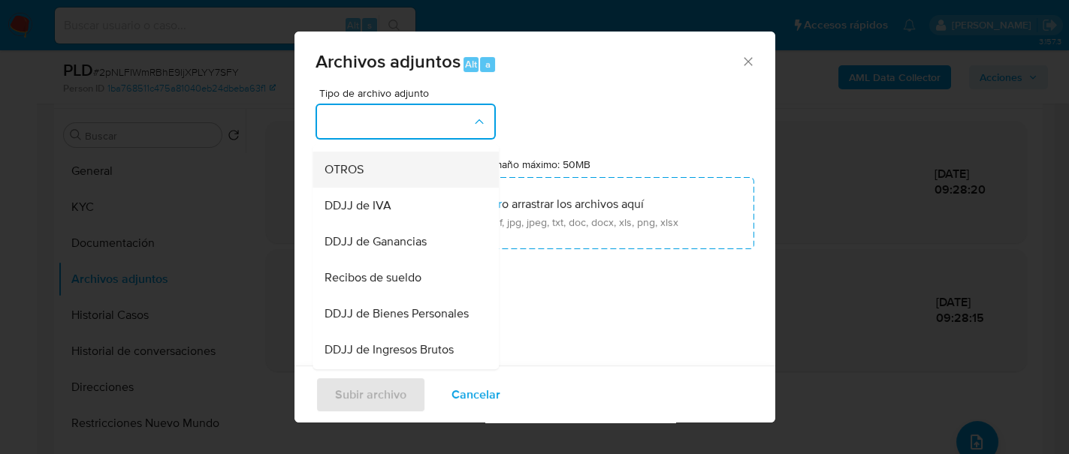
click at [391, 183] on div "OTROS" at bounding box center [401, 170] width 153 height 36
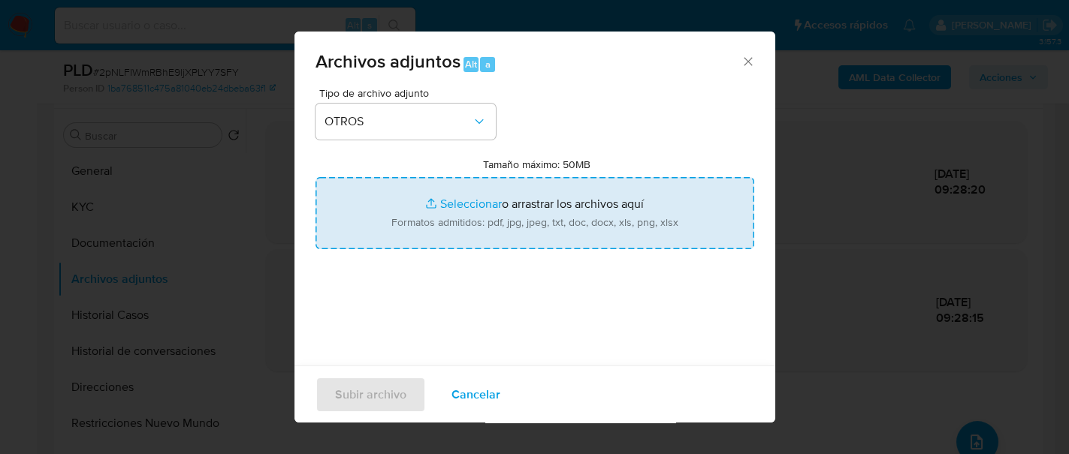
type input "C:\fakepath\Movimientos-2294126174.xlsx"
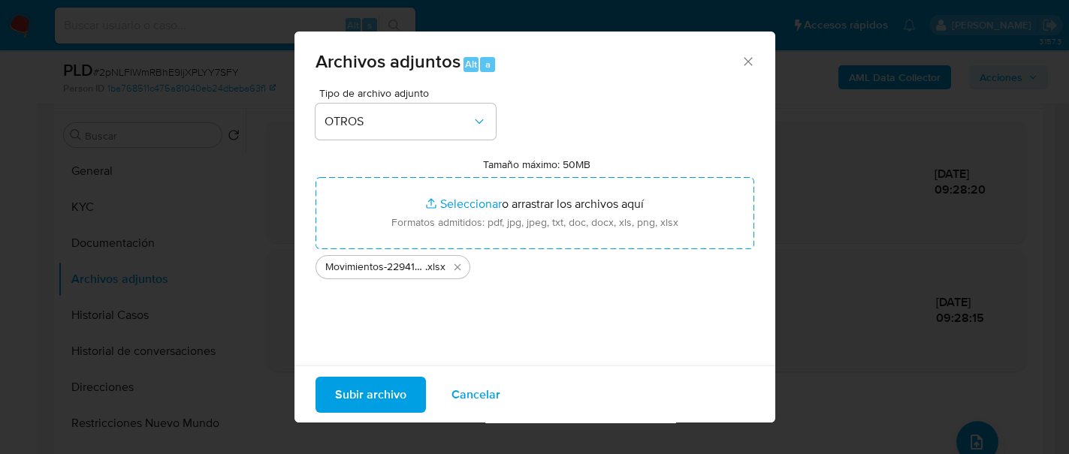
click at [388, 391] on span "Subir archivo" at bounding box center [370, 394] width 71 height 33
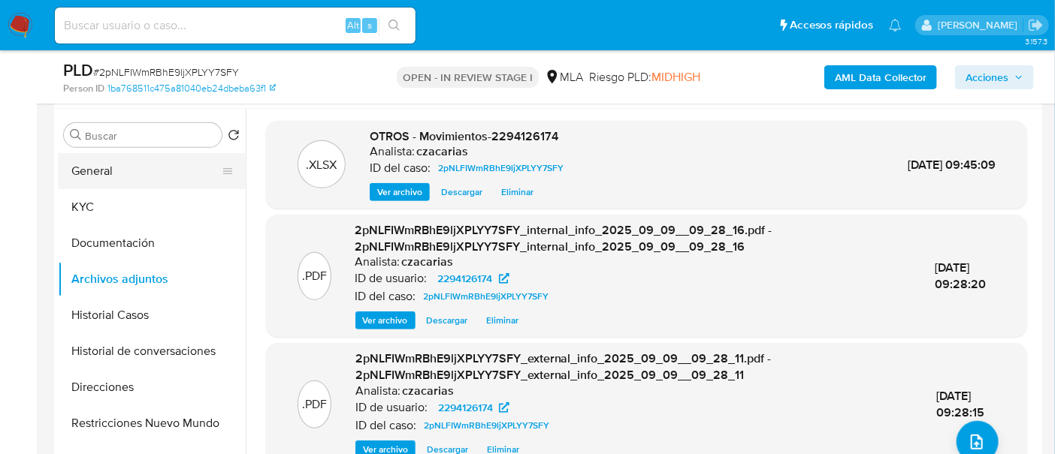
click at [159, 175] on button "General" at bounding box center [146, 171] width 176 height 36
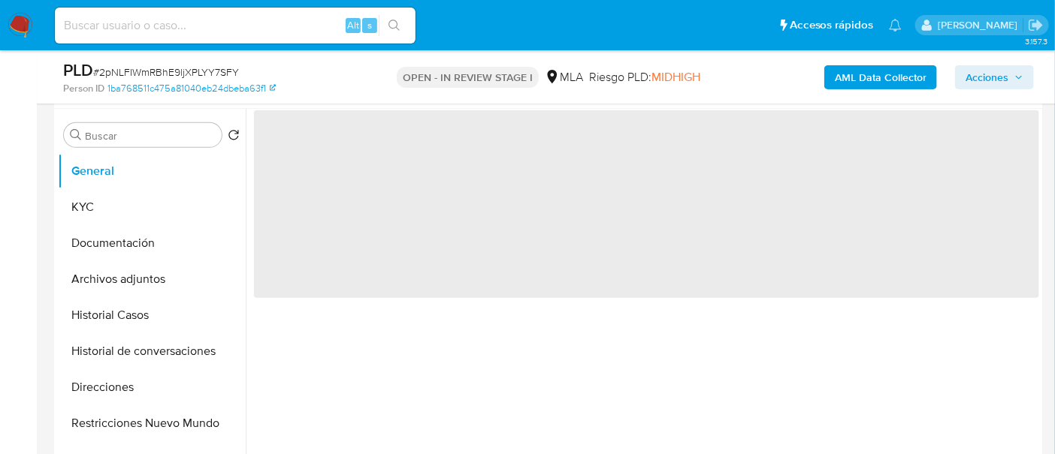
click at [306, 125] on span "‌" at bounding box center [646, 204] width 785 height 188
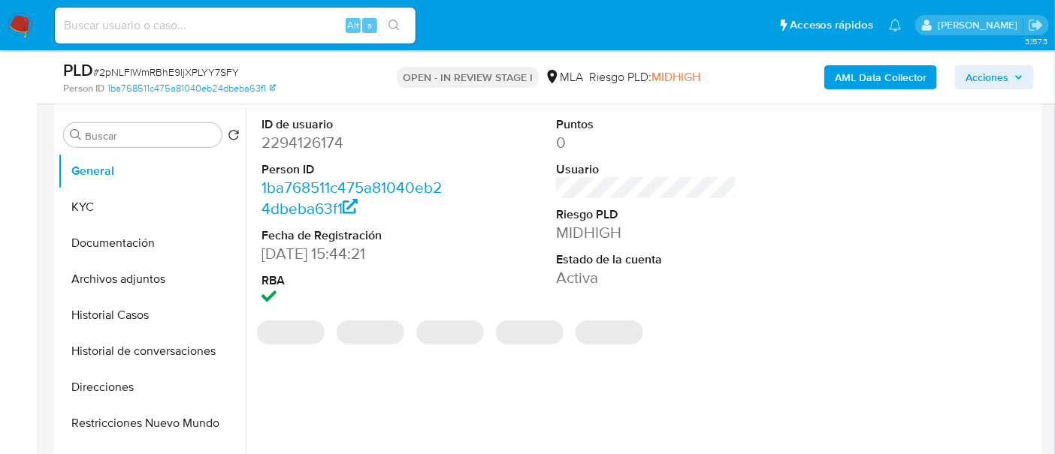
click at [321, 132] on dd "2294126174" at bounding box center [351, 142] width 181 height 21
copy dd "2294126174"
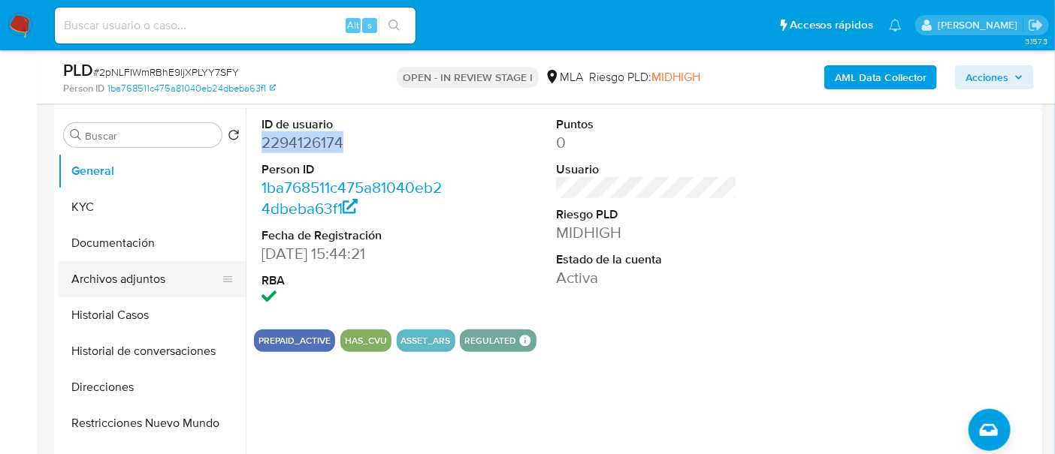
click at [153, 295] on button "Archivos adjuntos" at bounding box center [146, 279] width 176 height 36
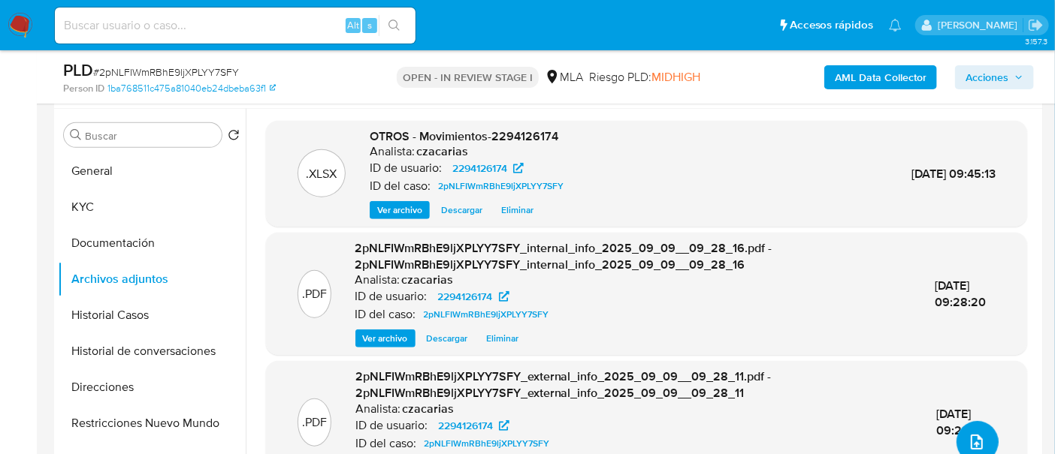
click at [965, 429] on button "upload-file" at bounding box center [977, 442] width 42 height 42
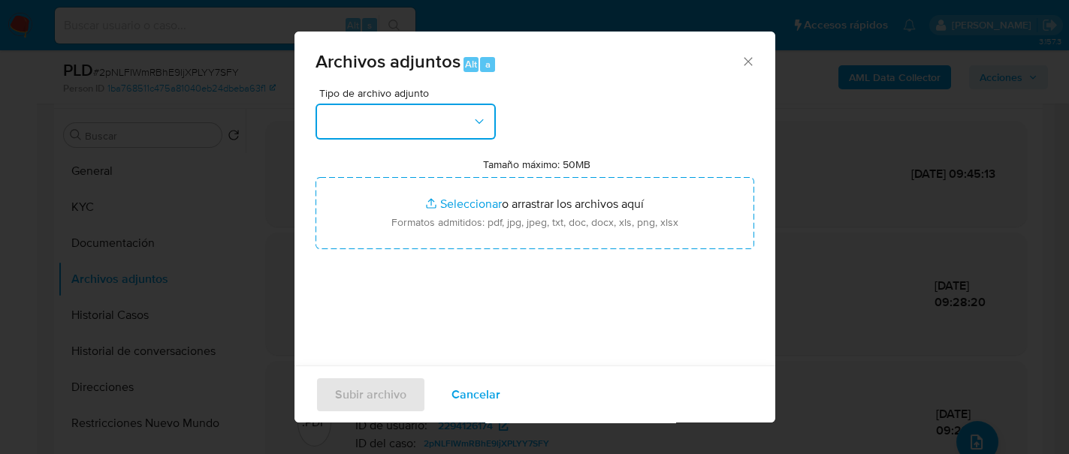
click at [460, 123] on button "button" at bounding box center [405, 122] width 180 height 36
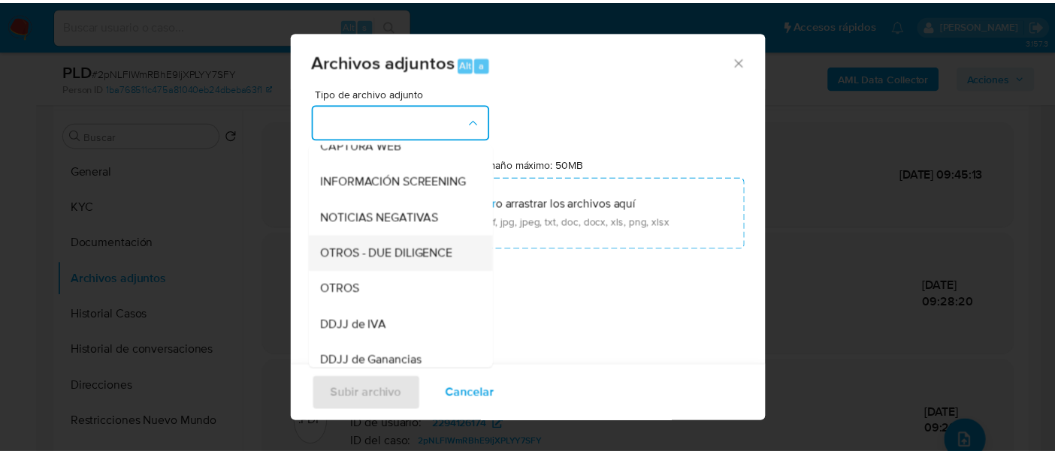
scroll to position [188, 0]
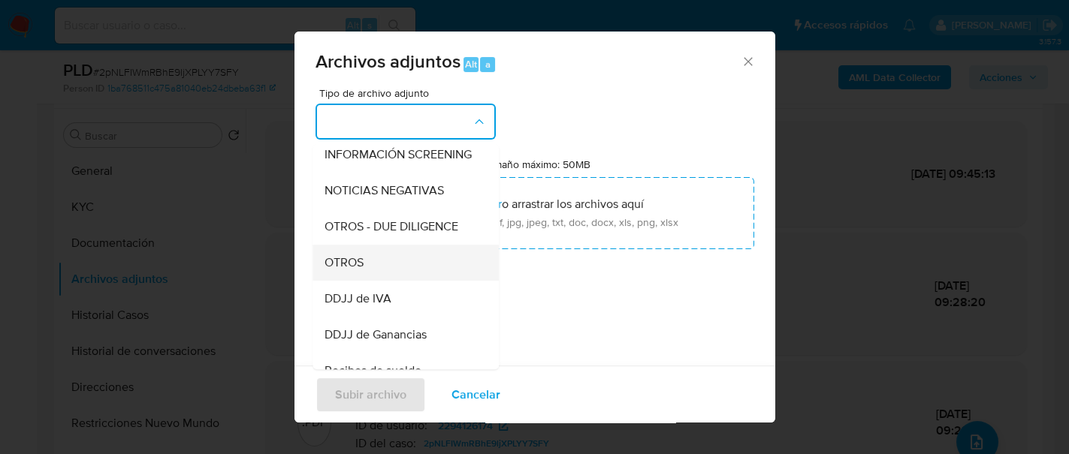
click at [375, 281] on div "OTROS" at bounding box center [401, 263] width 153 height 36
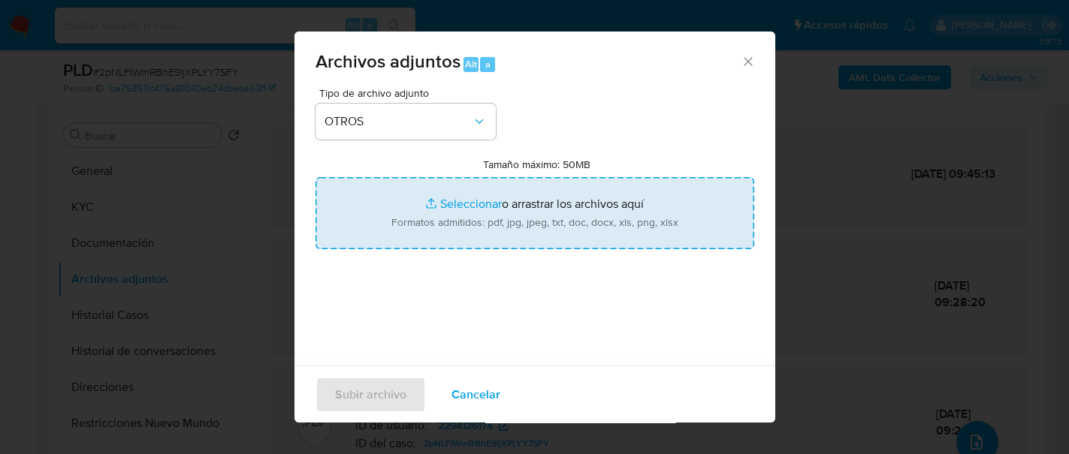
type input "C:\fakepath\Caselog 2pNLFIWmRBhE9ljXPLYY7SFY_2025_07_18_01_51_55.docx"
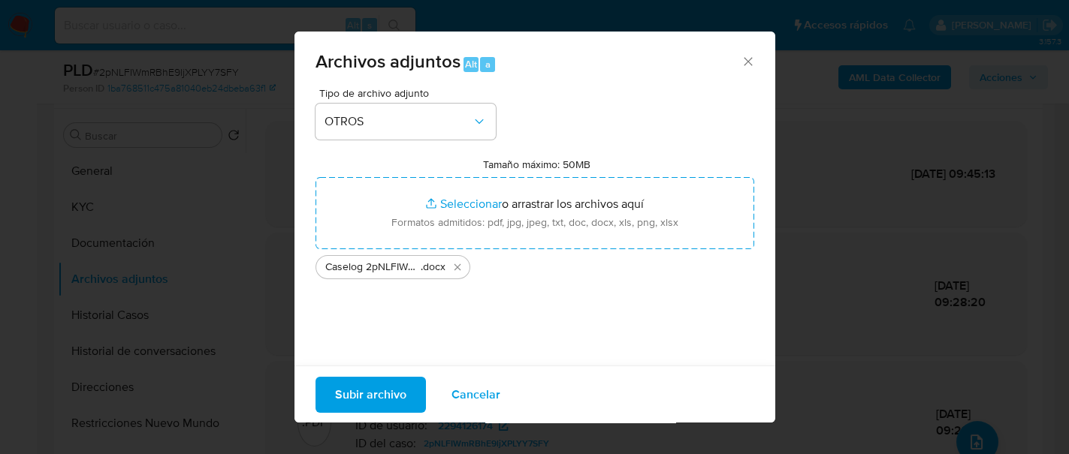
drag, startPoint x: 353, startPoint y: 196, endPoint x: 356, endPoint y: 399, distance: 202.8
click at [356, 399] on span "Subir archivo" at bounding box center [370, 394] width 71 height 33
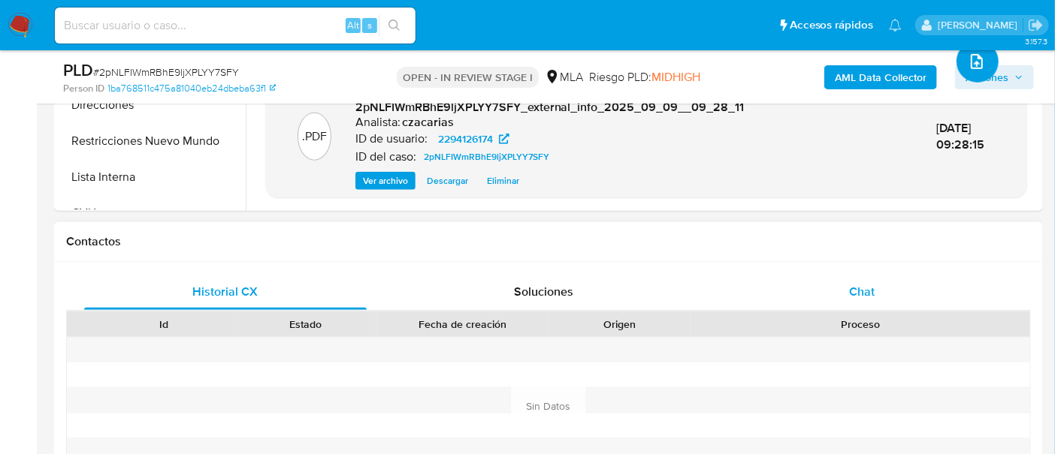
scroll to position [657, 0]
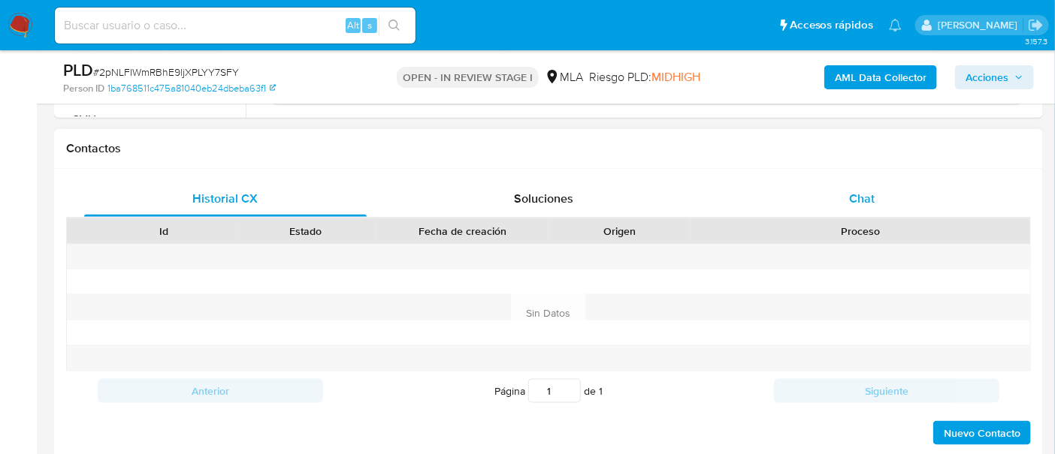
click at [874, 200] on span "Chat" at bounding box center [862, 198] width 26 height 17
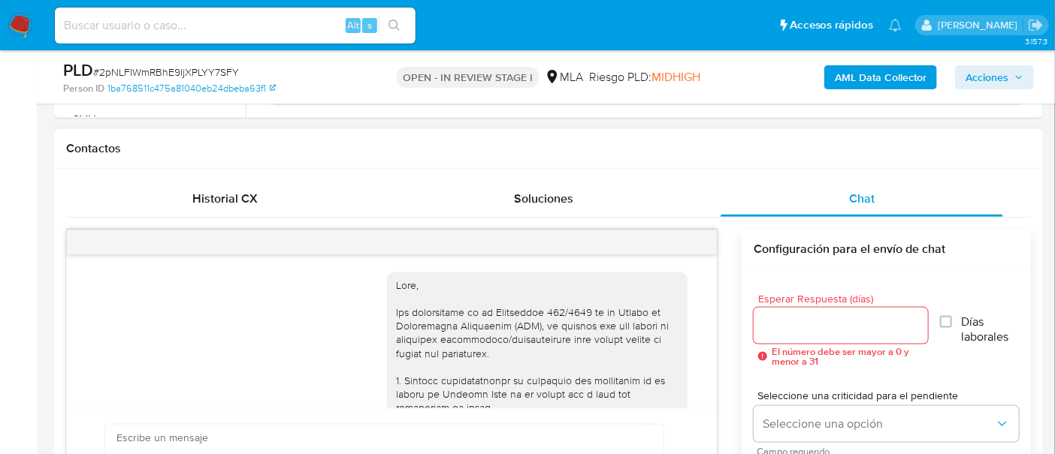
scroll to position [1028, 0]
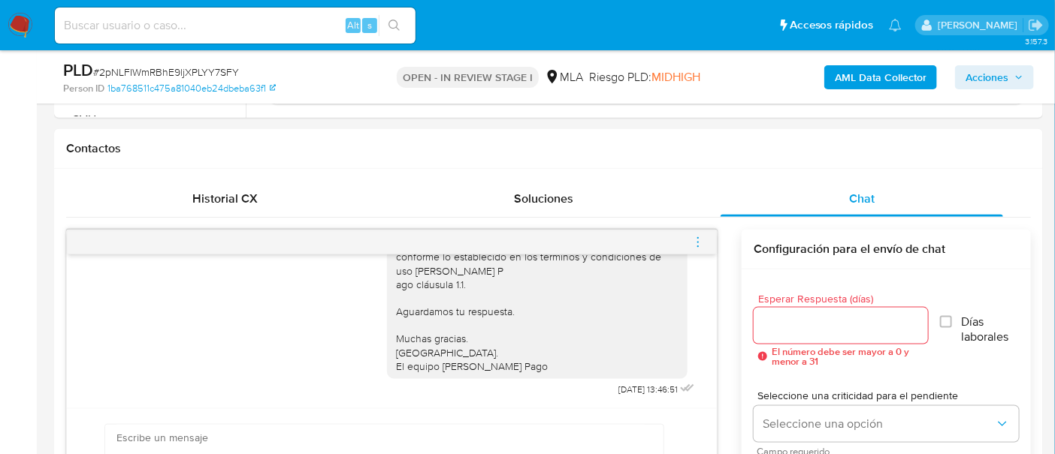
drag, startPoint x: 696, startPoint y: 242, endPoint x: 676, endPoint y: 229, distance: 23.3
click at [696, 241] on icon "menu-action" at bounding box center [698, 243] width 14 height 14
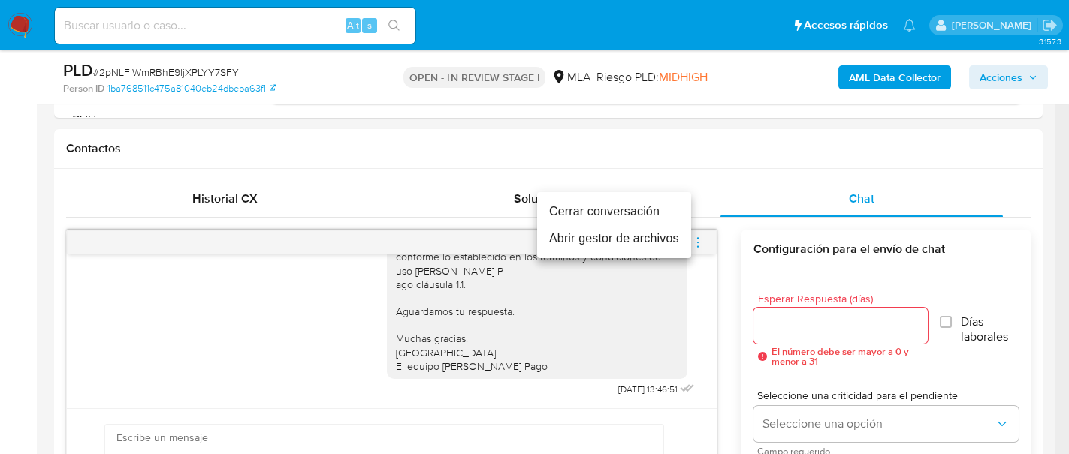
click at [650, 206] on li "Cerrar conversación" at bounding box center [614, 211] width 154 height 27
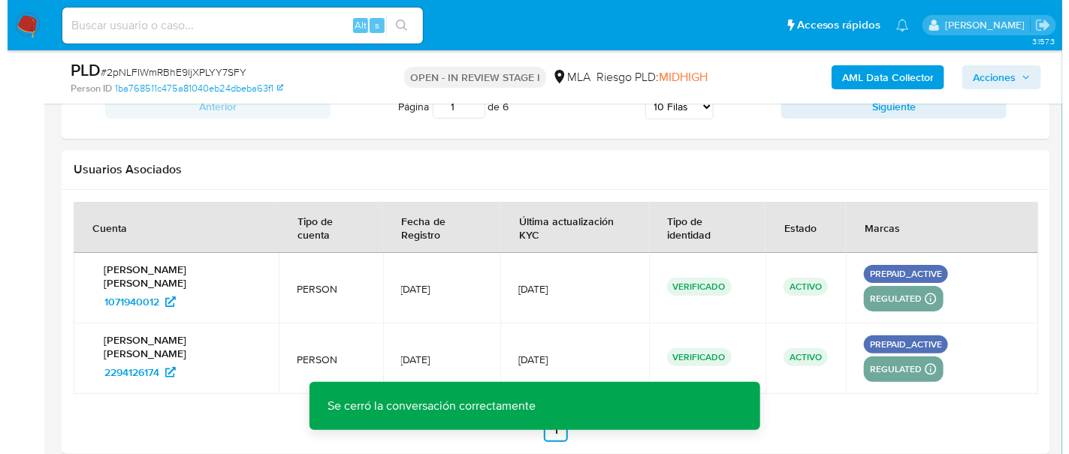
scroll to position [2691, 0]
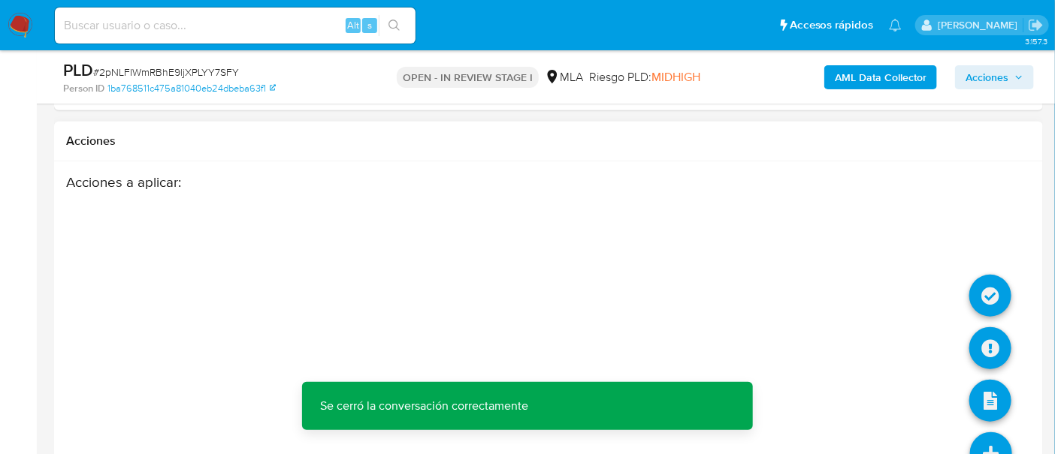
click at [995, 433] on icon at bounding box center [991, 454] width 42 height 42
click at [988, 328] on icon at bounding box center [990, 349] width 42 height 42
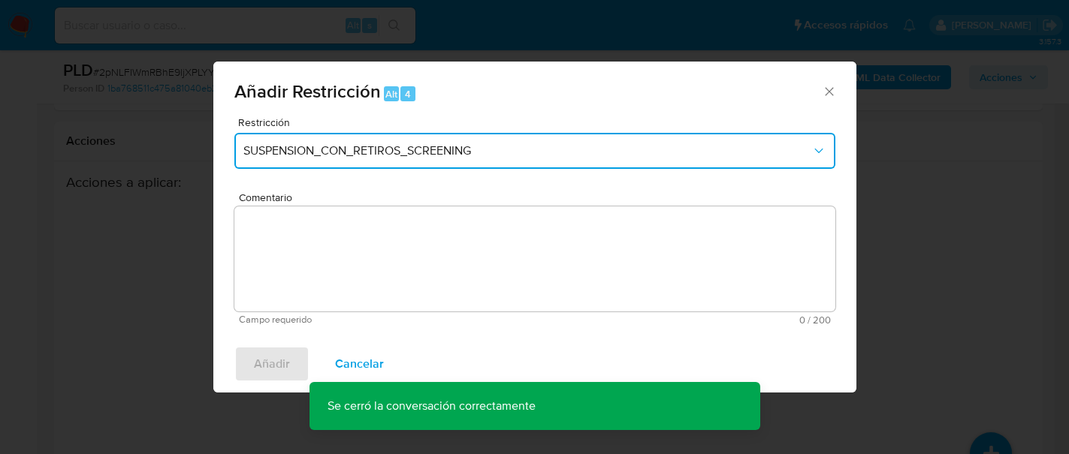
click at [464, 143] on span "SUSPENSION_CON_RETIROS_SCREENING" at bounding box center [527, 150] width 568 height 15
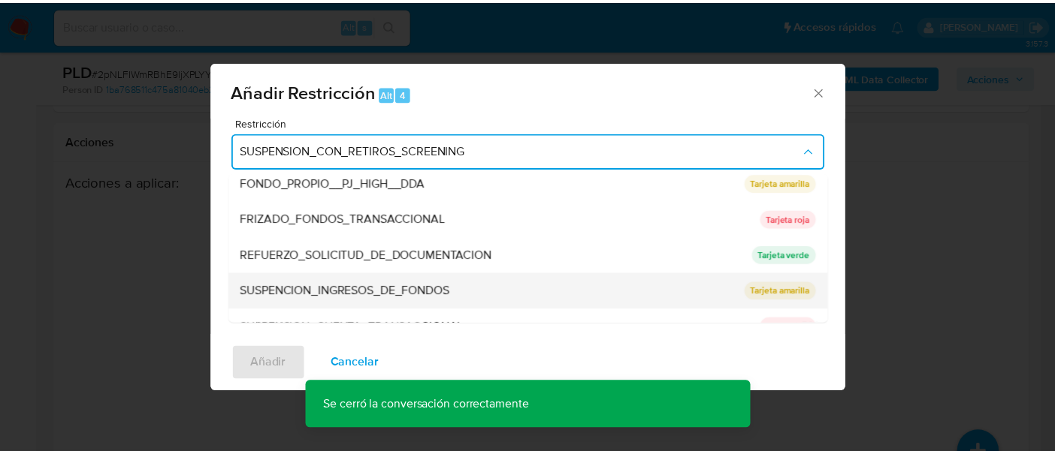
scroll to position [318, 0]
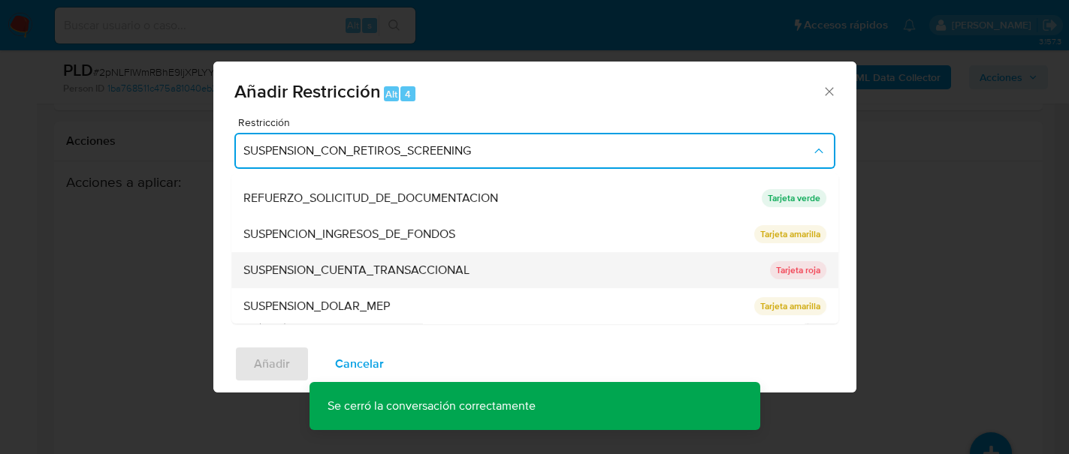
click at [426, 267] on span "SUSPENSION_CUENTA_TRANSACCIONAL" at bounding box center [356, 270] width 226 height 15
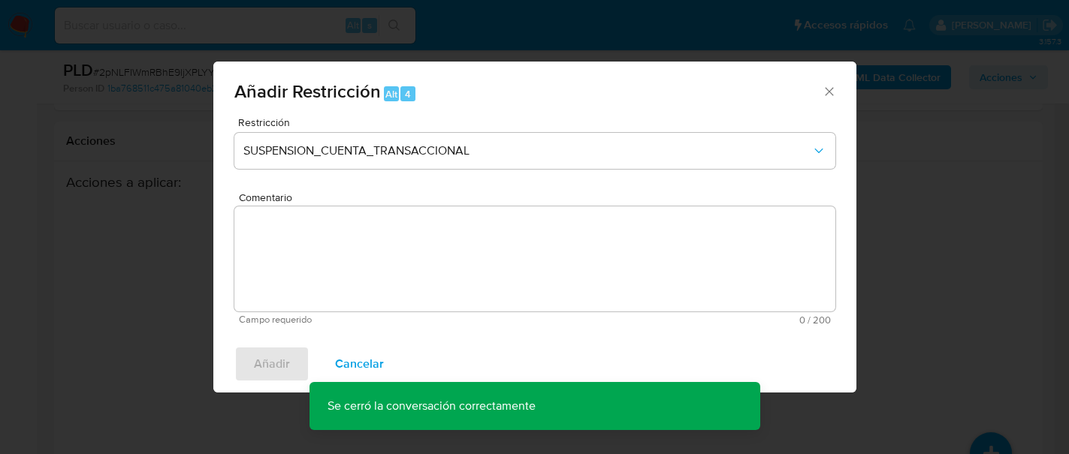
click at [433, 258] on textarea "Comentario" at bounding box center [534, 259] width 601 height 105
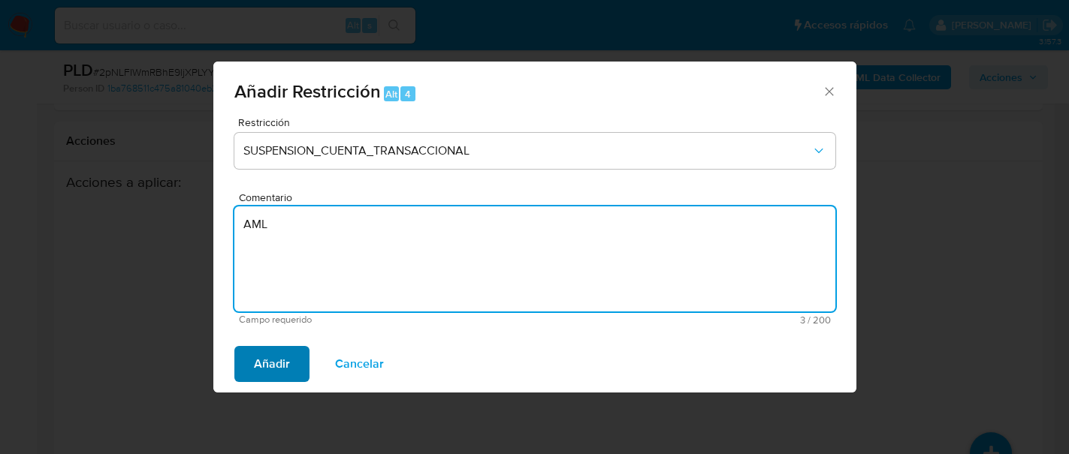
type textarea "AML"
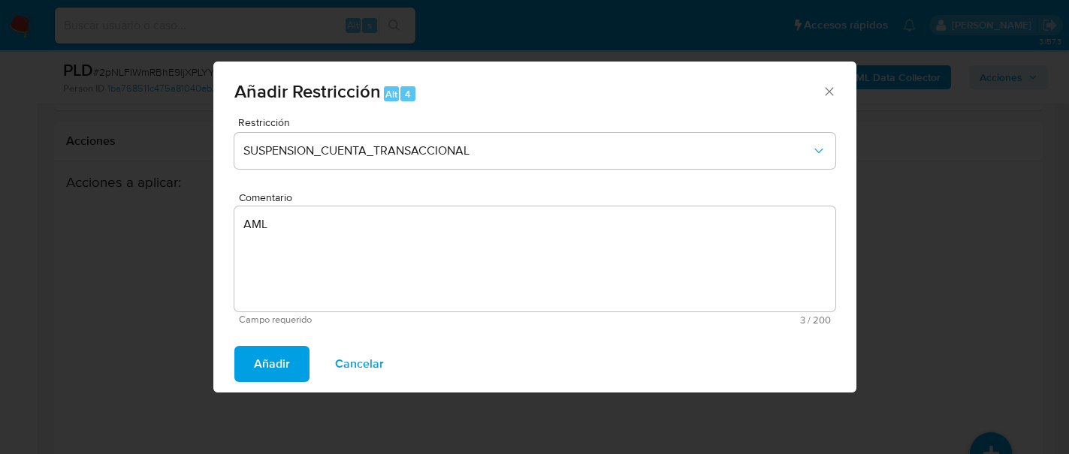
click at [287, 353] on span "Añadir" at bounding box center [272, 364] width 36 height 33
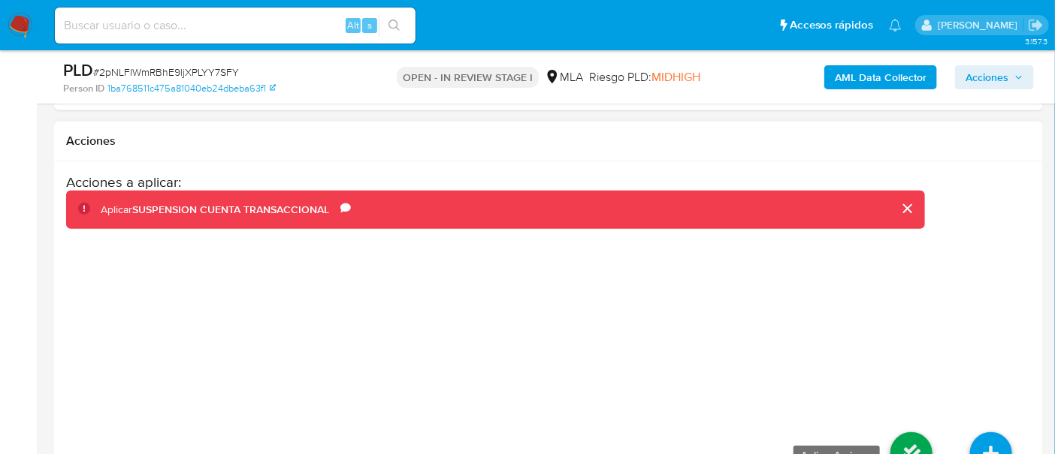
click at [905, 433] on icon at bounding box center [911, 454] width 42 height 42
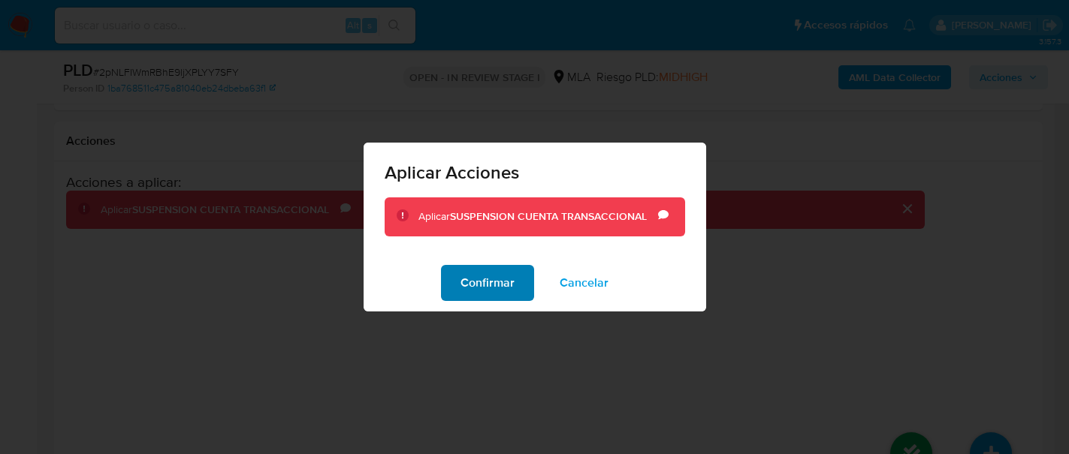
click at [506, 277] on span "Confirmar" at bounding box center [487, 283] width 54 height 33
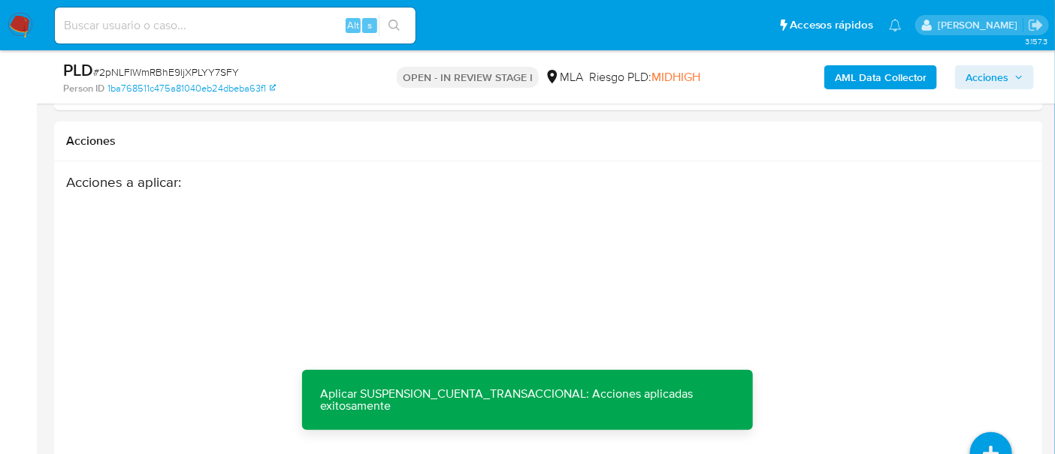
click at [1008, 79] on span "Acciones" at bounding box center [986, 77] width 43 height 24
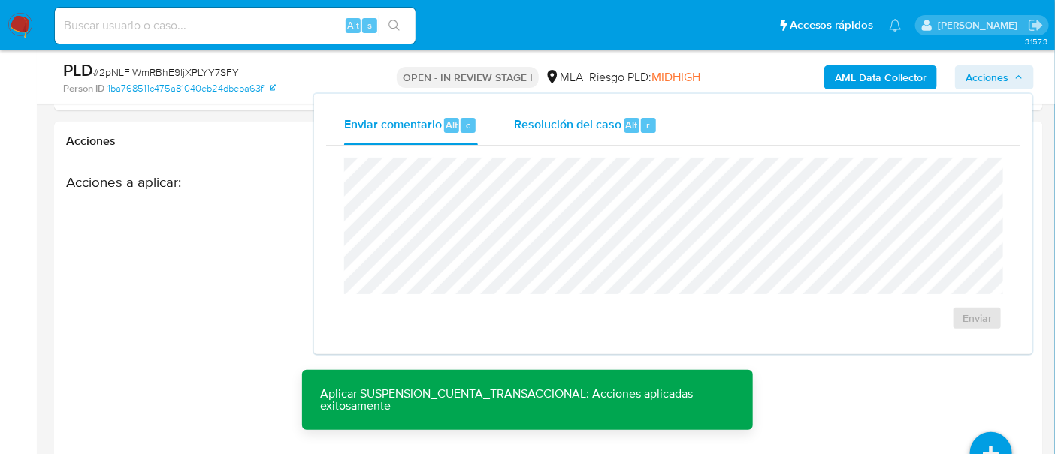
click at [605, 122] on span "Resolución del caso" at bounding box center [567, 124] width 107 height 17
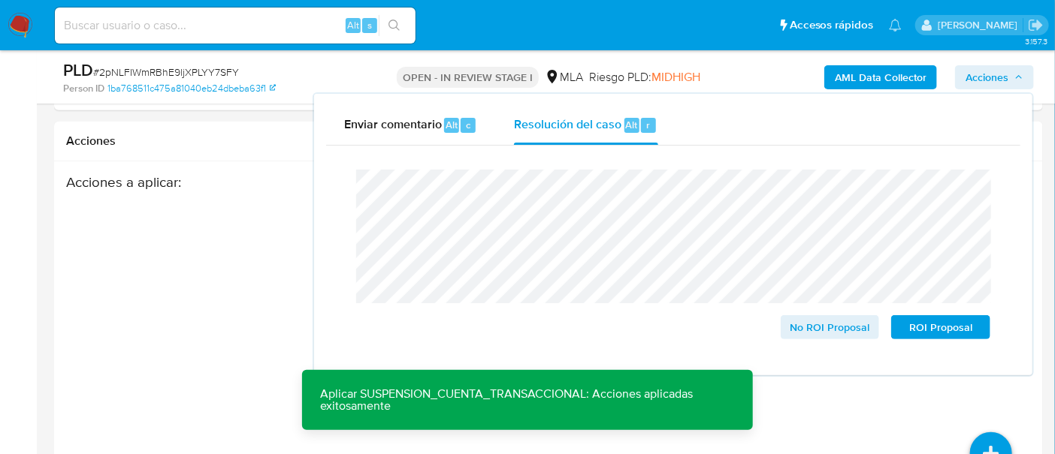
click at [172, 65] on span "# 2pNLFIWmRBhE9ljXPLYY7SFY" at bounding box center [166, 72] width 146 height 15
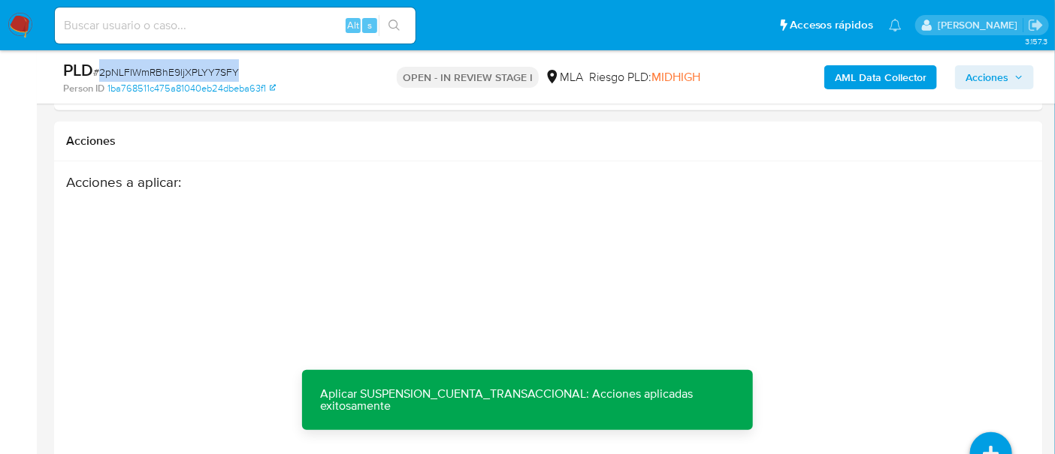
copy span "2pNLFIWmRBhE9ljXPLYY7SFY"
click at [1014, 81] on span "Acciones" at bounding box center [994, 77] width 58 height 21
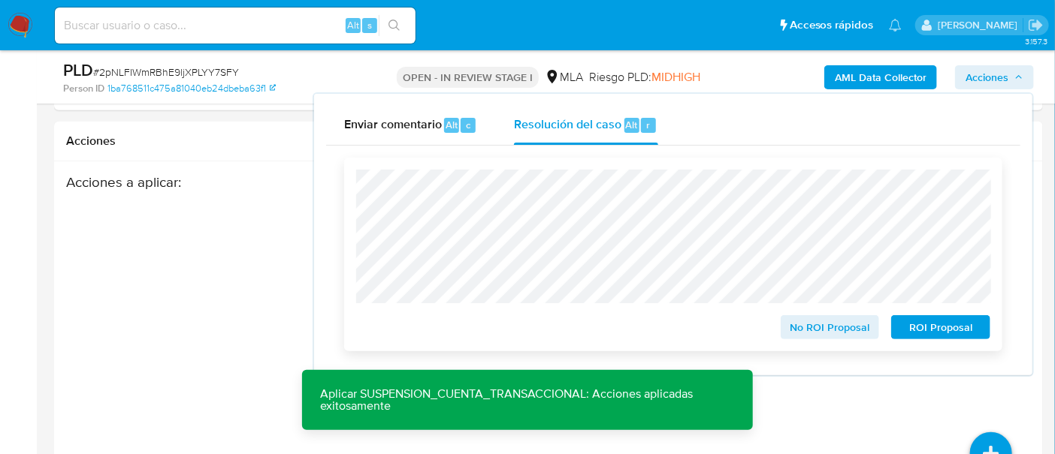
click at [920, 333] on span "ROI Proposal" at bounding box center [940, 327] width 78 height 21
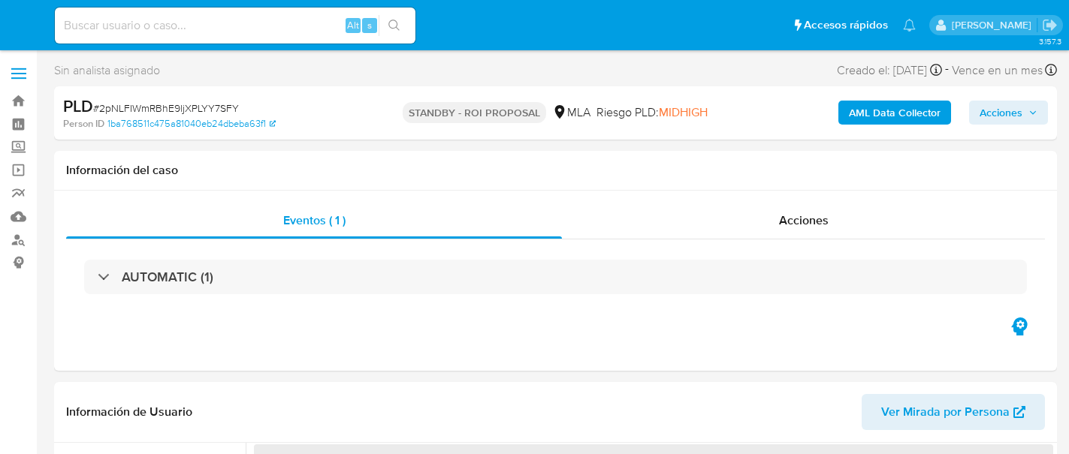
select select "10"
